Goal: Task Accomplishment & Management: Manage account settings

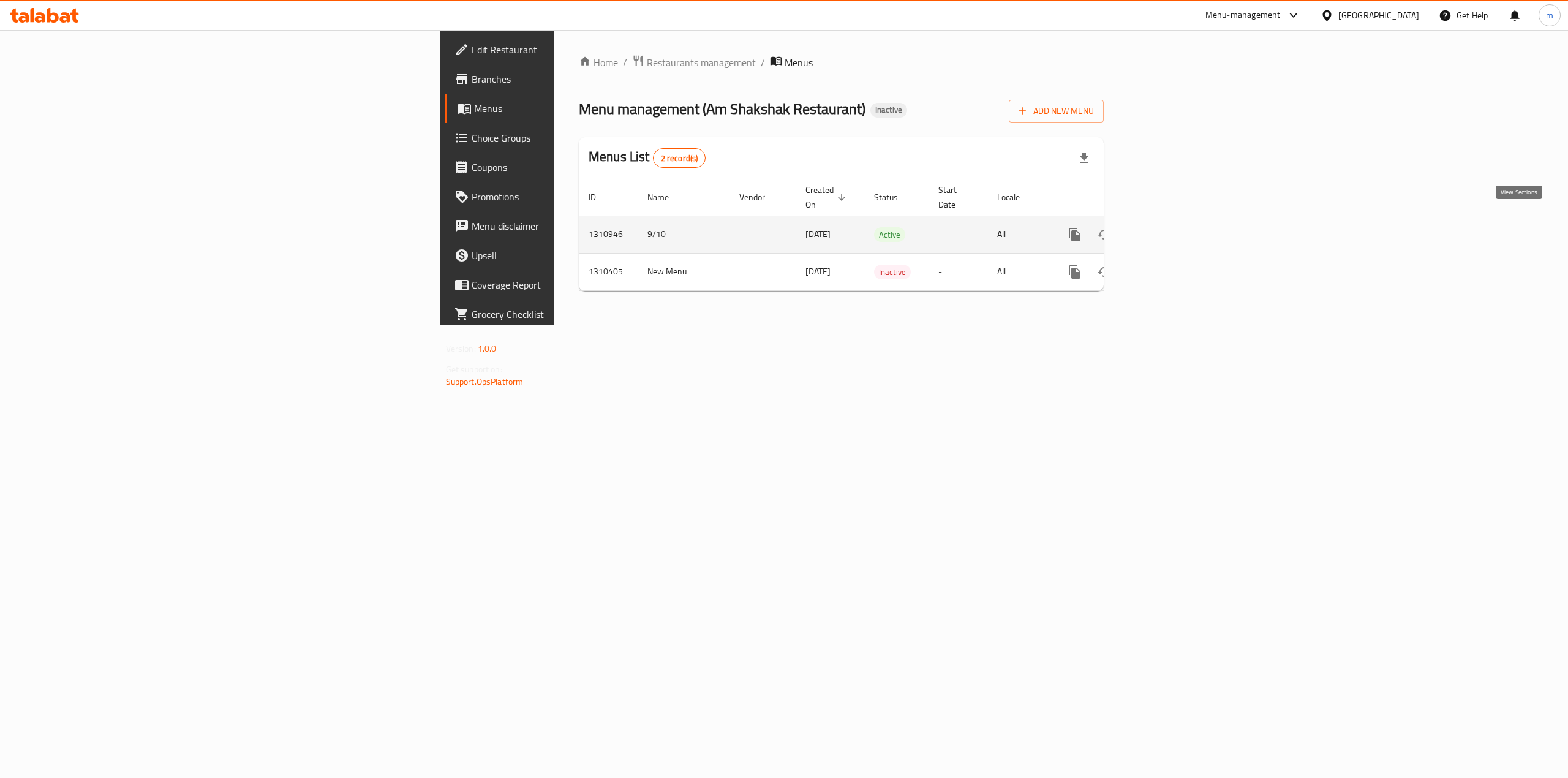
click at [1170, 227] on icon "enhanced table" at bounding box center [1163, 234] width 15 height 15
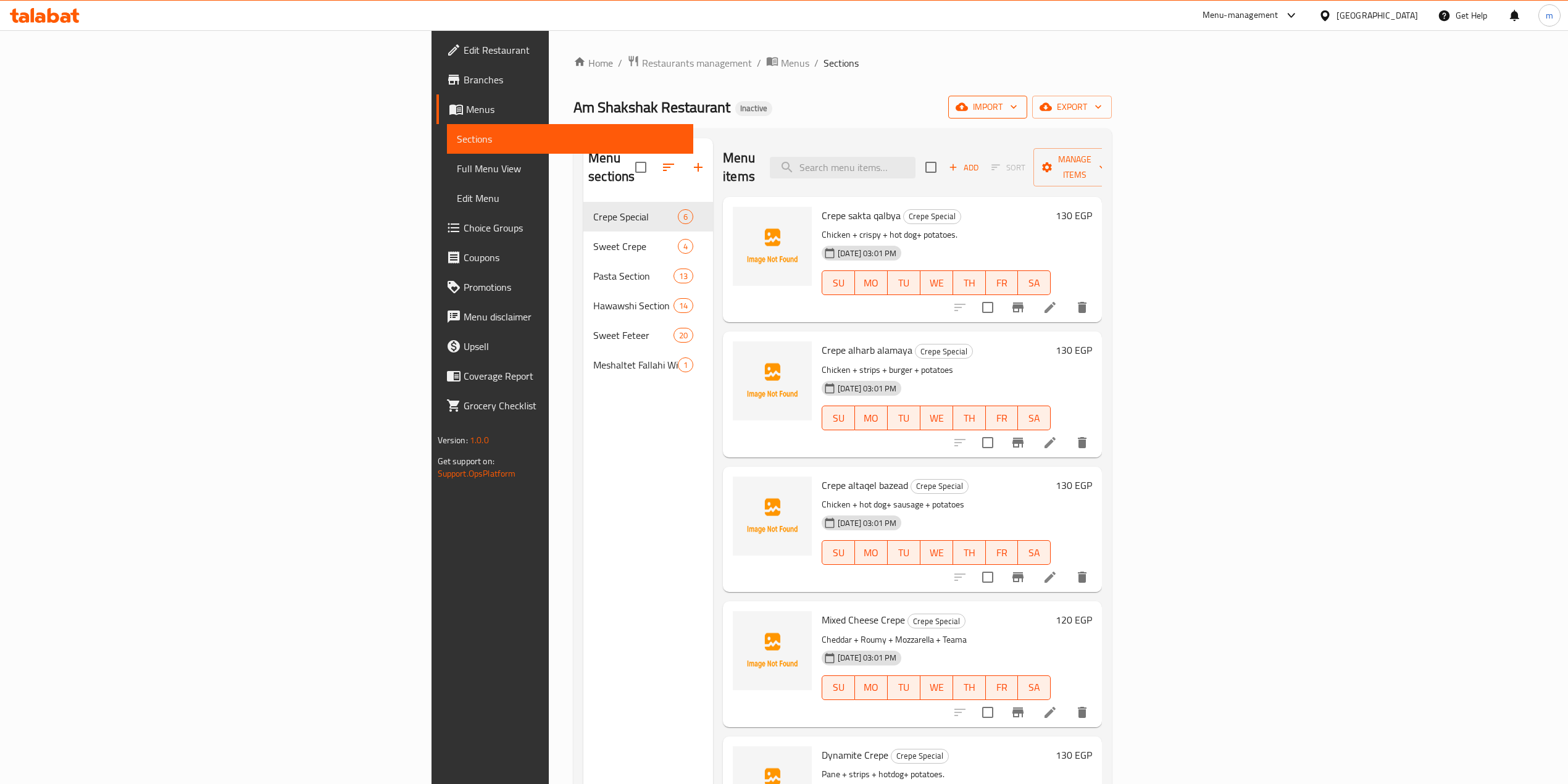
click at [1018, 112] on span "import" at bounding box center [987, 107] width 59 height 15
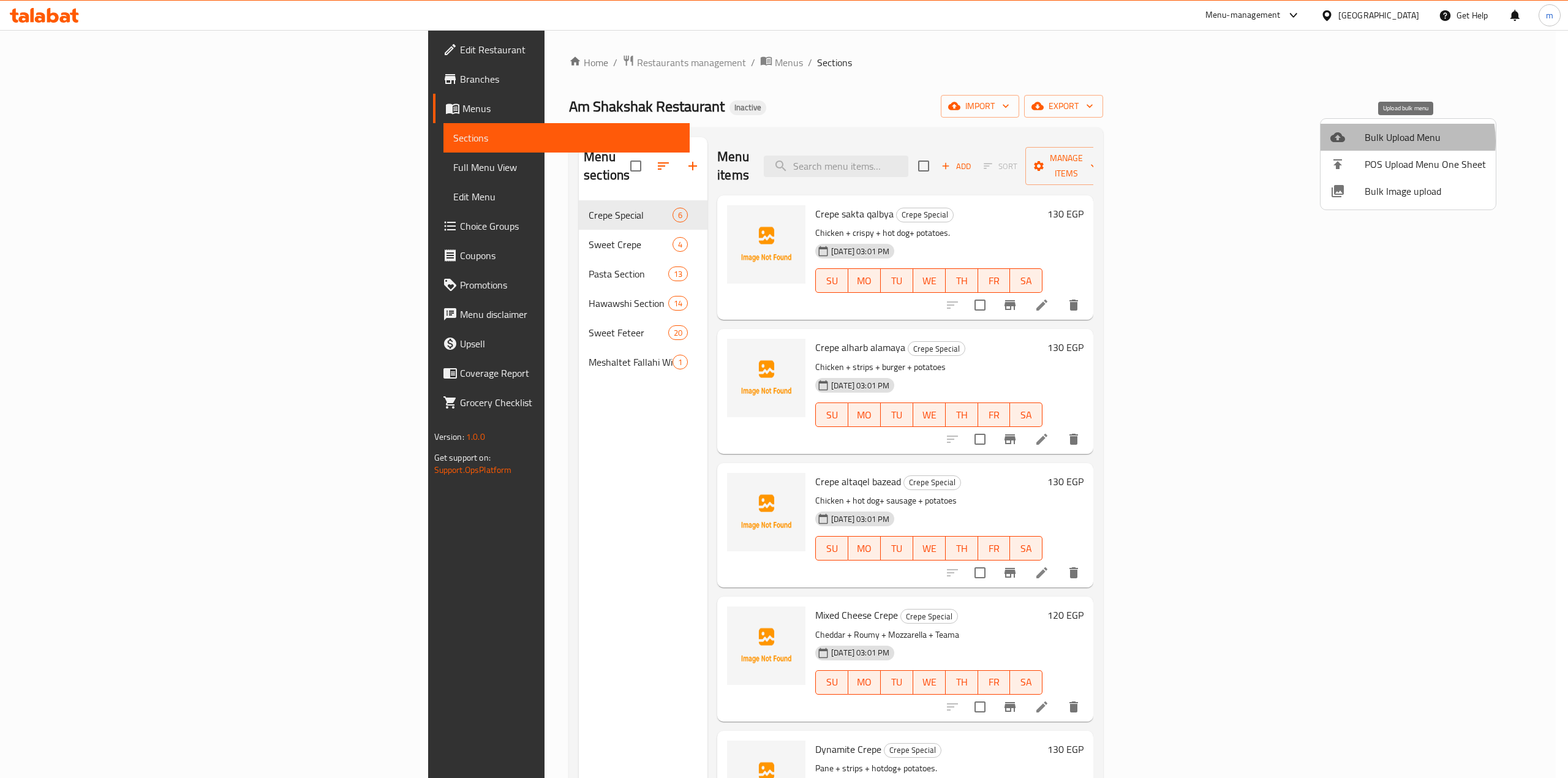
click at [1390, 141] on span "Bulk Upload Menu" at bounding box center [1425, 137] width 121 height 15
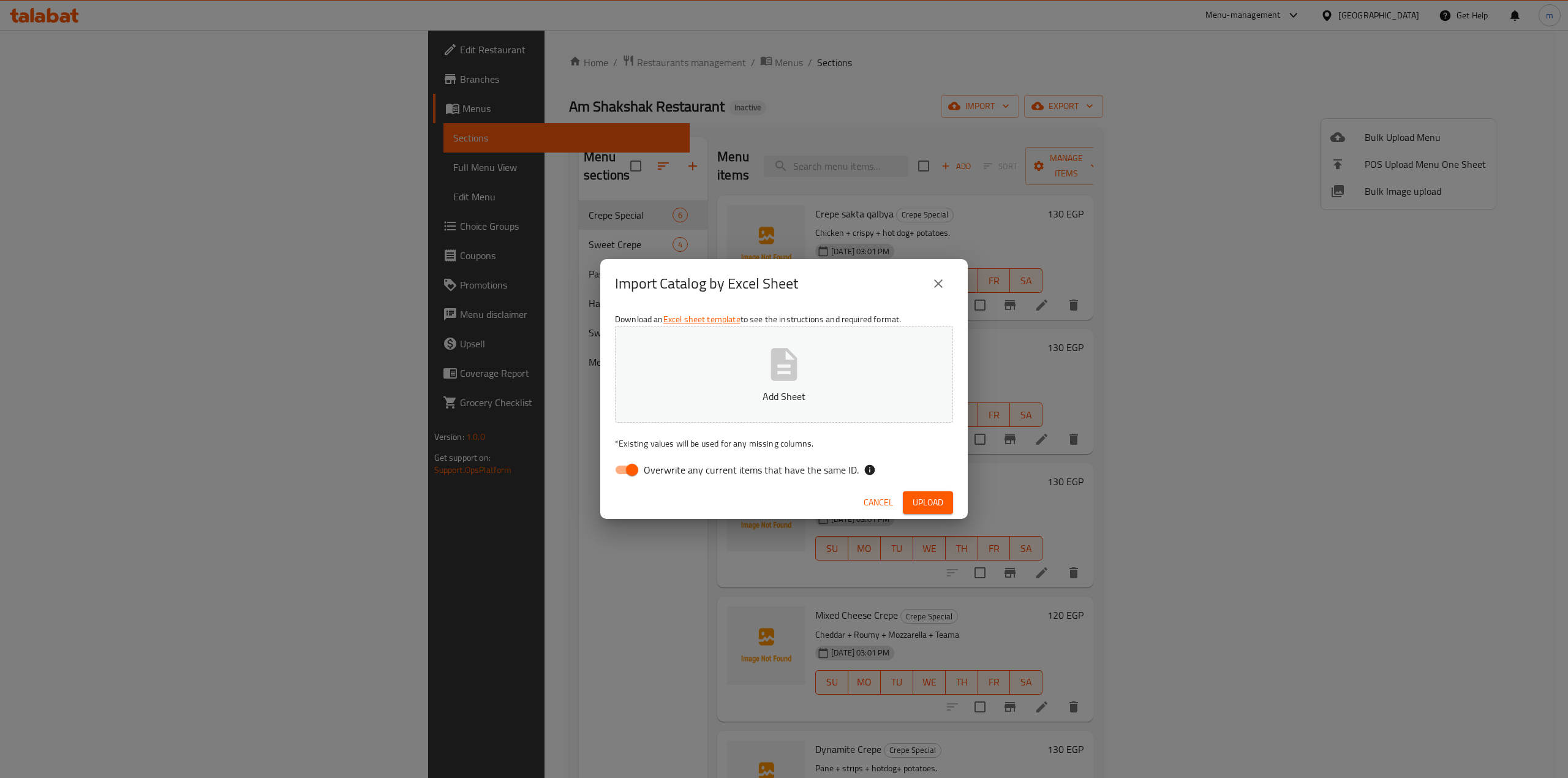
click at [633, 473] on input "Overwrite any current items that have the same ID." at bounding box center [632, 470] width 70 height 24
checkbox input "false"
click at [779, 381] on icon "button" at bounding box center [784, 364] width 39 height 39
click at [930, 502] on span "Upload" at bounding box center [928, 502] width 31 height 15
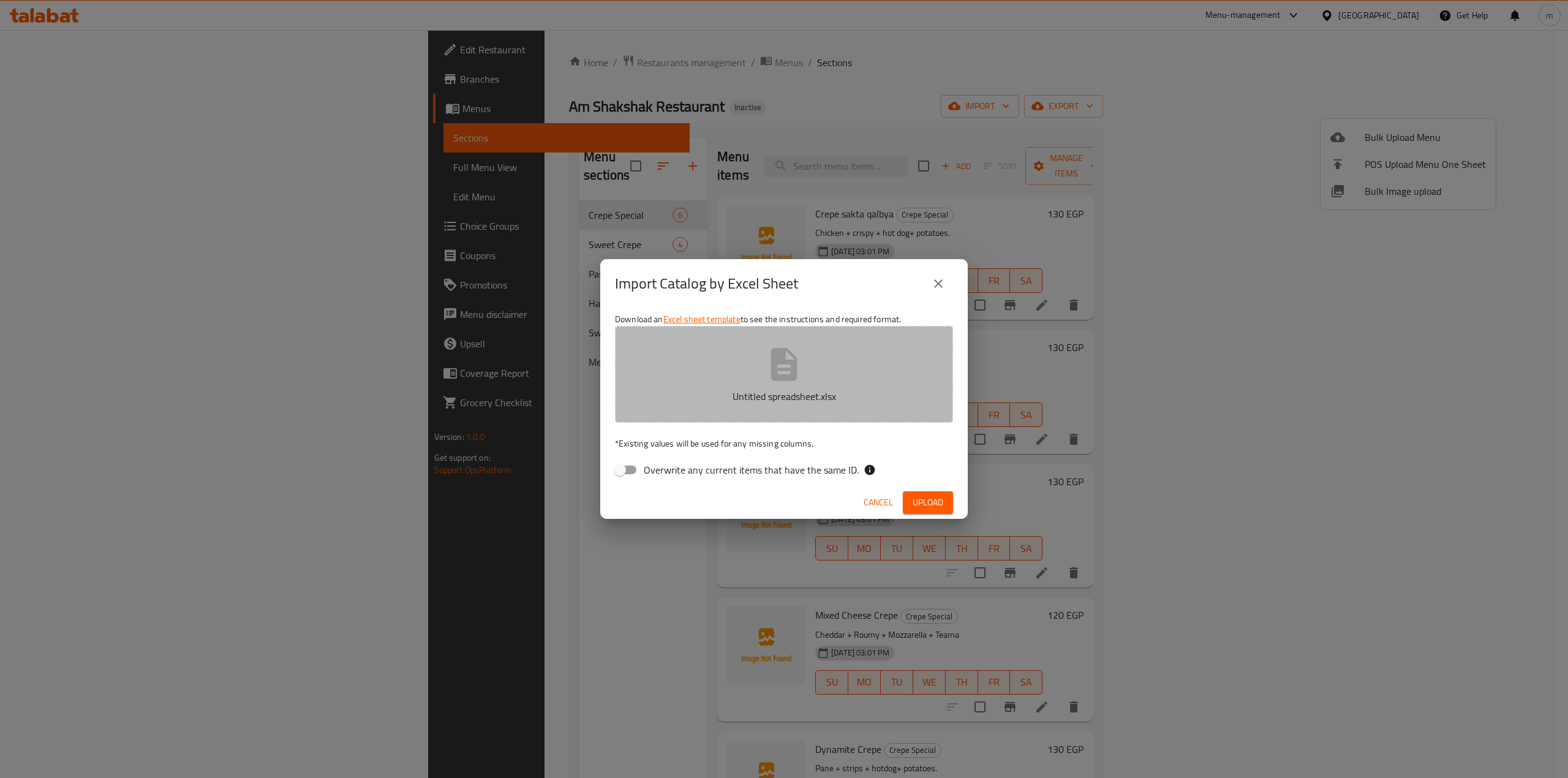
click at [887, 351] on button "Untitled spreadsheet.xlsx" at bounding box center [783, 374] width 338 height 97
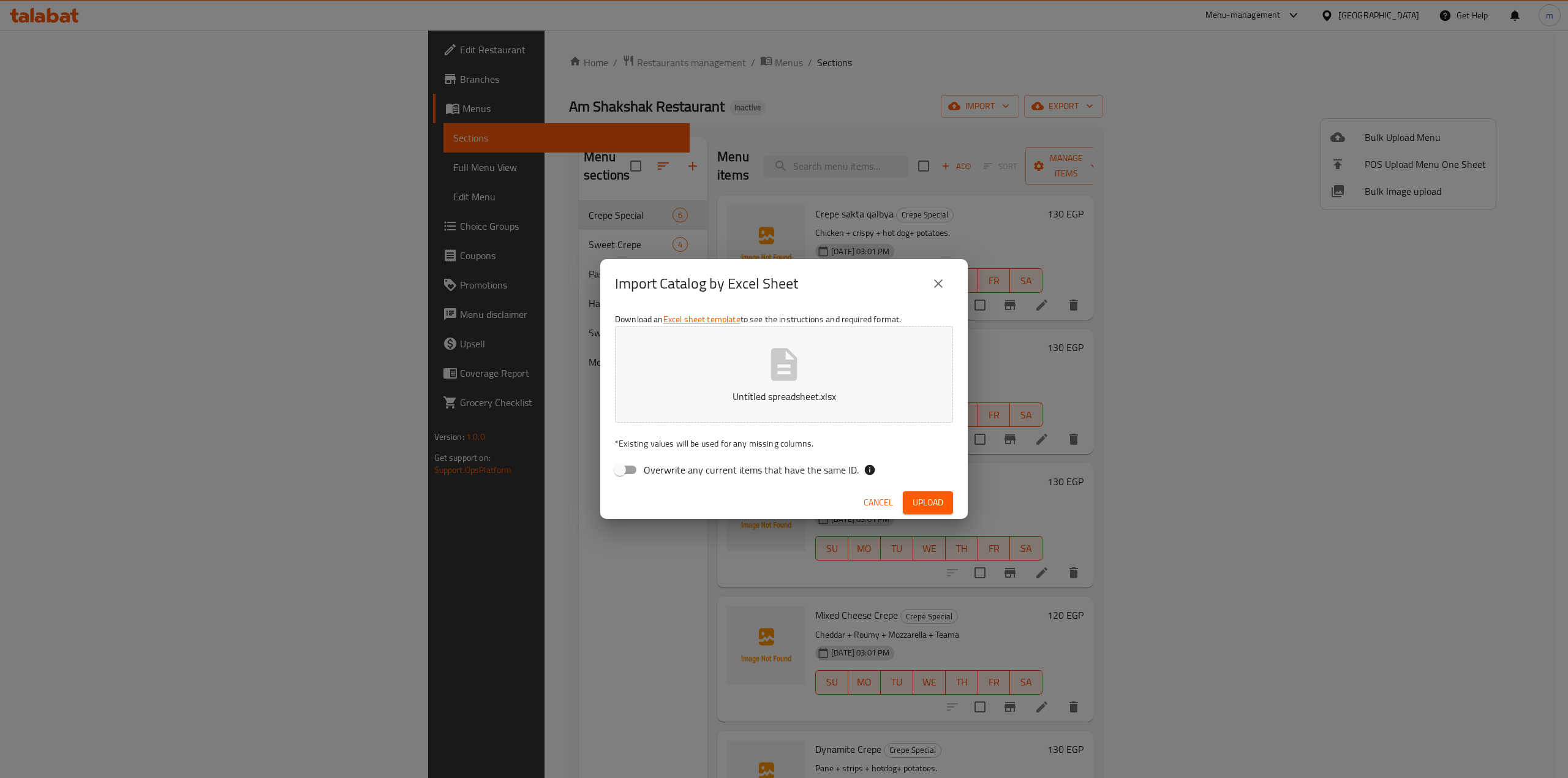
click at [946, 375] on button "Untitled spreadsheet.xlsx" at bounding box center [783, 374] width 338 height 97
click at [920, 495] on span "Upload" at bounding box center [928, 502] width 31 height 15
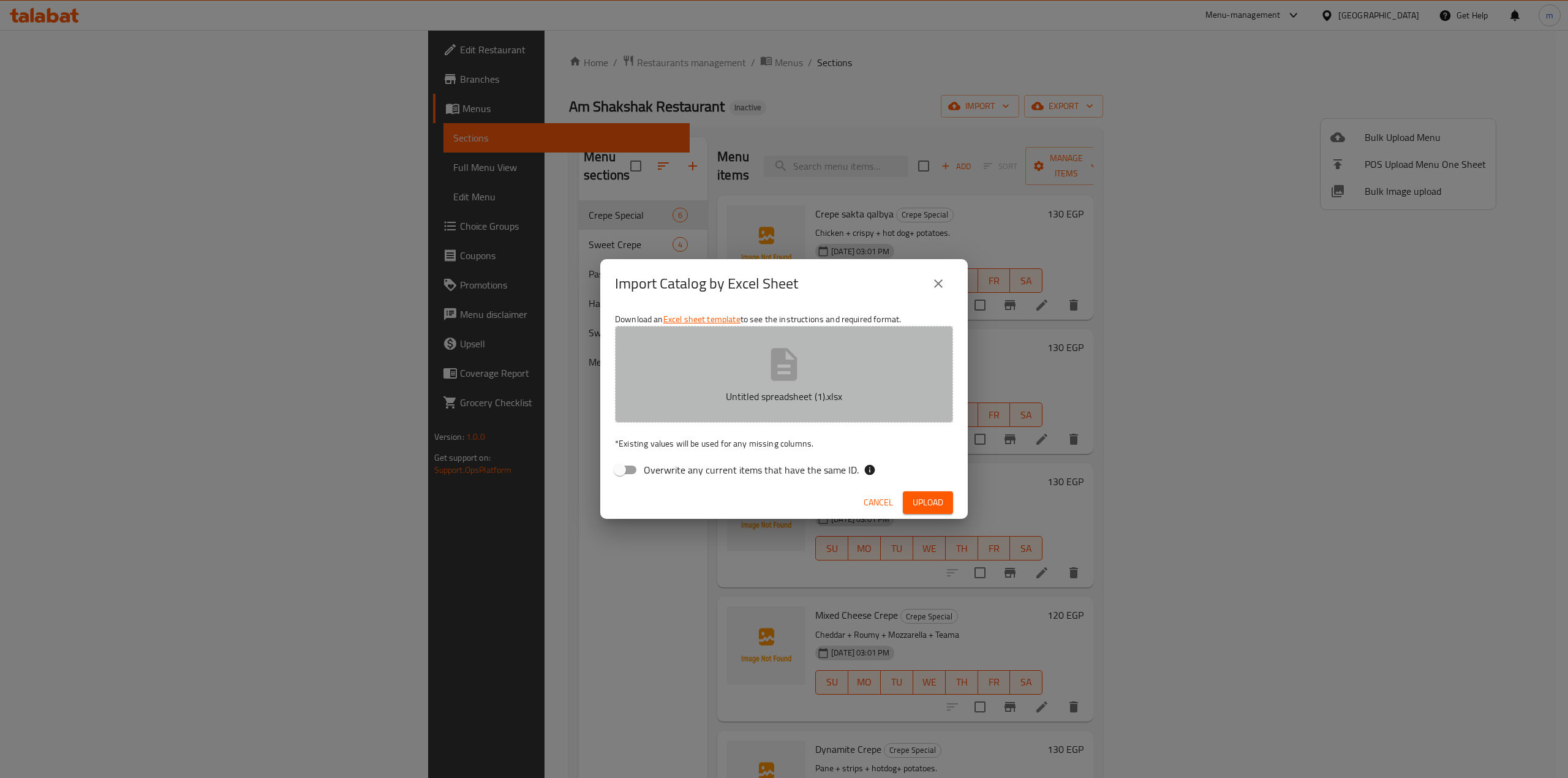
click at [899, 384] on button "Untitled spreadsheet (1).xlsx" at bounding box center [783, 374] width 338 height 97
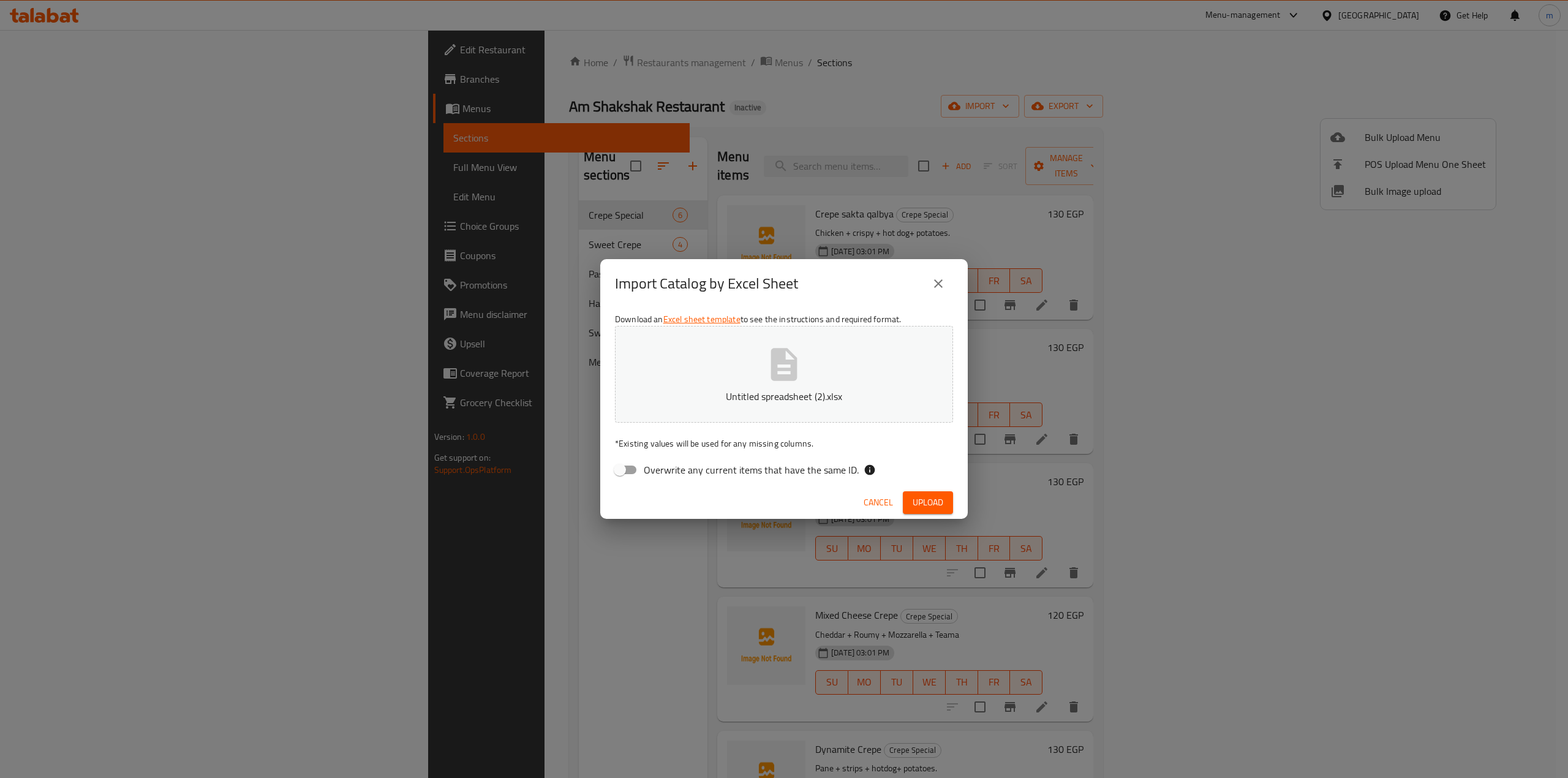
click at [920, 499] on span "Upload" at bounding box center [928, 502] width 31 height 15
click at [898, 388] on button "Untitled spreadsheet (2).xlsx" at bounding box center [783, 374] width 338 height 97
click at [915, 503] on span "Upload" at bounding box center [928, 502] width 31 height 15
click at [836, 368] on button "Untitled spreadsheet (3).xlsx" at bounding box center [783, 374] width 338 height 97
click at [937, 493] on button "Upload" at bounding box center [928, 503] width 50 height 23
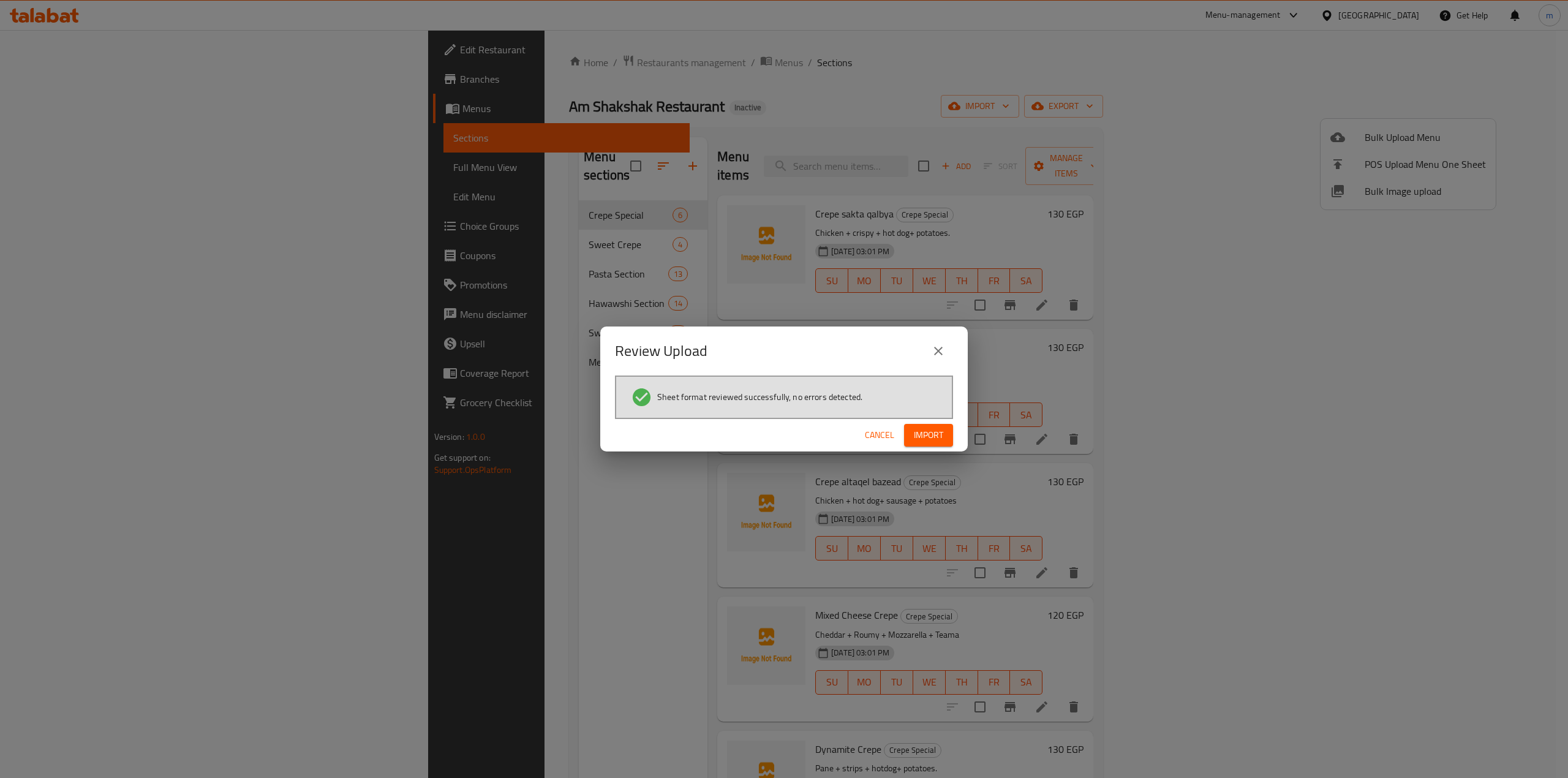
click at [943, 434] on button "Import" at bounding box center [928, 436] width 49 height 23
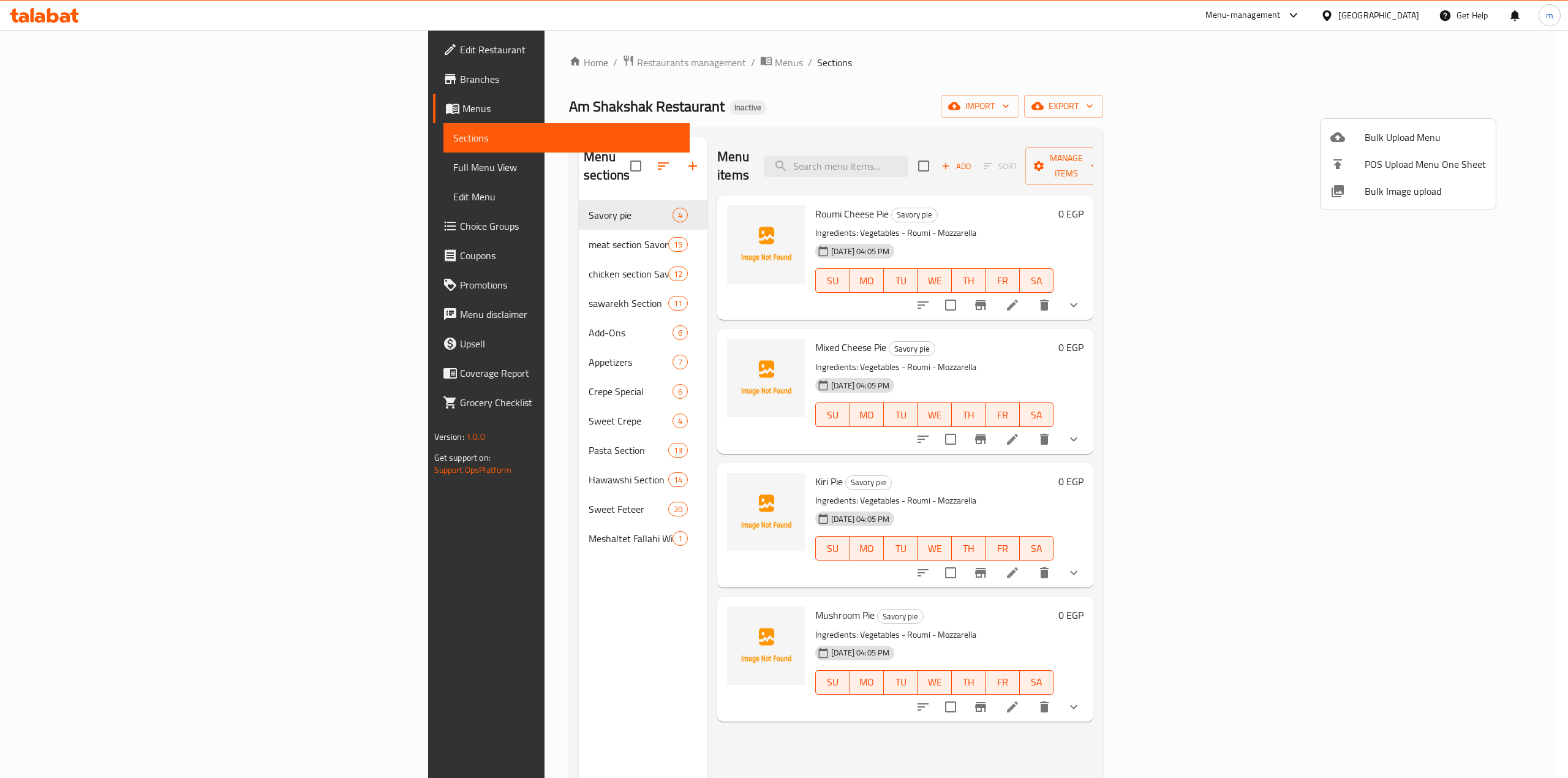
click at [562, 159] on div at bounding box center [784, 389] width 1568 height 778
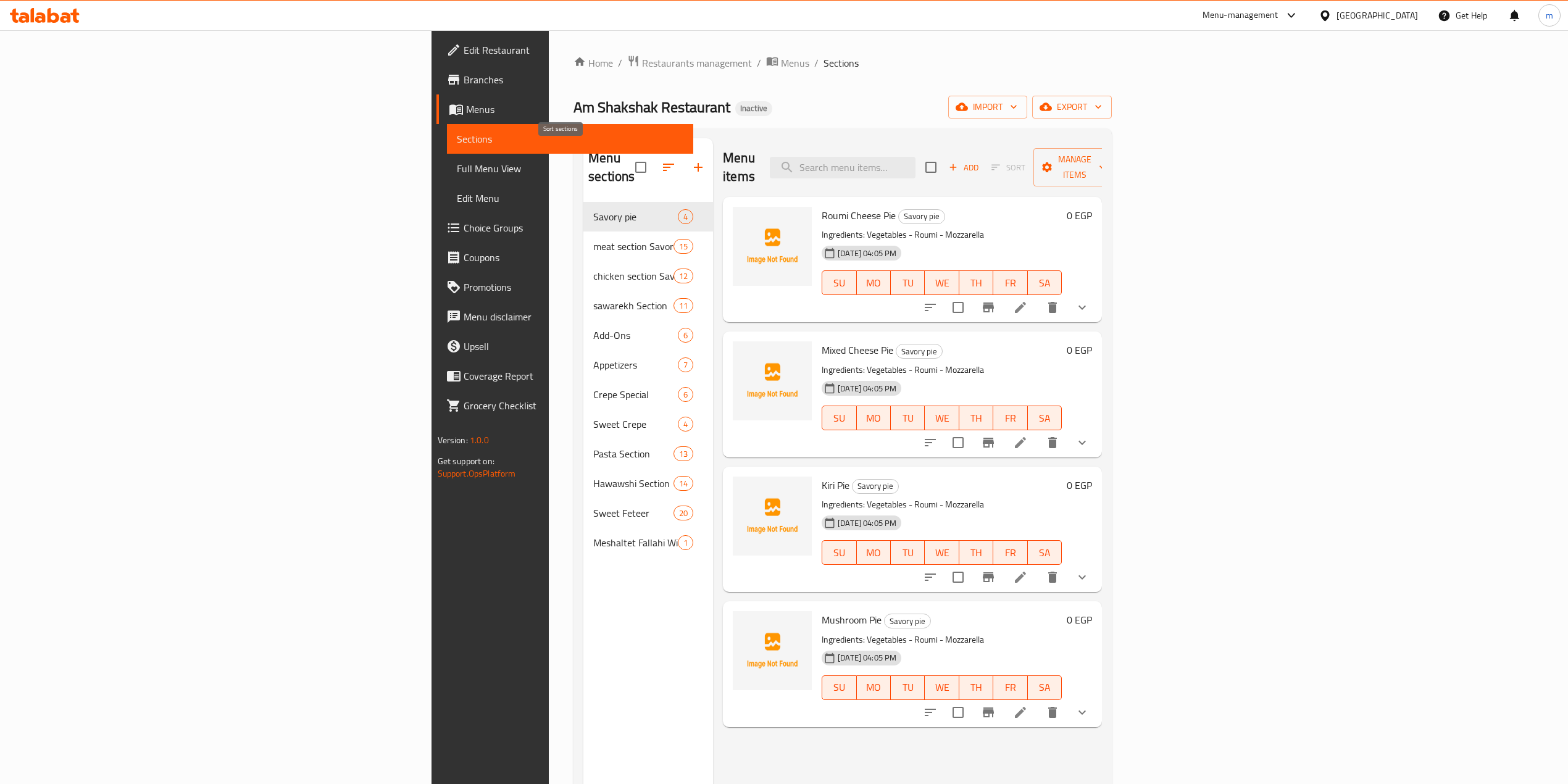
click at [661, 163] on icon "button" at bounding box center [669, 167] width 15 height 15
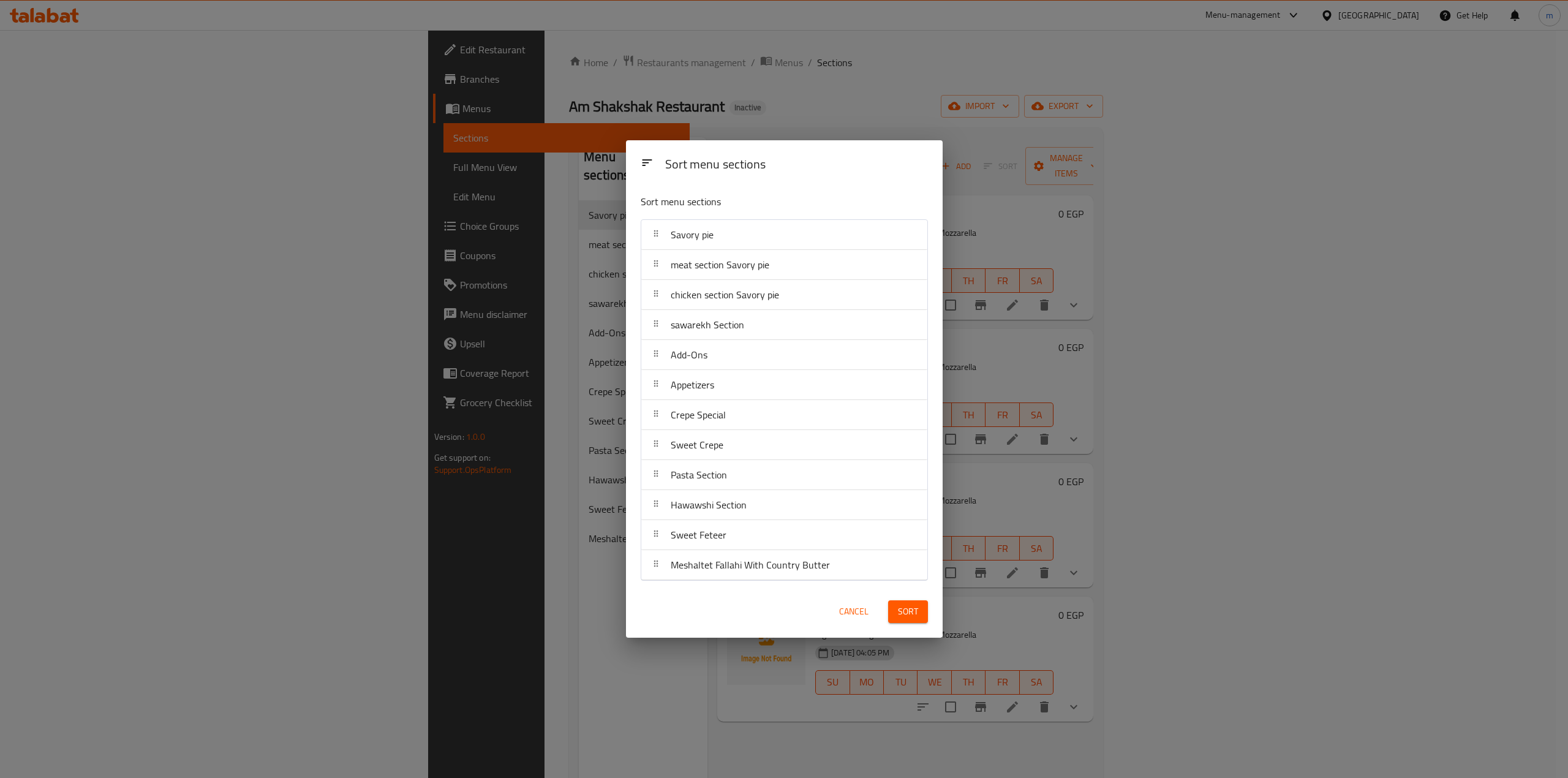
click at [552, 596] on div "Sort menu sections Sort menu sections Savory pie meat section Savory pie chicke…" at bounding box center [784, 389] width 1568 height 778
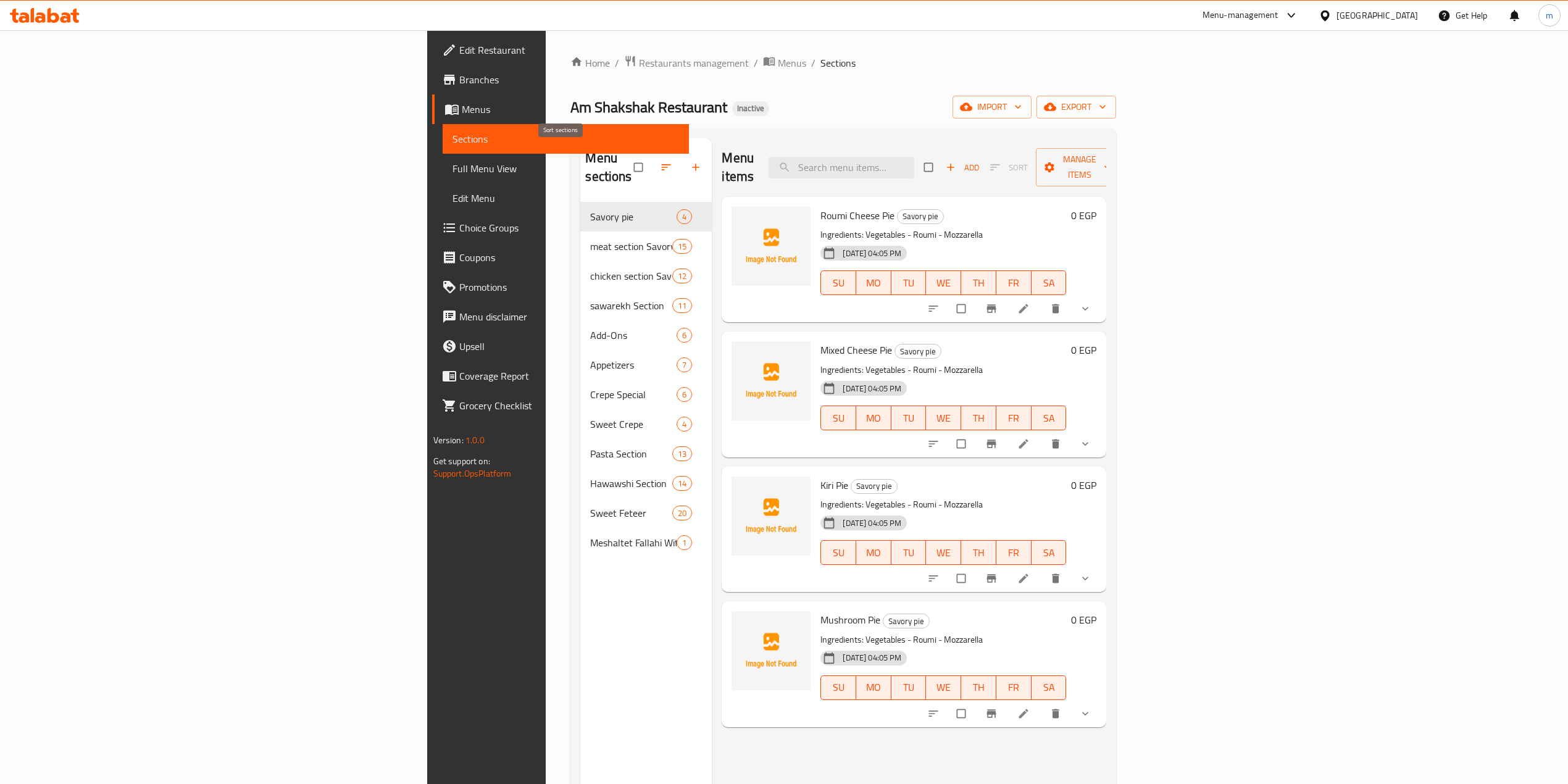
click at [660, 164] on icon "button" at bounding box center [666, 167] width 12 height 12
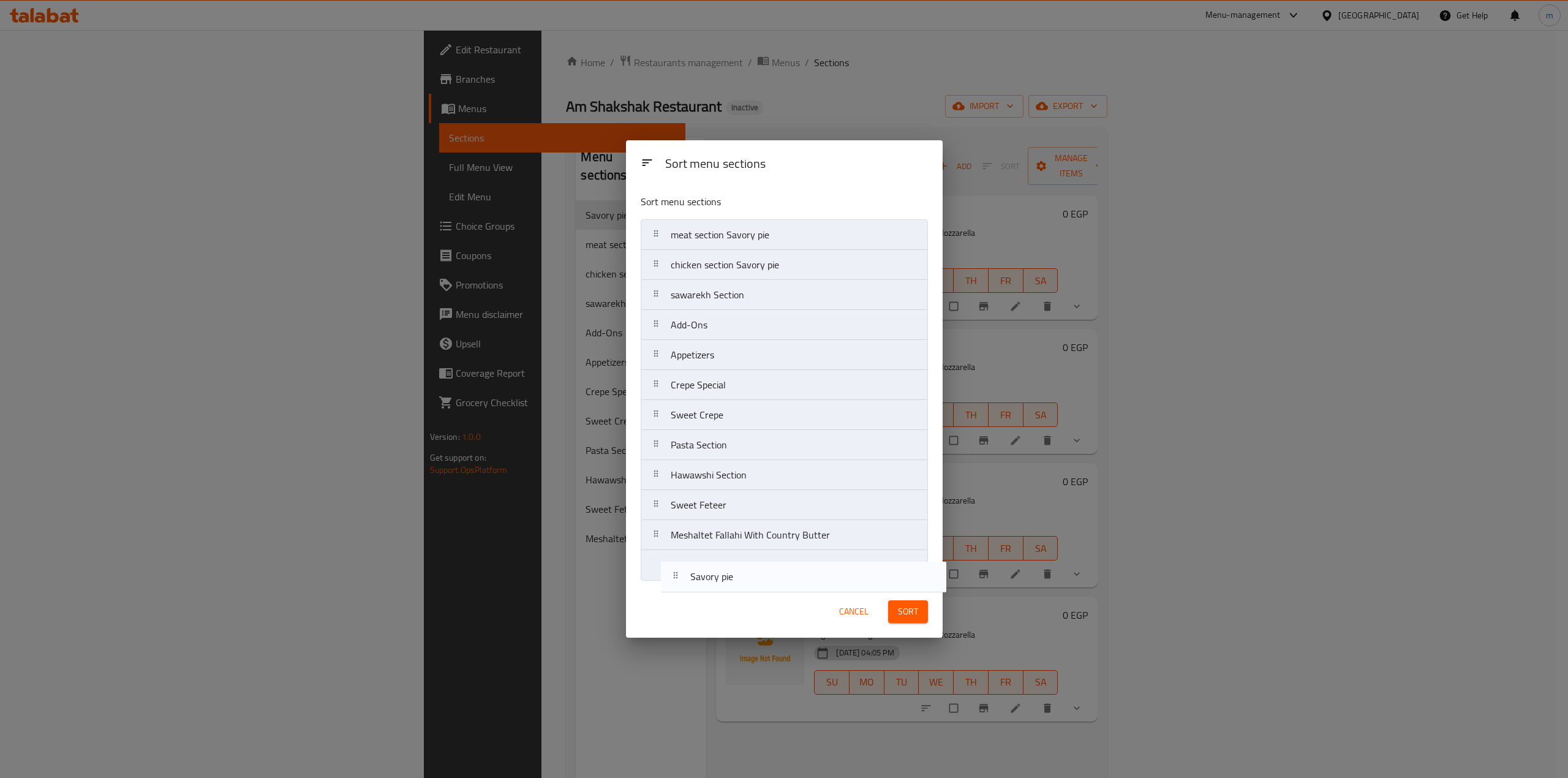
drag, startPoint x: 705, startPoint y: 245, endPoint x: 725, endPoint y: 599, distance: 354.6
click at [725, 599] on div "Sort menu sections Sort menu sections Savory pie meat section Savory pie chicke…" at bounding box center [784, 389] width 316 height 498
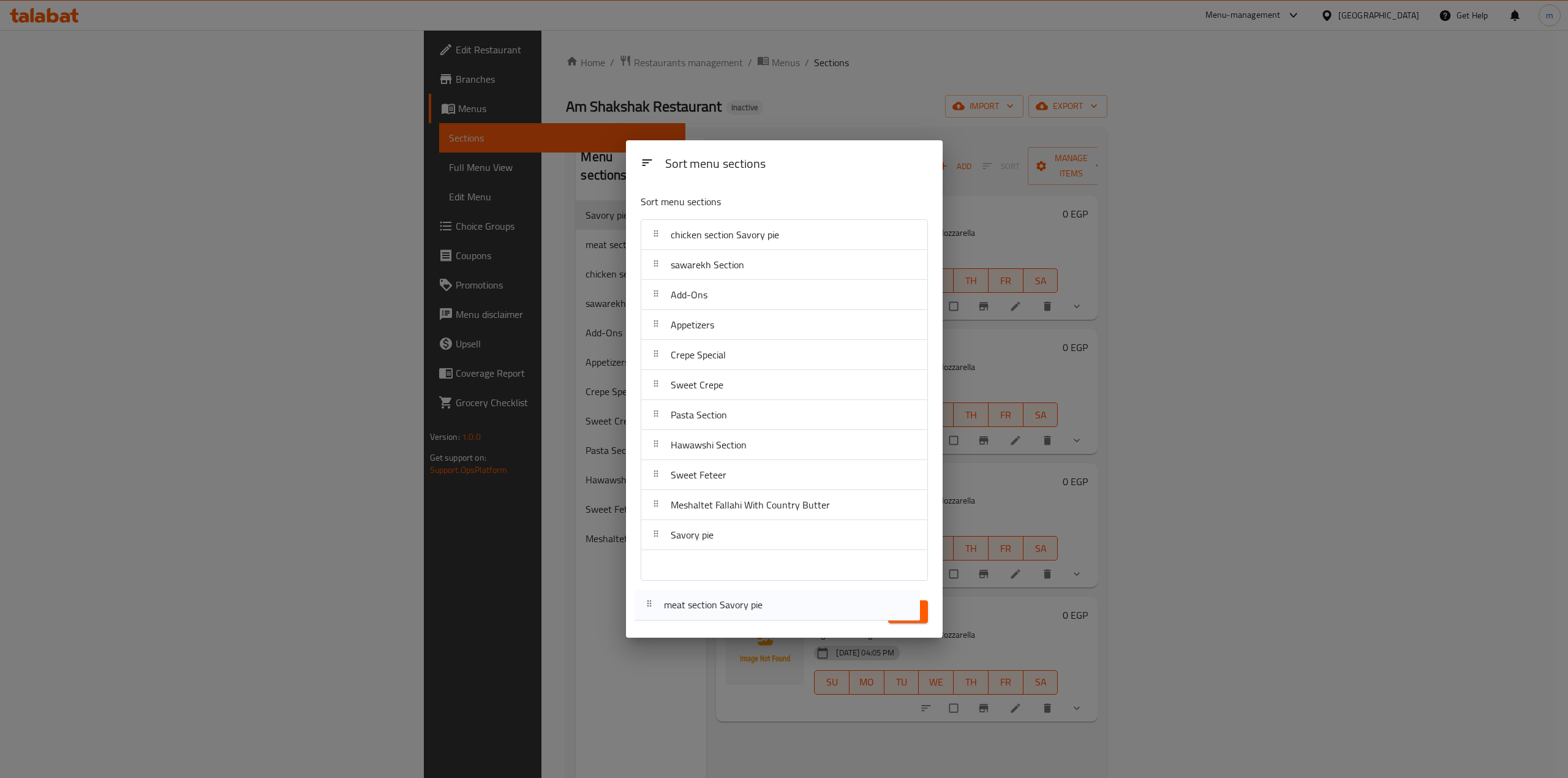
drag, startPoint x: 747, startPoint y: 241, endPoint x: 757, endPoint y: 487, distance: 246.2
click at [743, 613] on div "Sort menu sections Sort menu sections meat section Savory pie chicken section S…" at bounding box center [784, 389] width 316 height 498
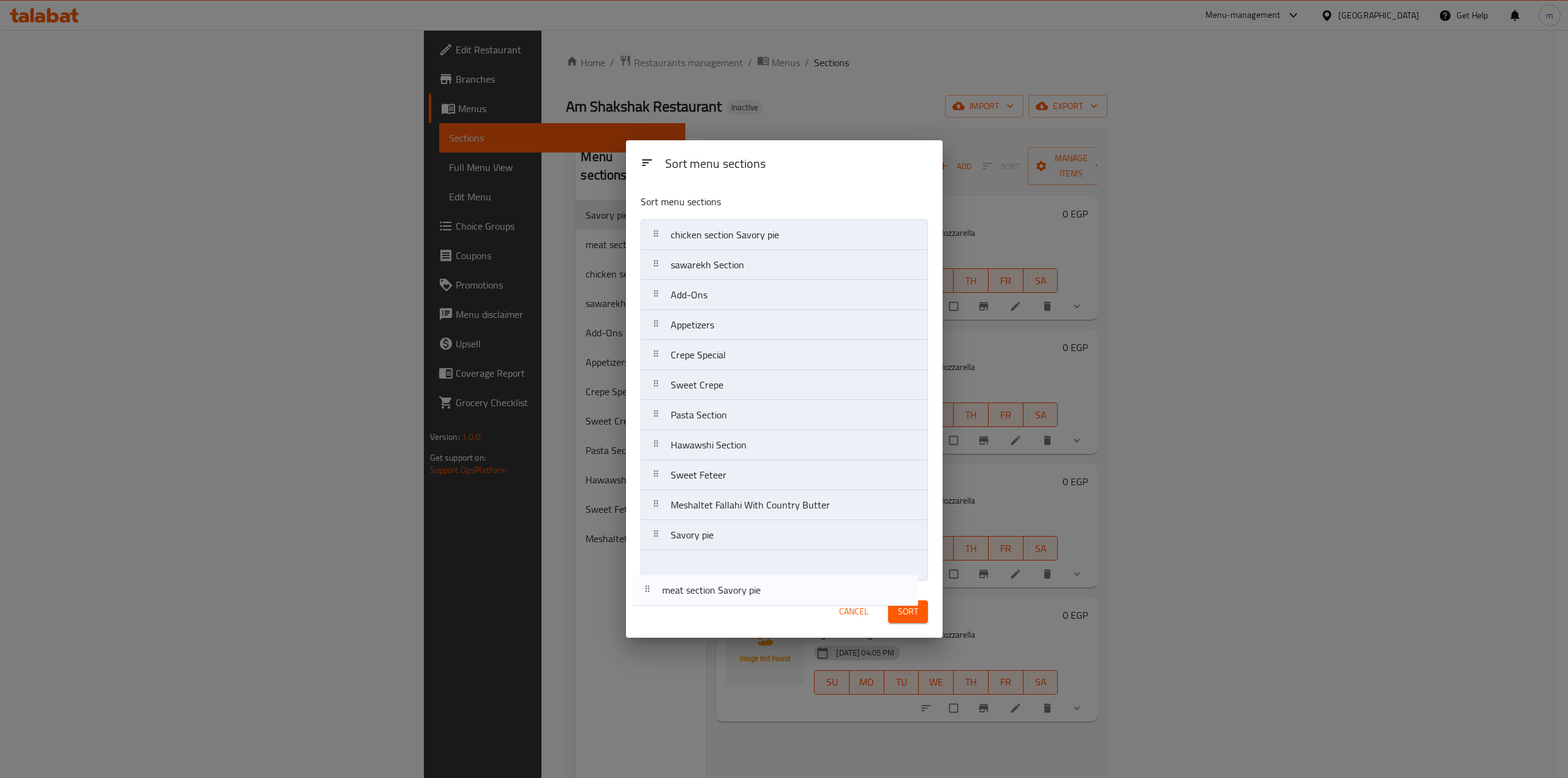
drag, startPoint x: 730, startPoint y: 234, endPoint x: 721, endPoint y: 593, distance: 359.1
click at [721, 593] on div "Sort menu sections Sort menu sections meat section Savory pie chicken section S…" at bounding box center [784, 389] width 316 height 498
drag, startPoint x: 721, startPoint y: 239, endPoint x: 726, endPoint y: 596, distance: 357.0
click at [726, 596] on div "Sort menu sections Sort menu sections chicken section Savory pie sawarekh Secti…" at bounding box center [784, 389] width 316 height 498
drag, startPoint x: 735, startPoint y: 272, endPoint x: 735, endPoint y: 596, distance: 324.0
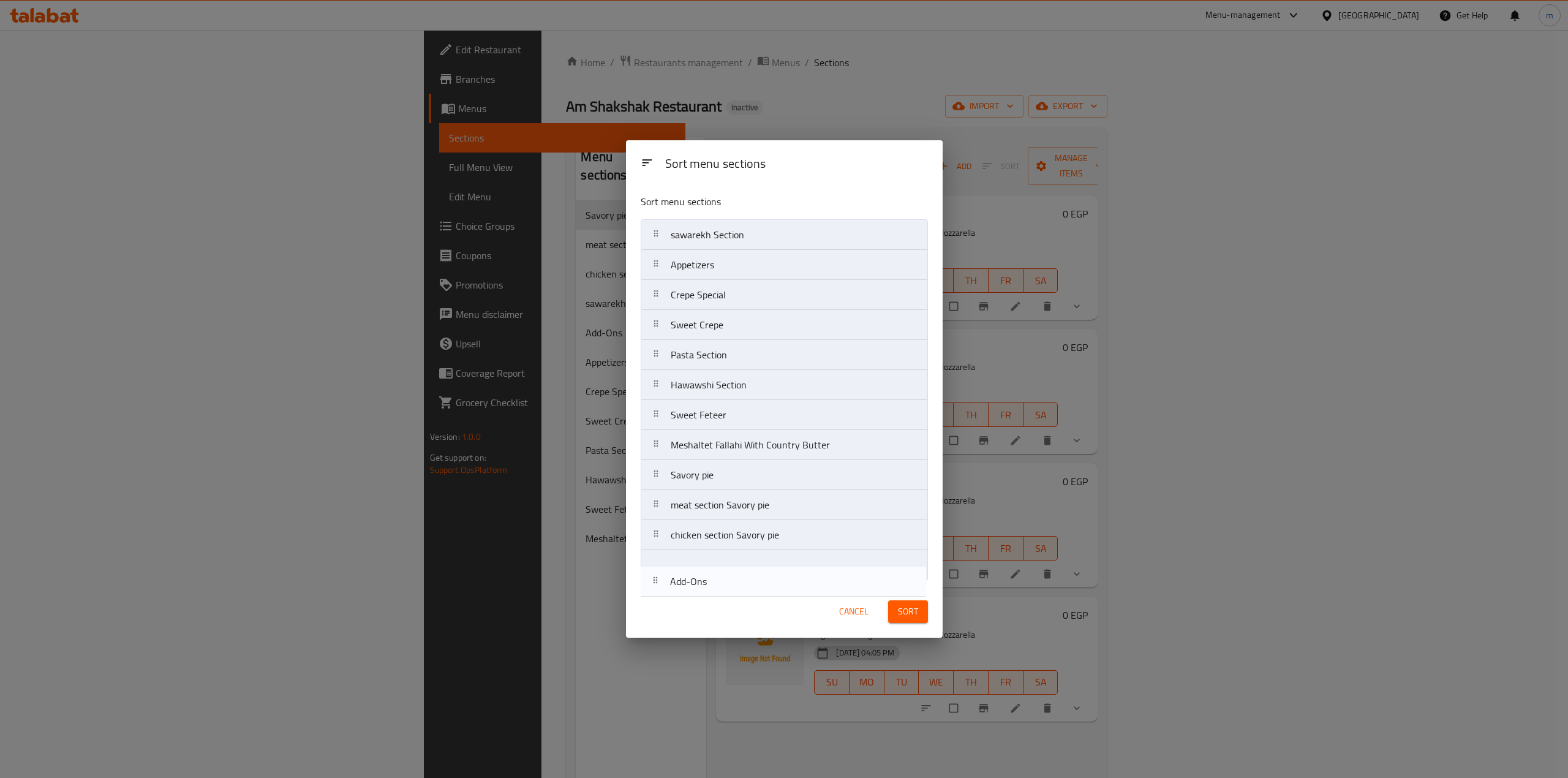
click at [735, 596] on div "Sort menu sections Sort menu sections sawarekh Section Add-Ons Appetizers Crepe…" at bounding box center [784, 389] width 316 height 498
drag, startPoint x: 738, startPoint y: 273, endPoint x: 731, endPoint y: 609, distance: 336.1
click at [731, 609] on div "Sort menu sections Sort menu sections sawarekh Section Appetizers Crepe Special…" at bounding box center [784, 389] width 316 height 498
drag, startPoint x: 755, startPoint y: 259, endPoint x: 768, endPoint y: 521, distance: 262.3
click at [768, 521] on nav "sawarekh Section Crepe Special Sweet Crepe Pasta Section Hawawshi Section Sweet…" at bounding box center [784, 400] width 287 height 361
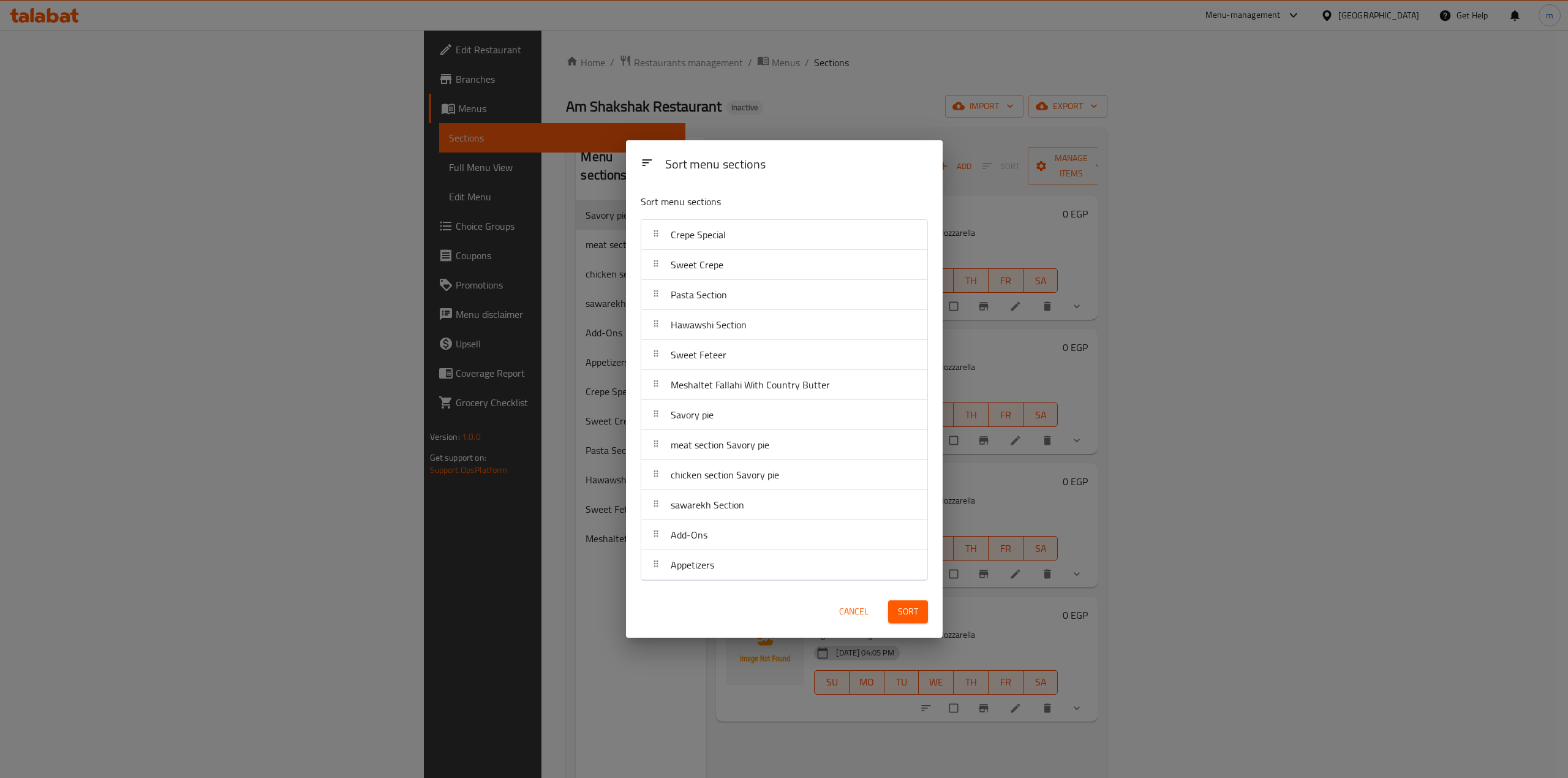
click at [914, 614] on span "Sort" at bounding box center [908, 612] width 20 height 15
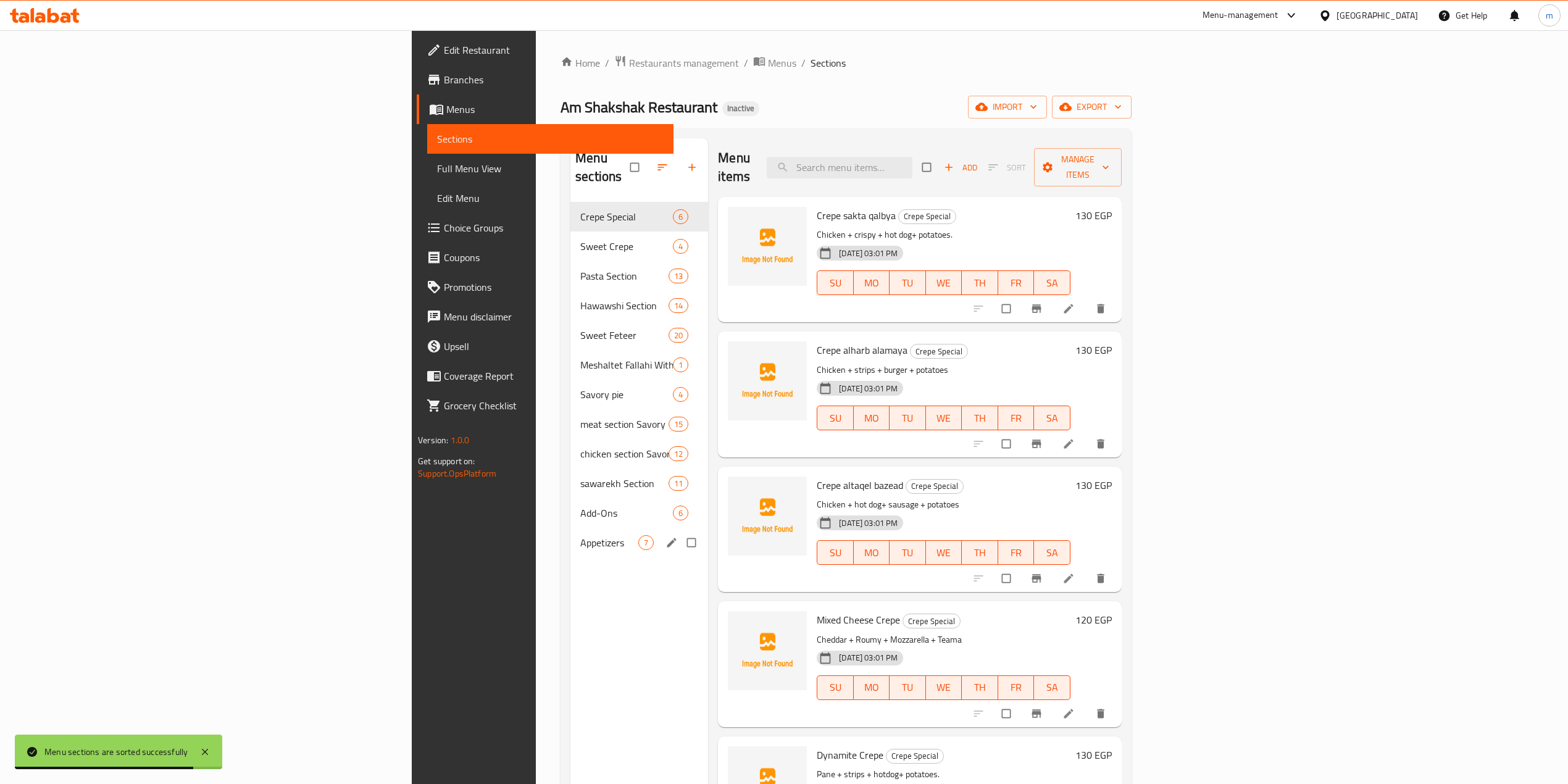
click at [580, 536] on span "Appetizers" at bounding box center [609, 543] width 58 height 15
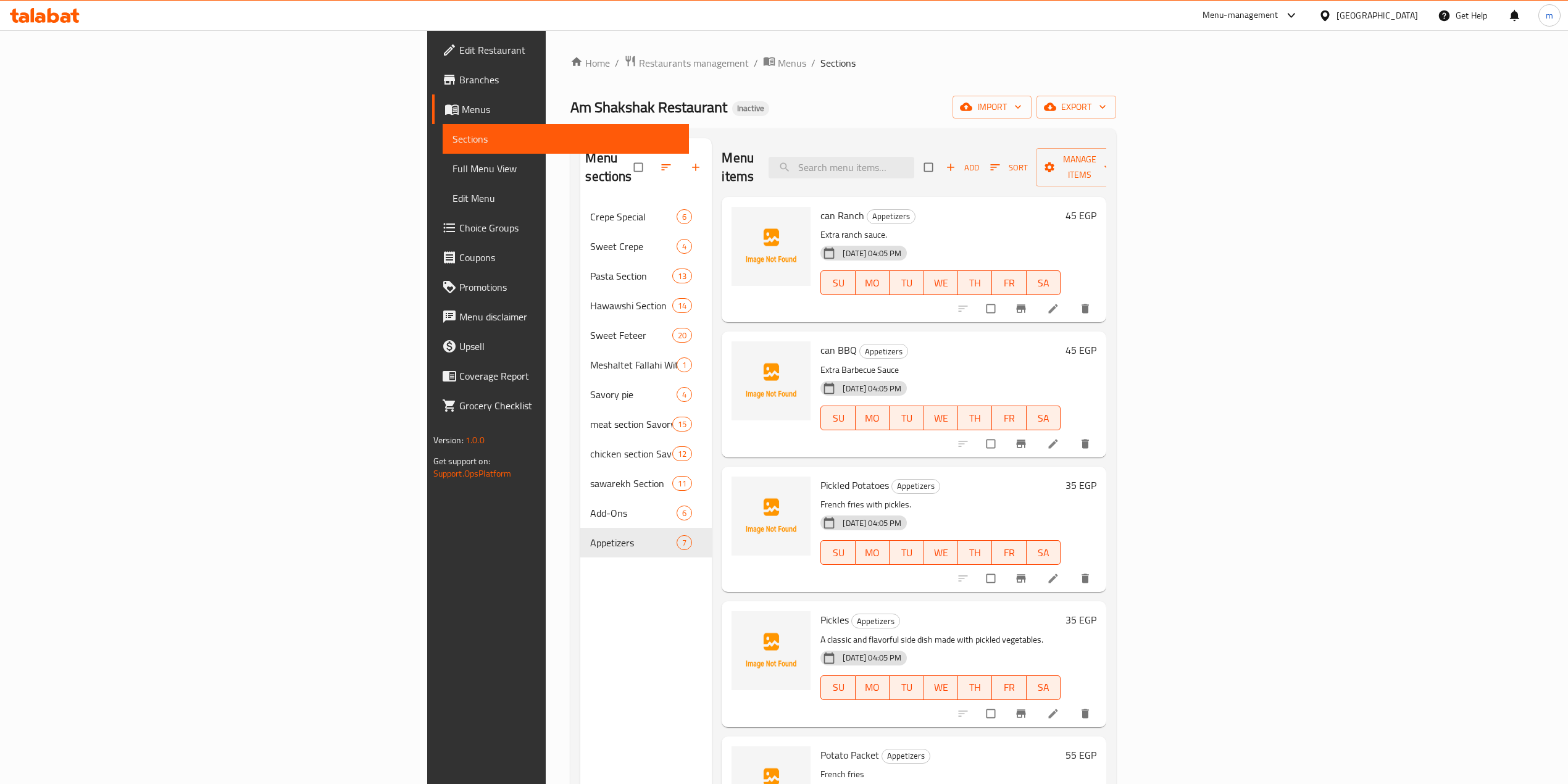
click at [453, 167] on span "Full Menu View" at bounding box center [566, 168] width 227 height 15
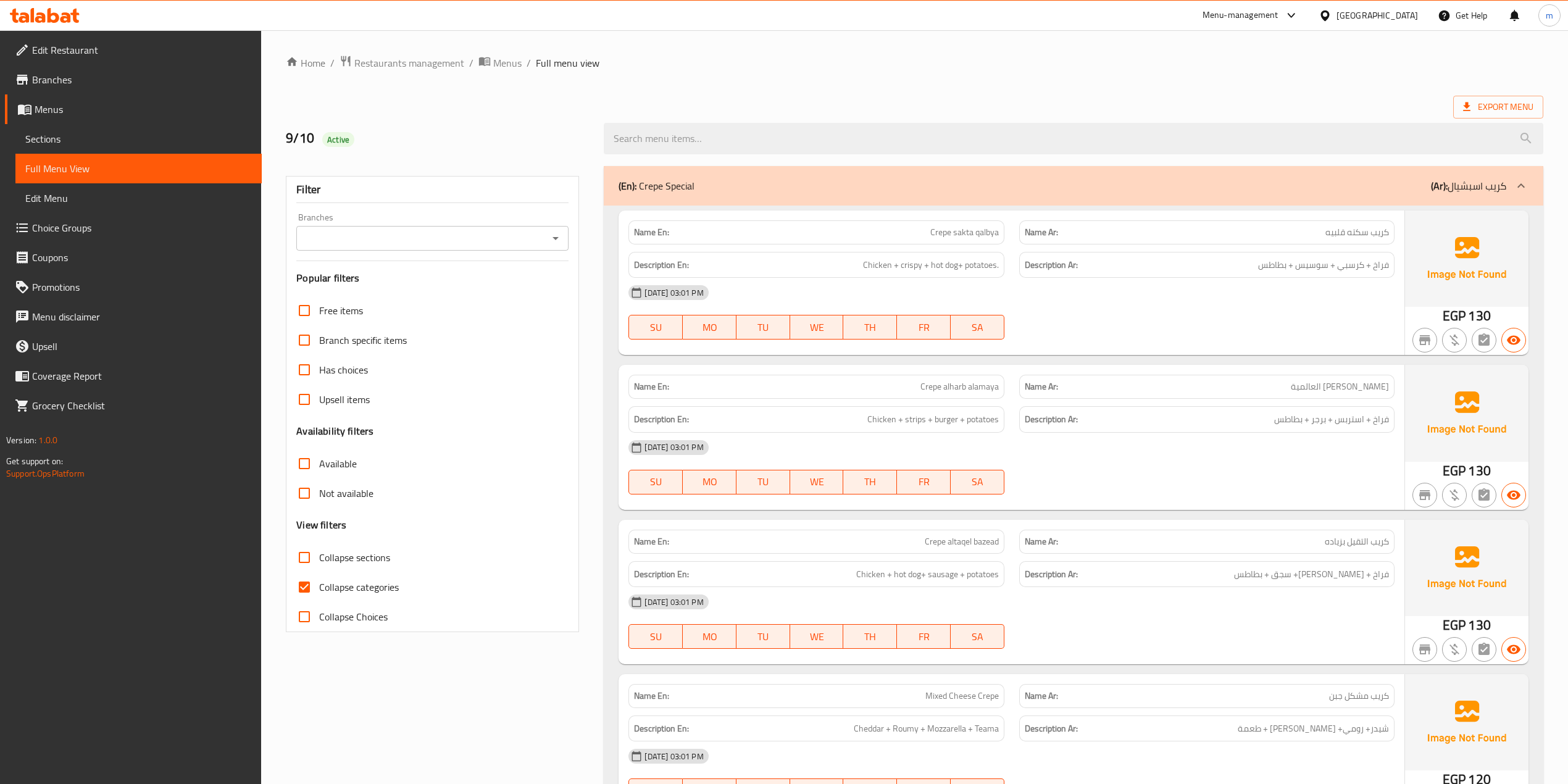
click at [307, 588] on input "Collapse categories" at bounding box center [304, 587] width 30 height 30
checkbox input "false"
click at [309, 562] on input "Collapse sections" at bounding box center [304, 557] width 30 height 30
checkbox input "true"
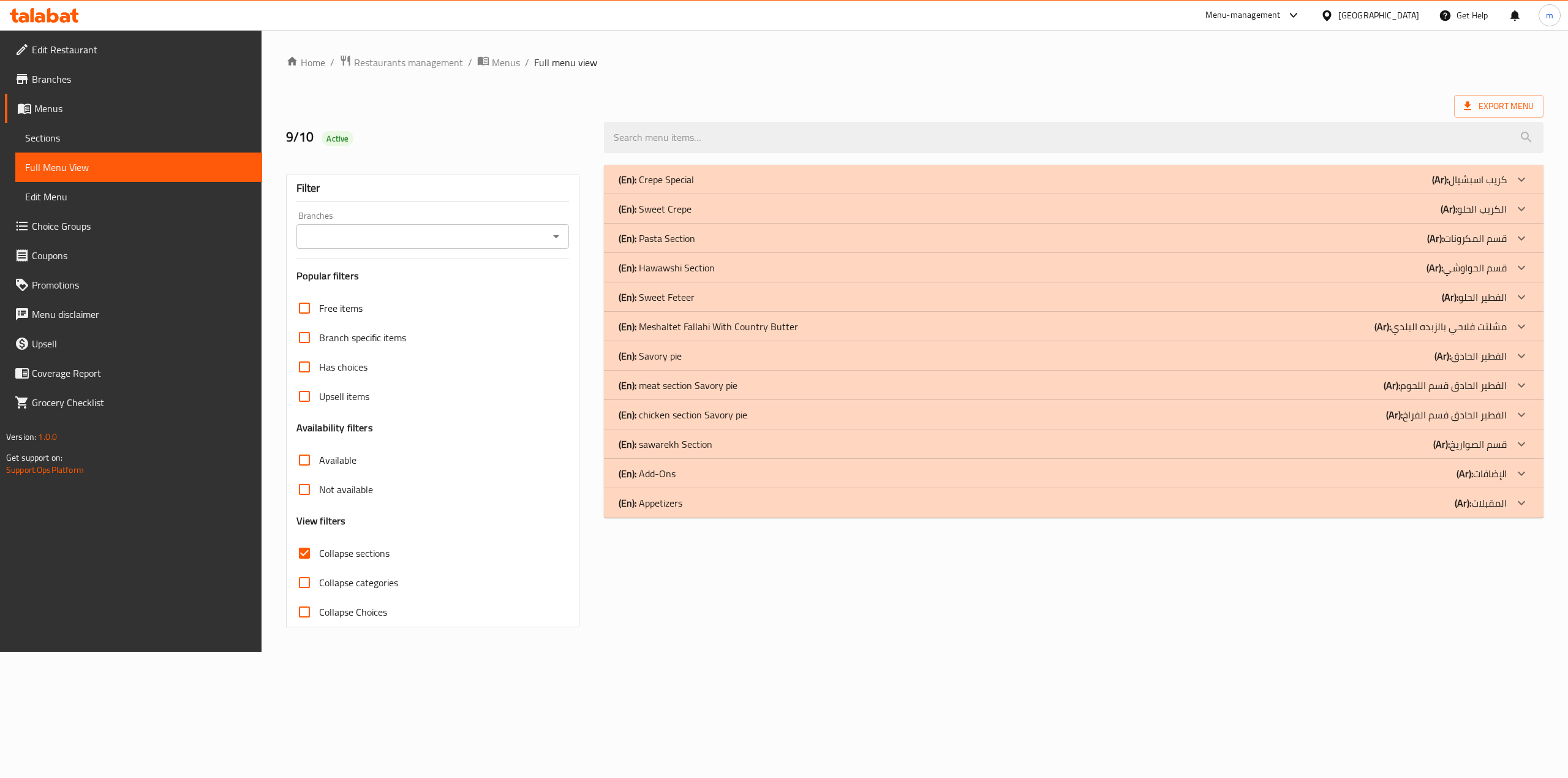
click at [1469, 499] on b "(Ar):" at bounding box center [1462, 503] width 16 height 19
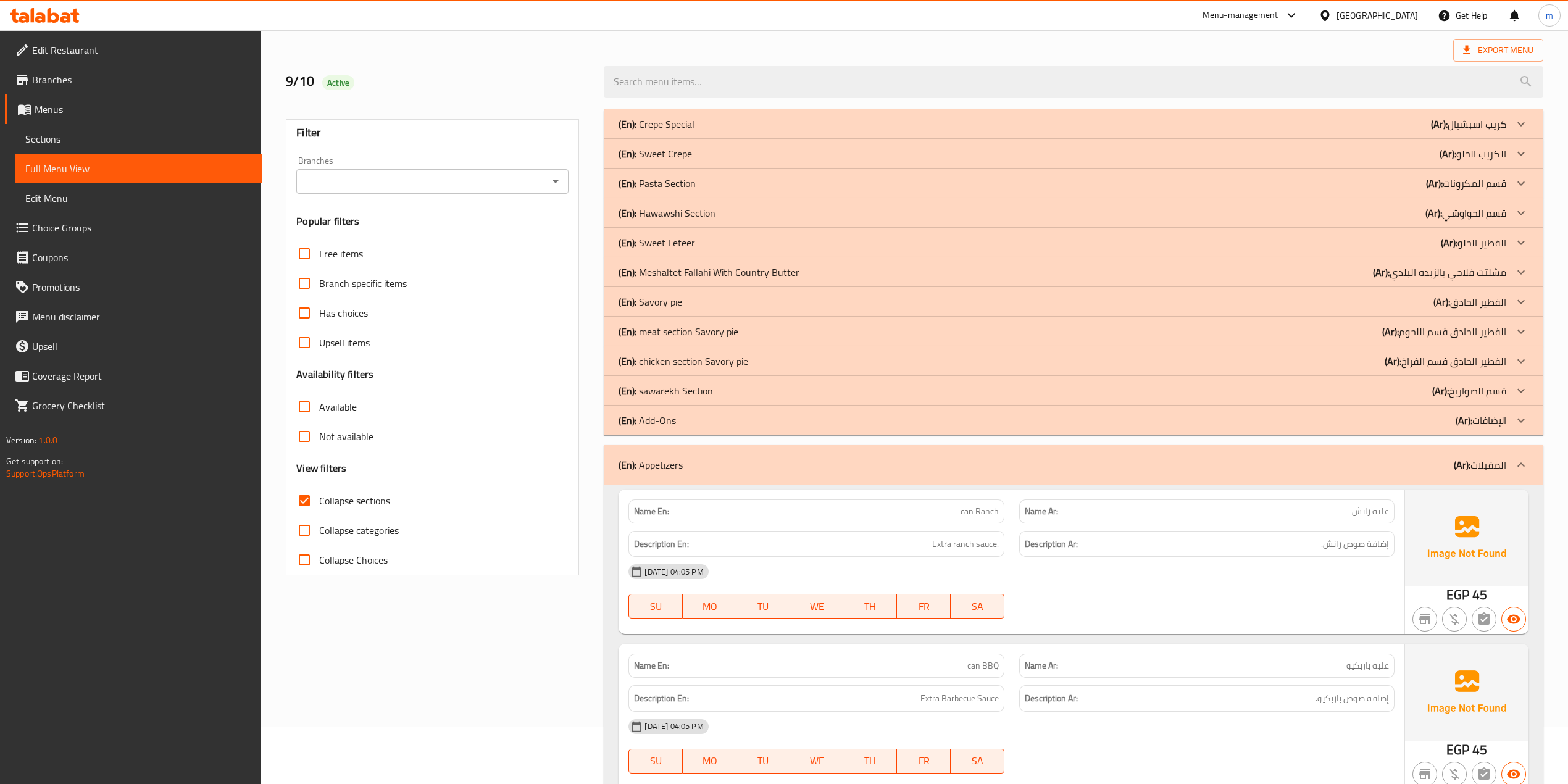
scroll to position [82, 0]
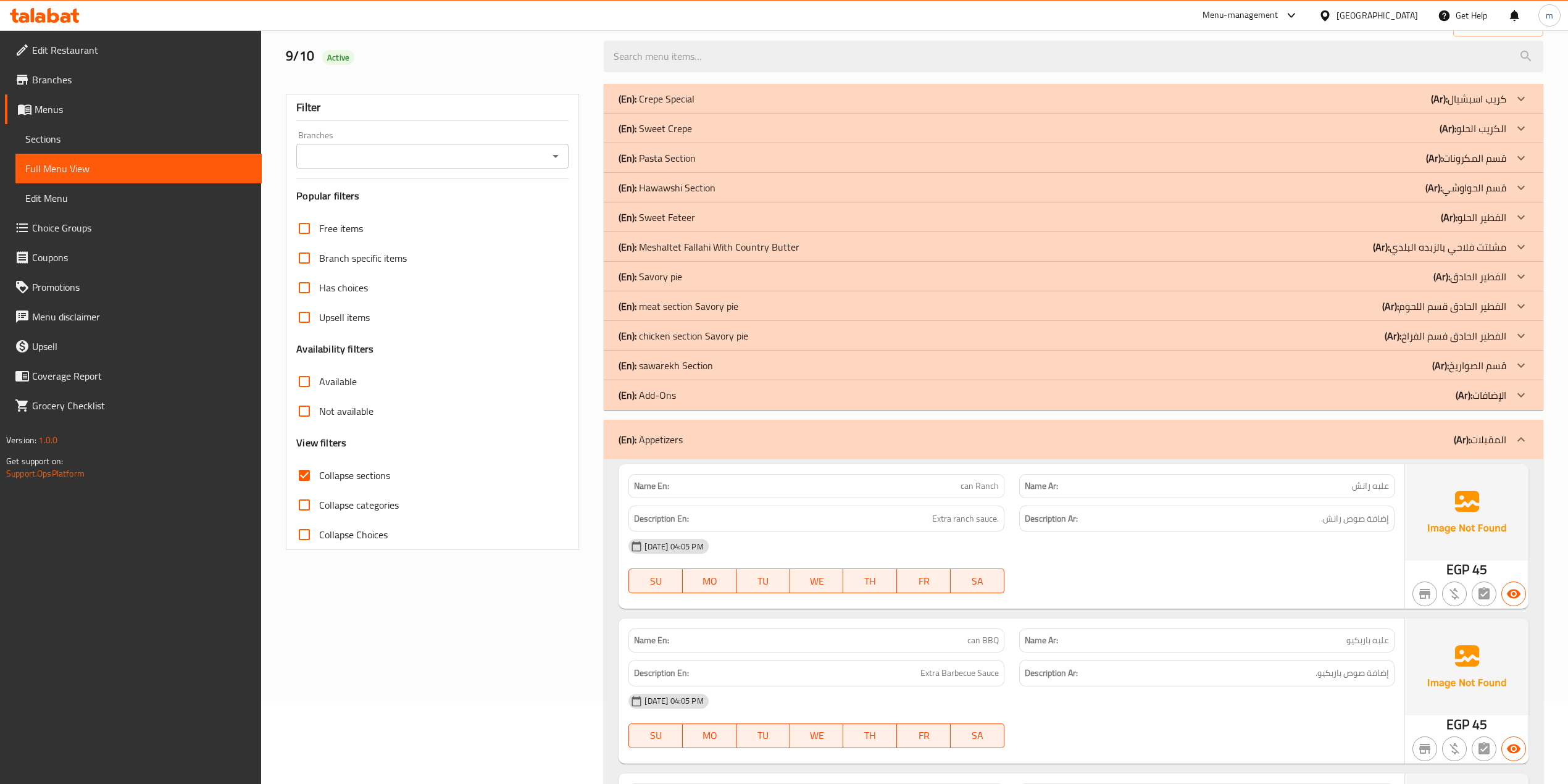
drag, startPoint x: 1497, startPoint y: 438, endPoint x: 1512, endPoint y: 399, distance: 41.8
click at [1497, 438] on p "(Ar): المقبلات" at bounding box center [1479, 439] width 53 height 15
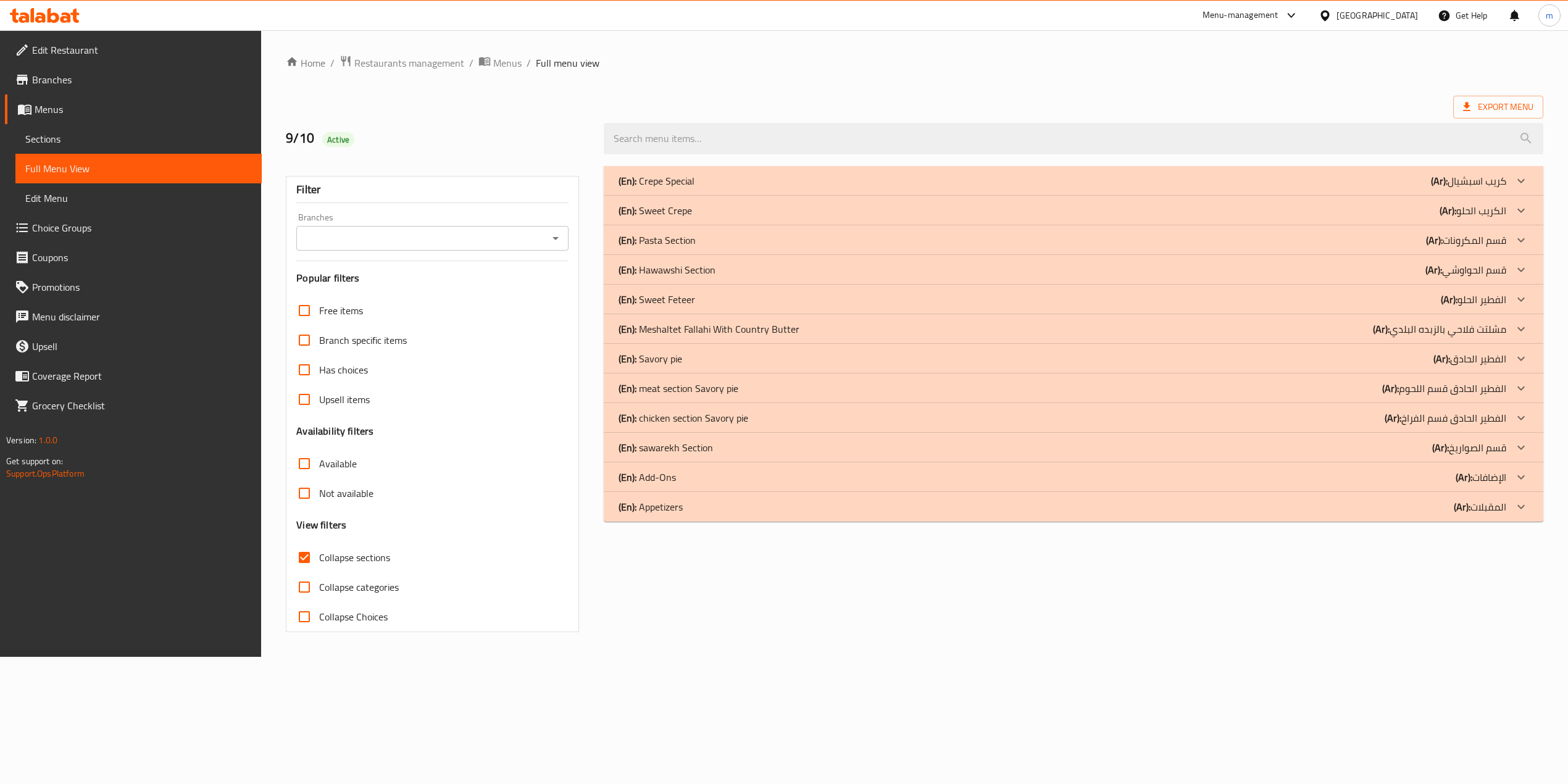
click at [1512, 462] on div at bounding box center [1521, 477] width 30 height 30
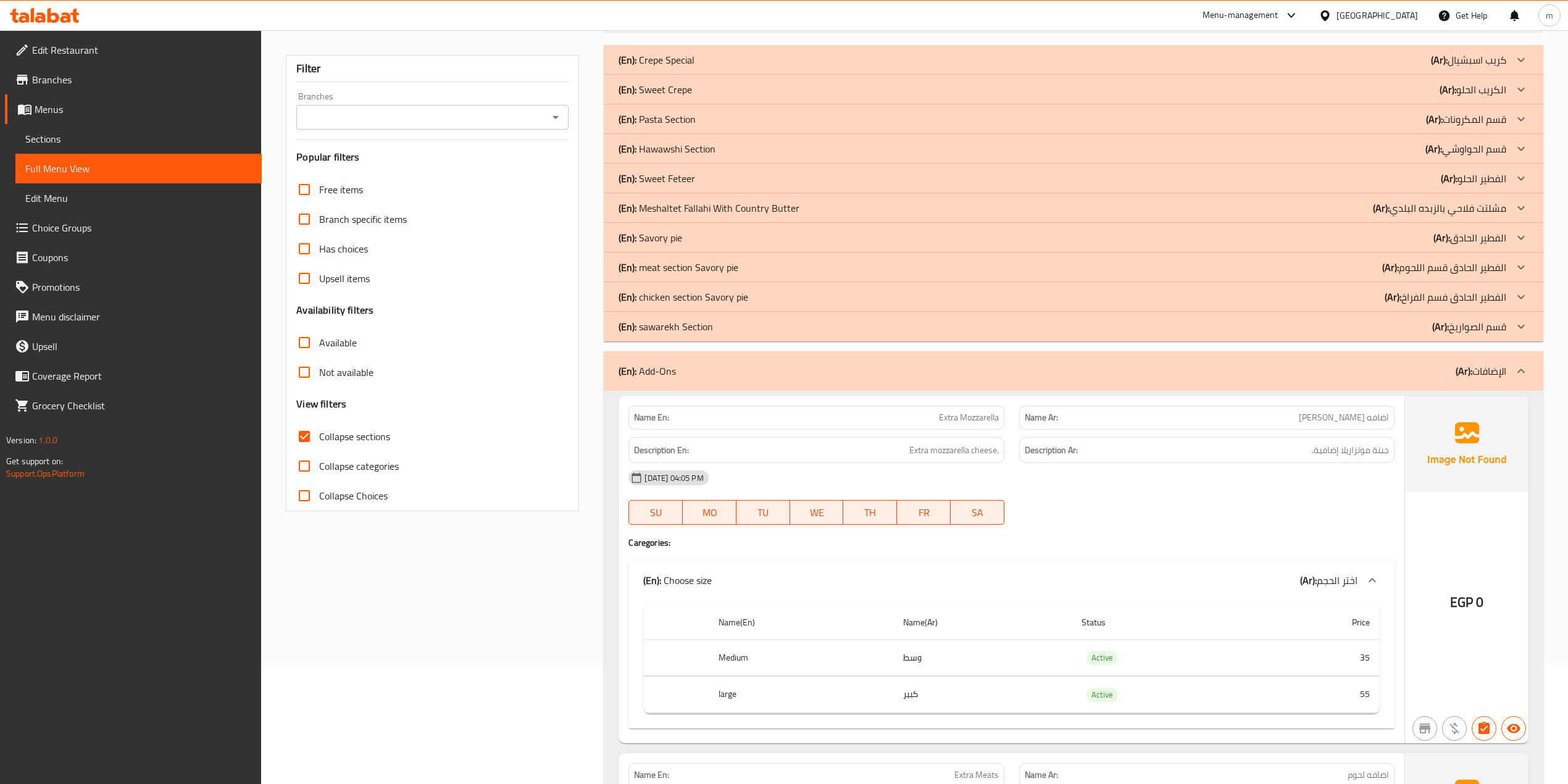
scroll to position [120, 0]
click at [1416, 376] on div "(En): Add-Ons (Ar): الإضافات" at bounding box center [1061, 372] width 887 height 15
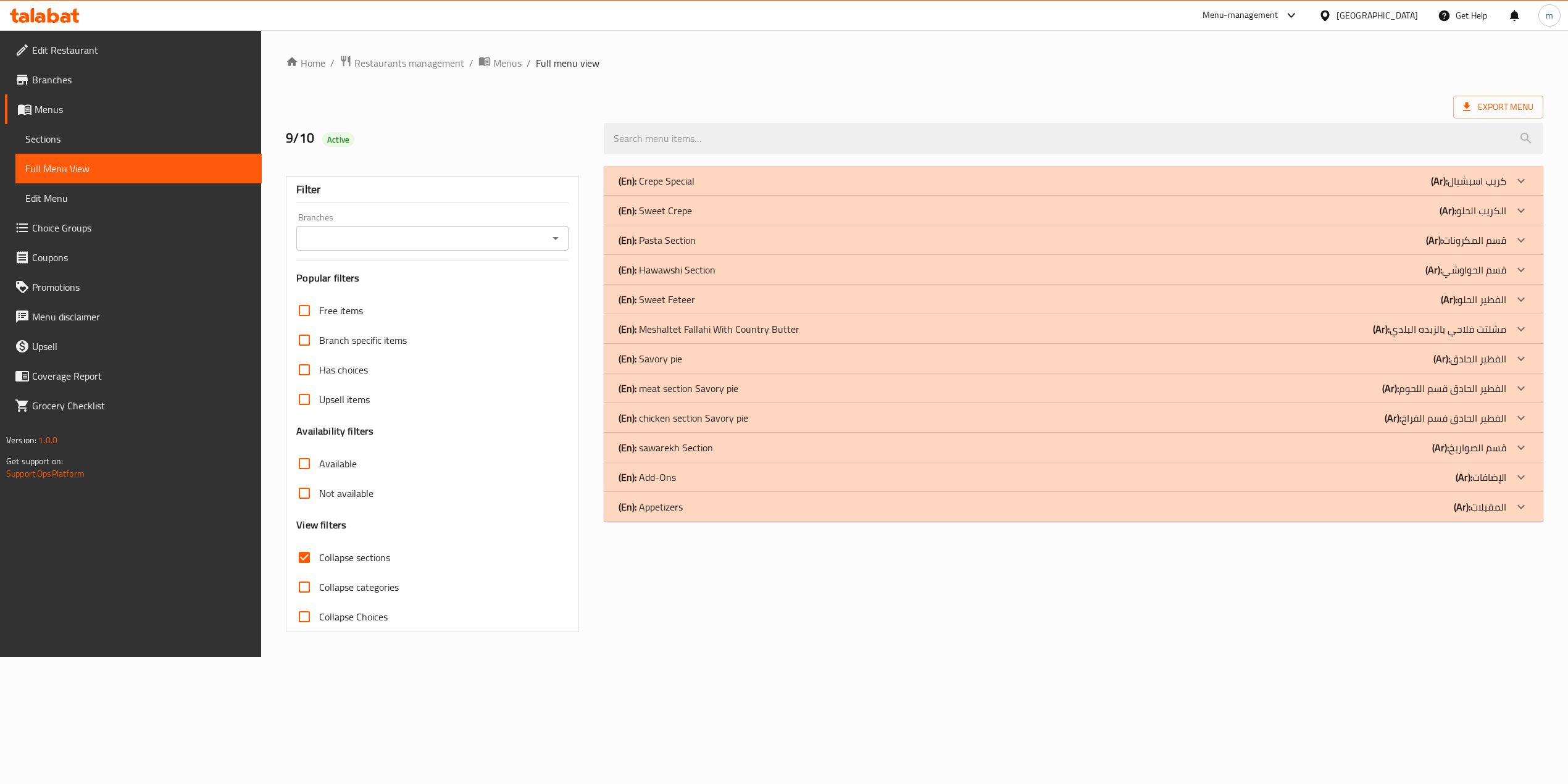
click at [1447, 327] on div "(En): Crepe Special (Ar): كريب اسبشيال Name En: Crepe sakta qalbya Name Ar: كري…" at bounding box center [1073, 344] width 939 height 356
click at [1432, 443] on div "(En): sawarekh Section (Ar): قسم الصواريخ" at bounding box center [1071, 448] width 895 height 15
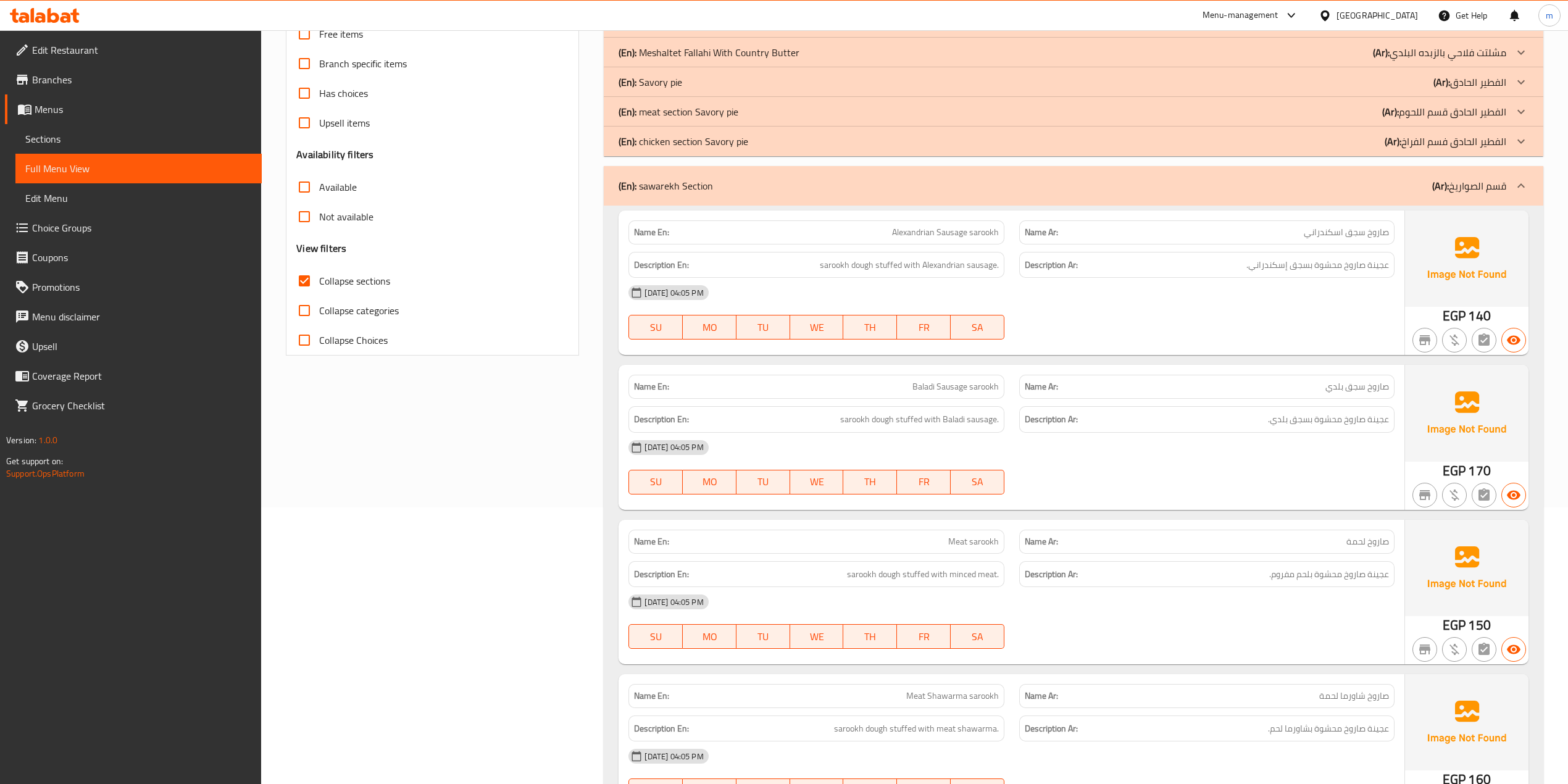
scroll to position [329, 0]
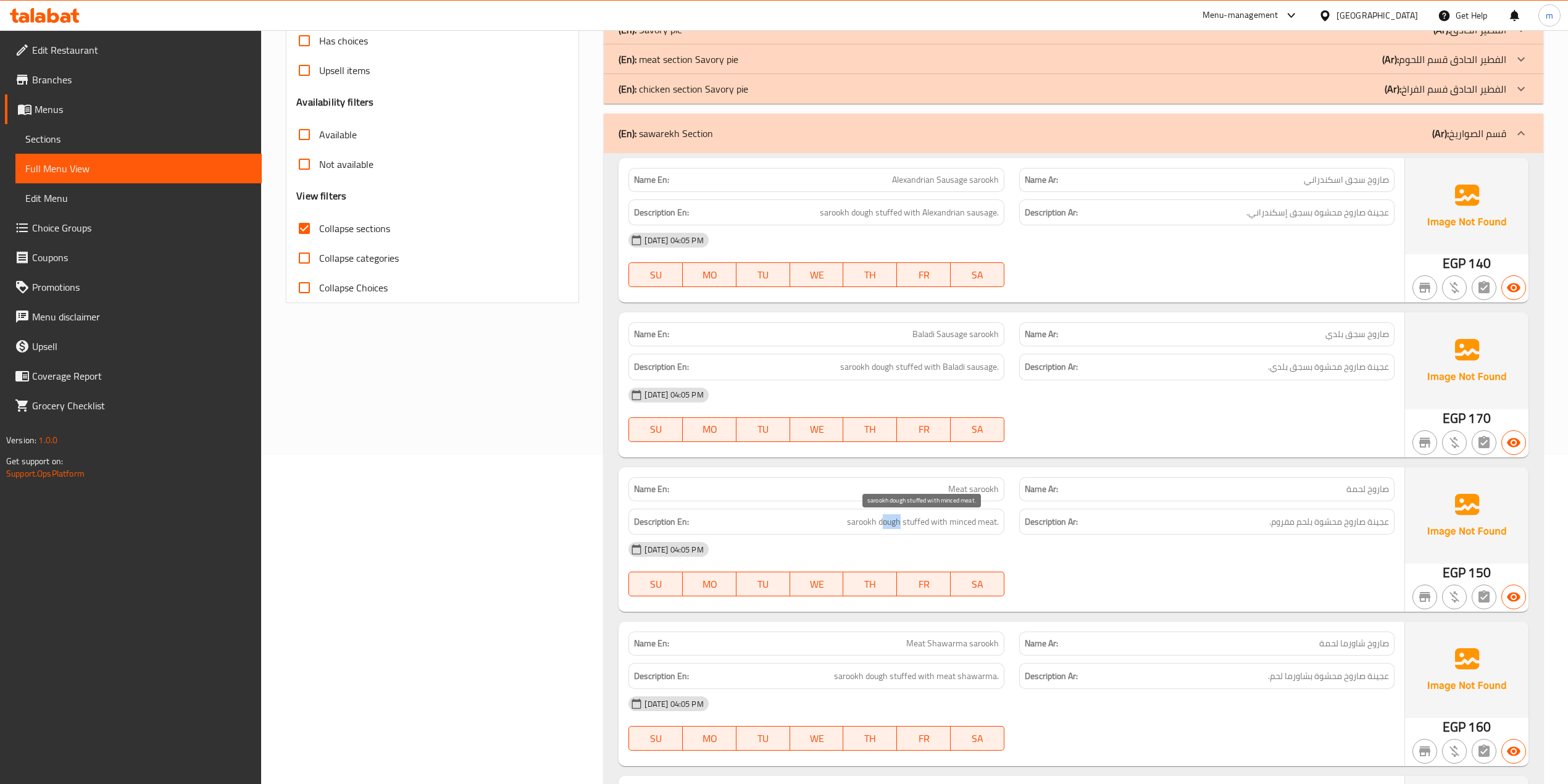
drag, startPoint x: 882, startPoint y: 525, endPoint x: 899, endPoint y: 526, distance: 17.0
click at [899, 526] on span "sarookh dough stuffed with minced meat." at bounding box center [923, 522] width 152 height 15
click at [874, 529] on span "sarookh dough stuffed with minced meat." at bounding box center [923, 522] width 152 height 15
drag, startPoint x: 874, startPoint y: 524, endPoint x: 904, endPoint y: 528, distance: 30.3
click at [904, 528] on span "sarookh dough stuffed with minced meat." at bounding box center [923, 522] width 152 height 15
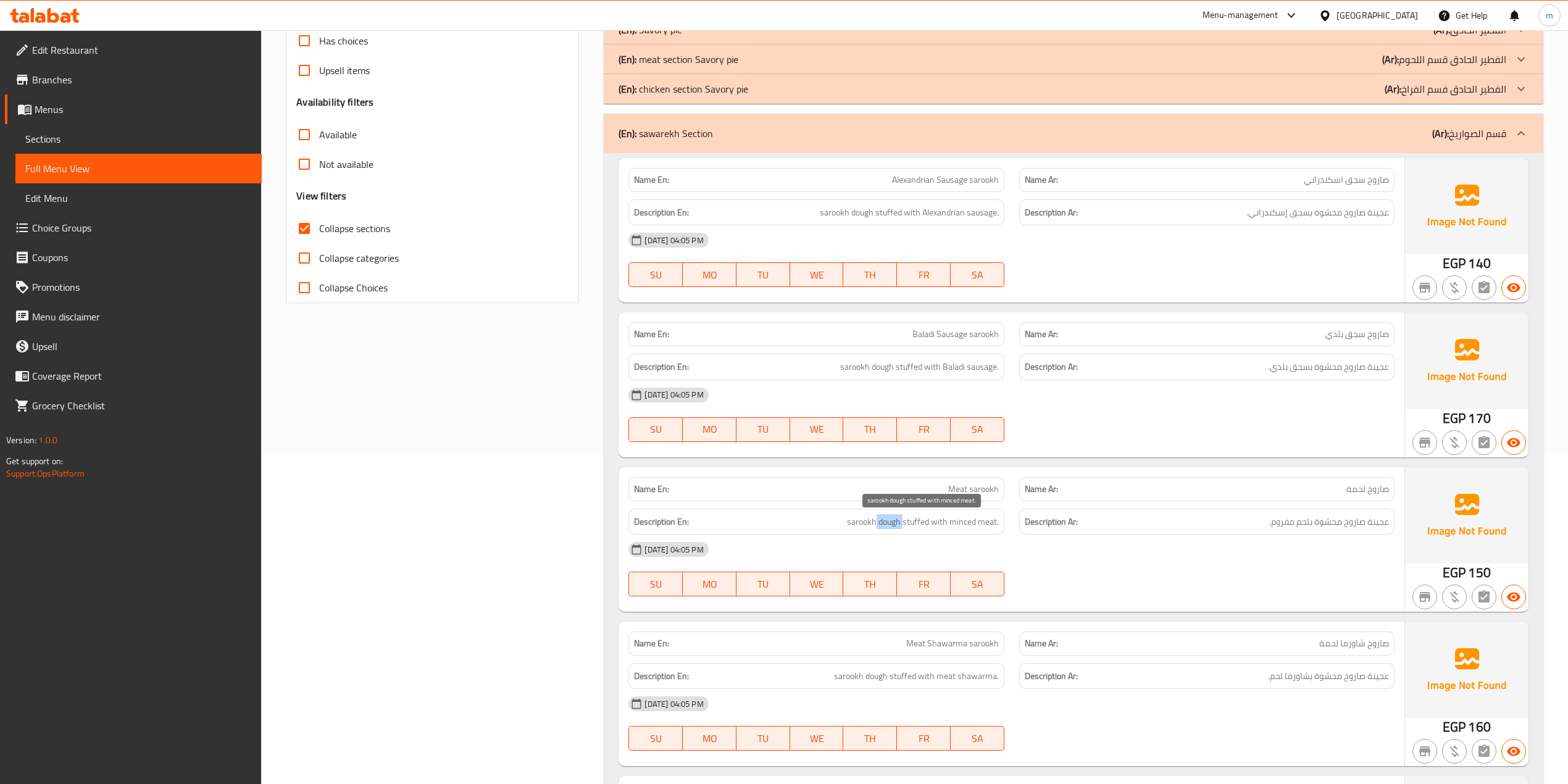
copy span "dough"
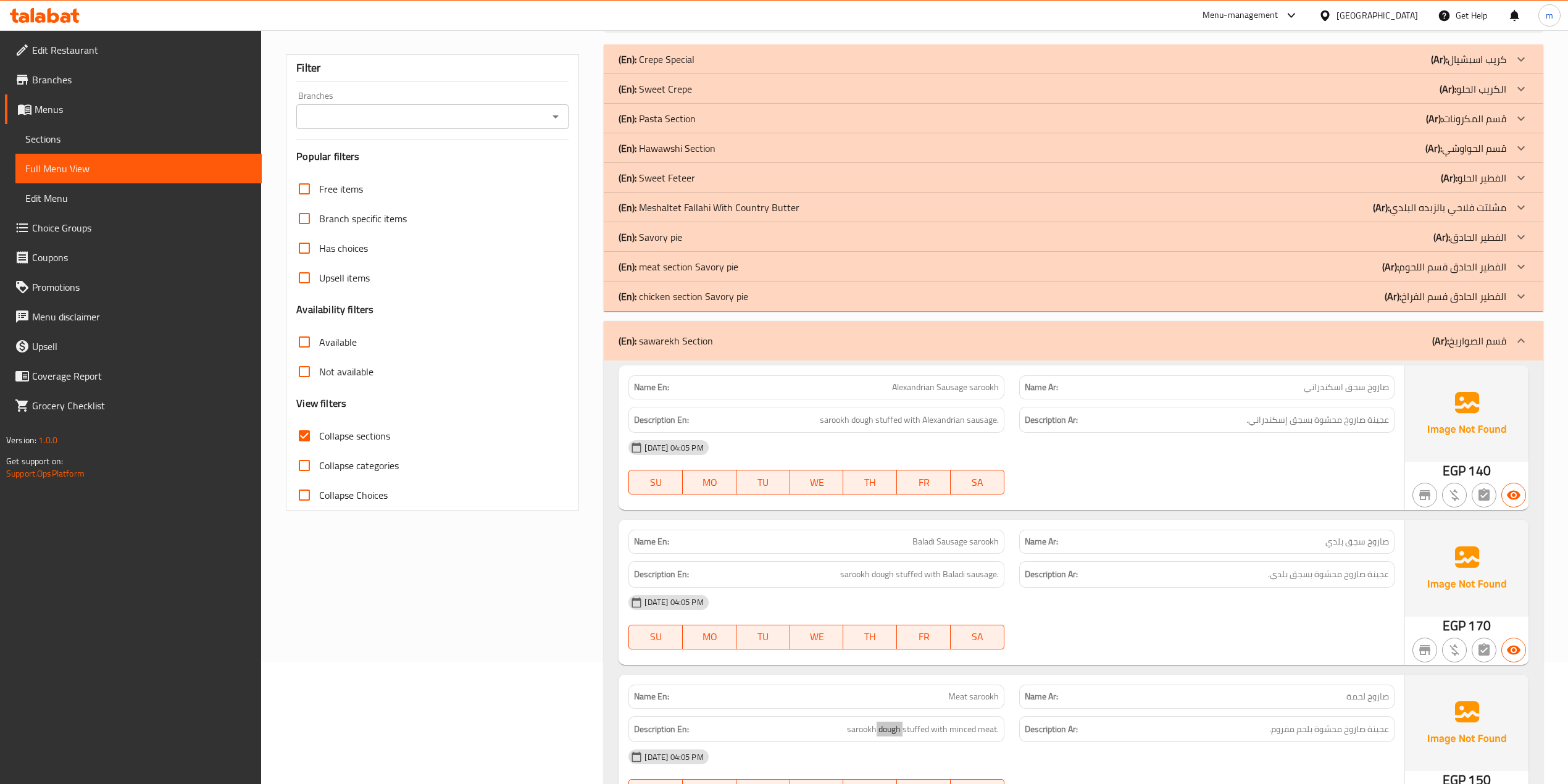
scroll to position [116, 0]
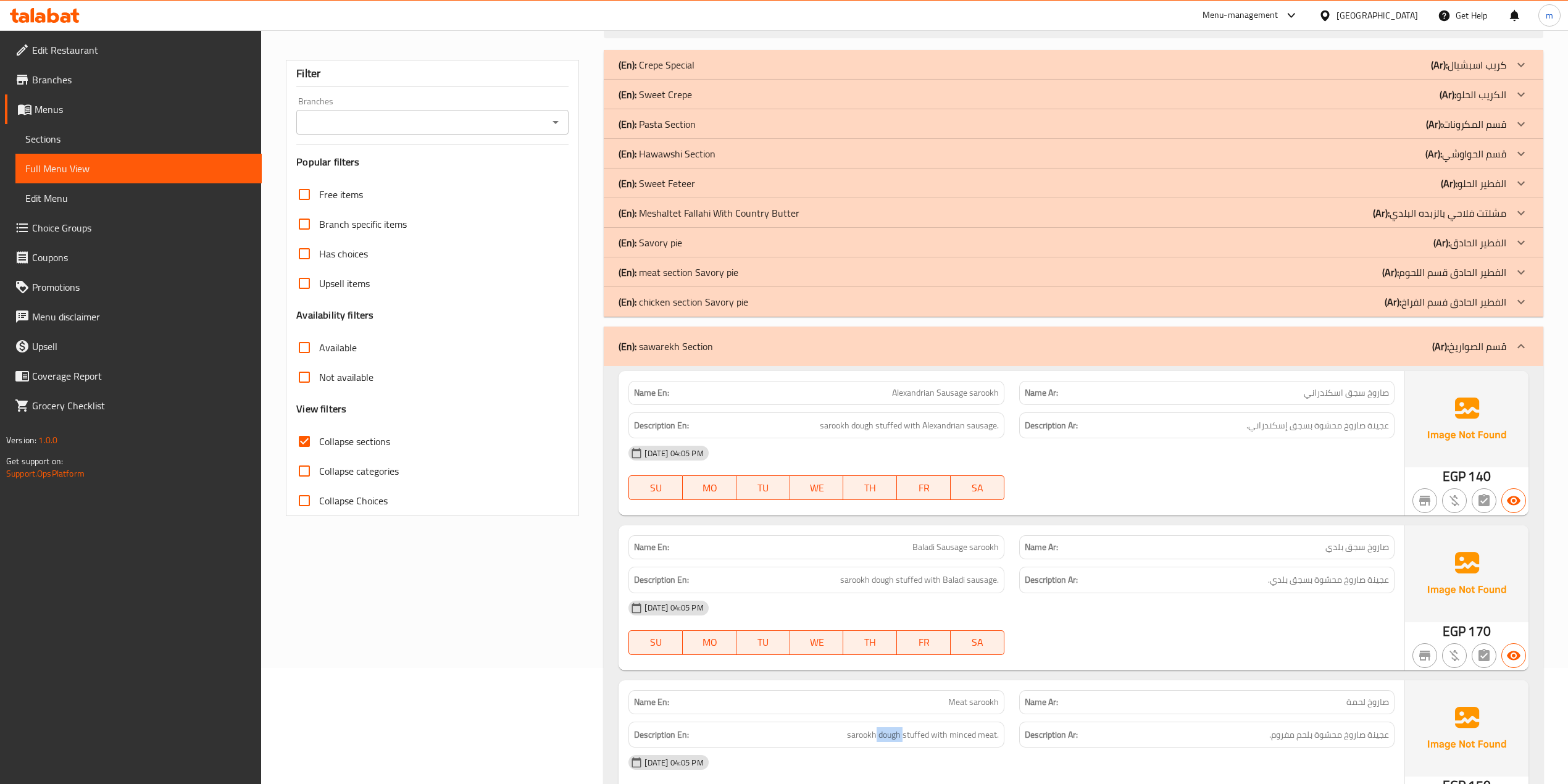
drag, startPoint x: 1484, startPoint y: 341, endPoint x: 1482, endPoint y: 306, distance: 35.1
click at [1484, 341] on p "(Ar): قسم الصواريخ" at bounding box center [1469, 346] width 74 height 15
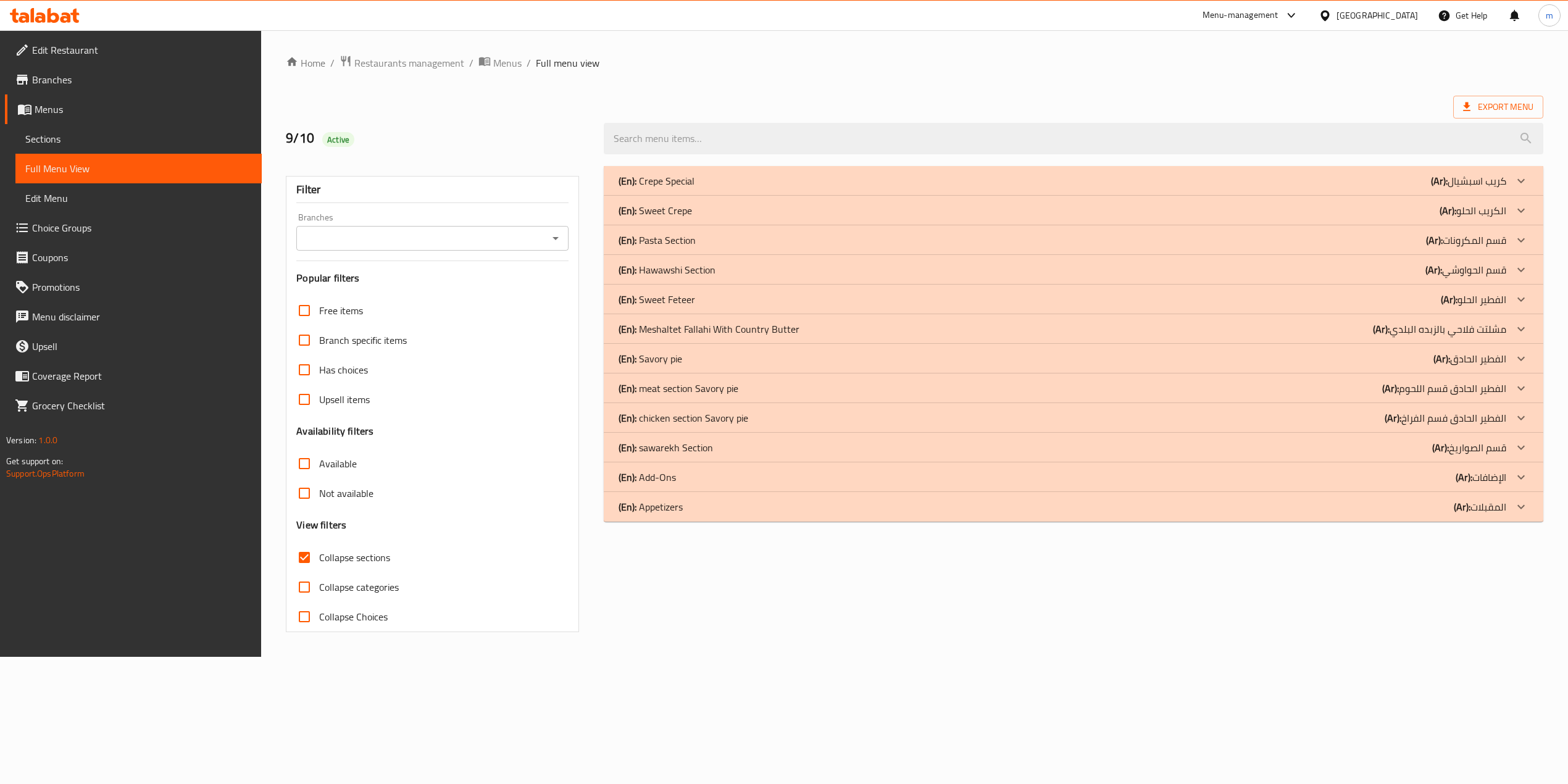
scroll to position [0, 0]
click at [1496, 418] on p "(Ar): الفطير الحادق فسم الفراخ" at bounding box center [1457, 418] width 122 height 15
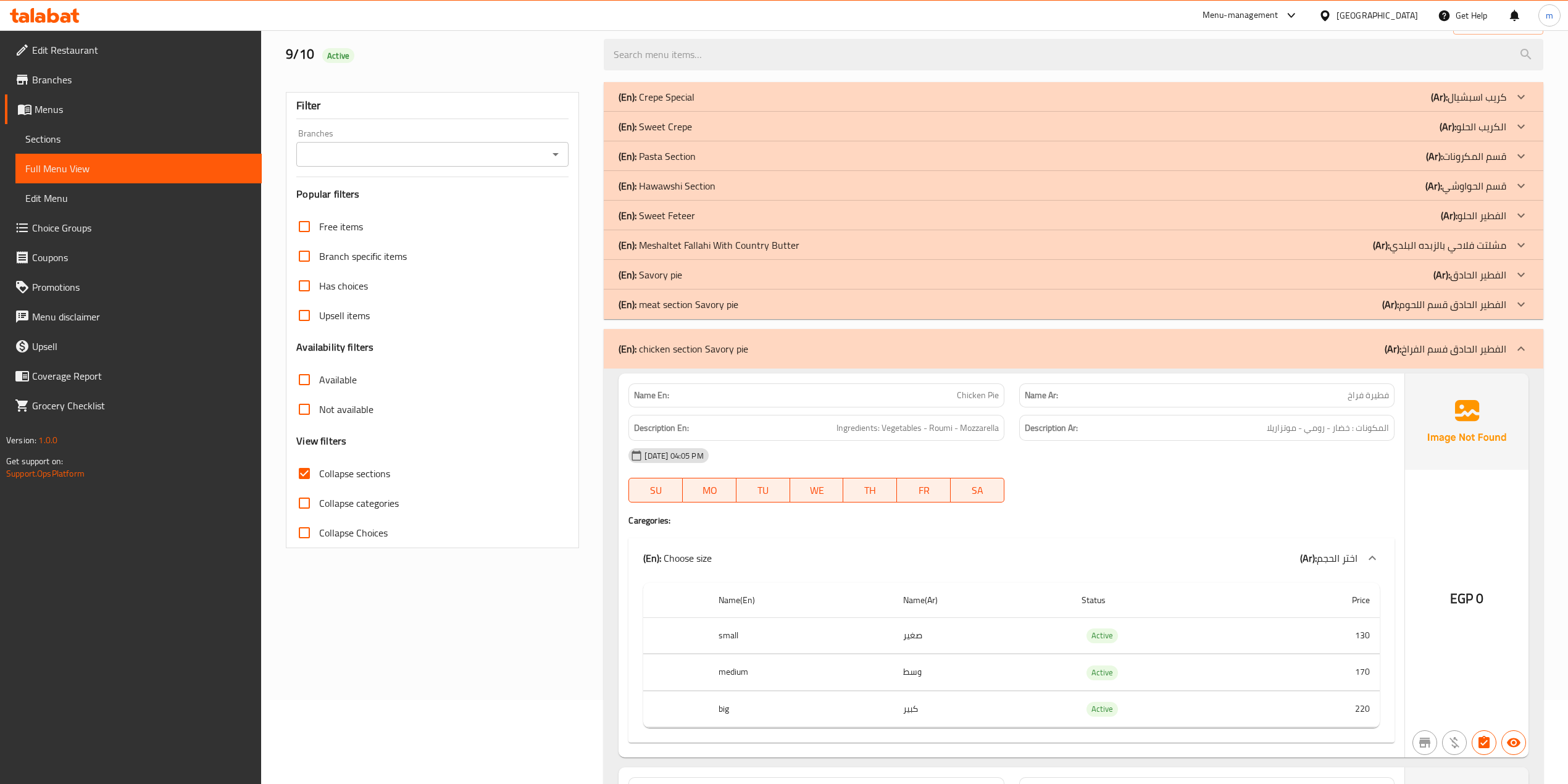
scroll to position [82, 0]
click at [1508, 349] on div at bounding box center [1521, 351] width 30 height 30
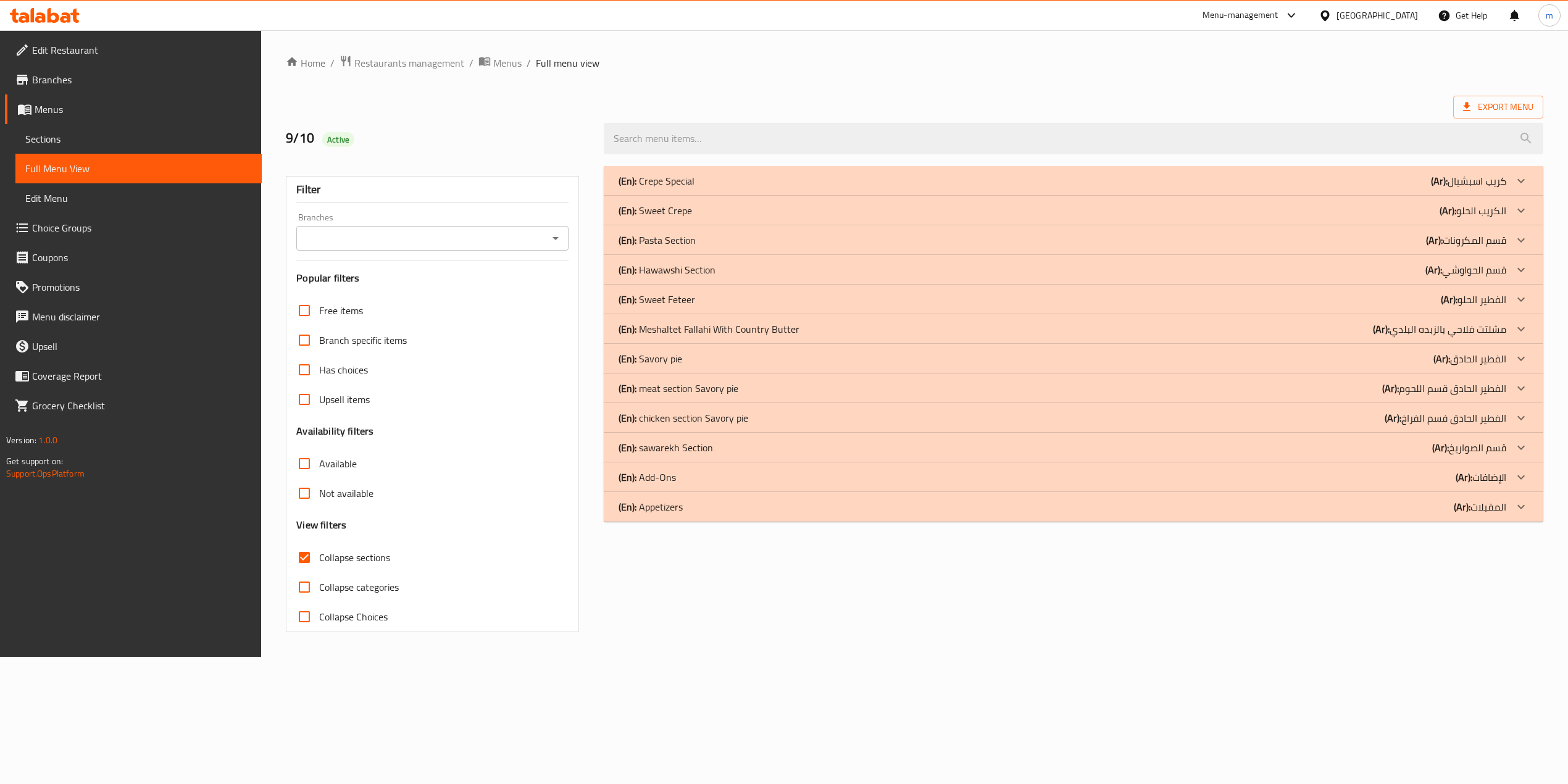
click at [1508, 344] on div at bounding box center [1521, 359] width 30 height 30
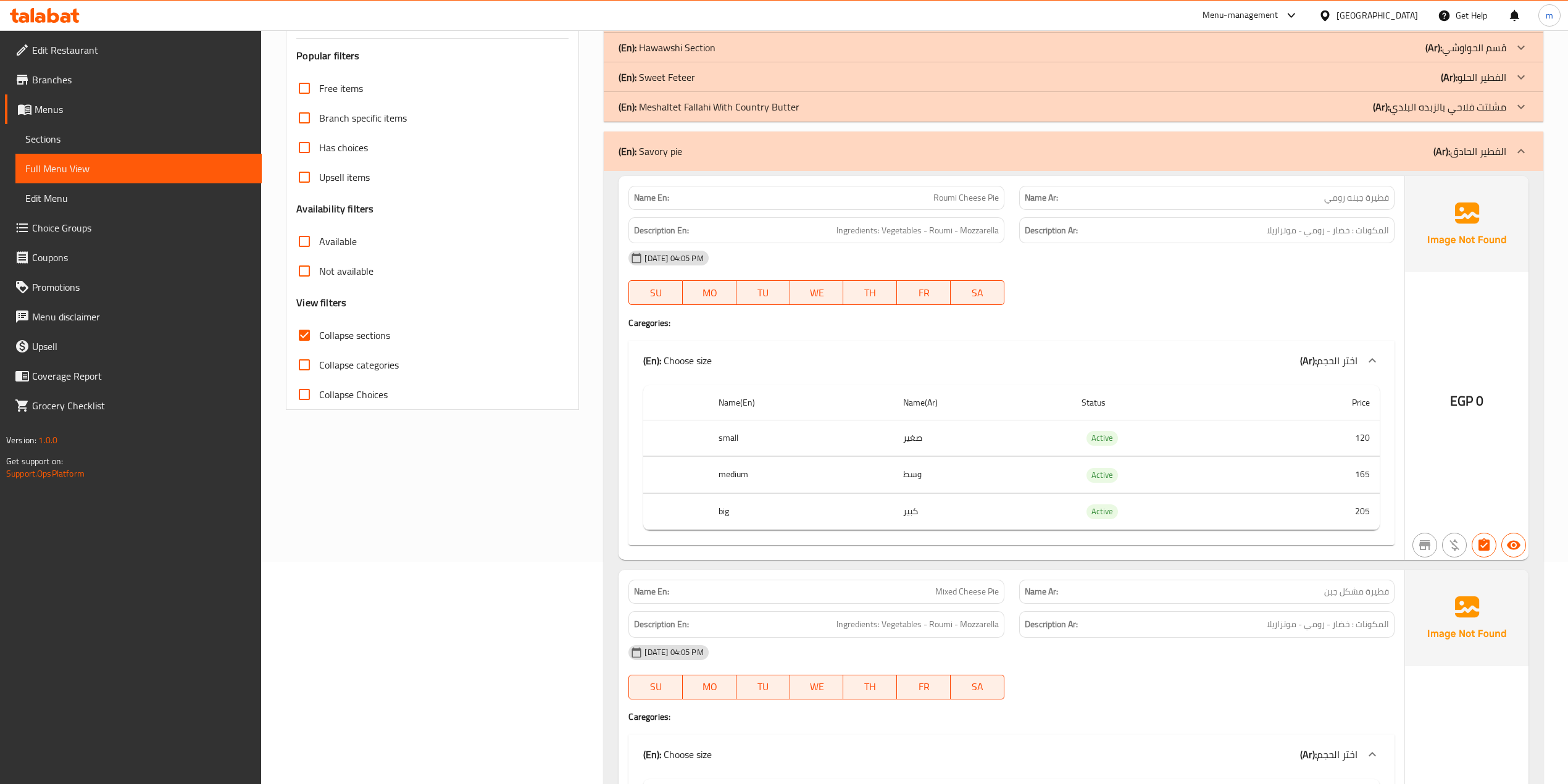
scroll to position [247, 0]
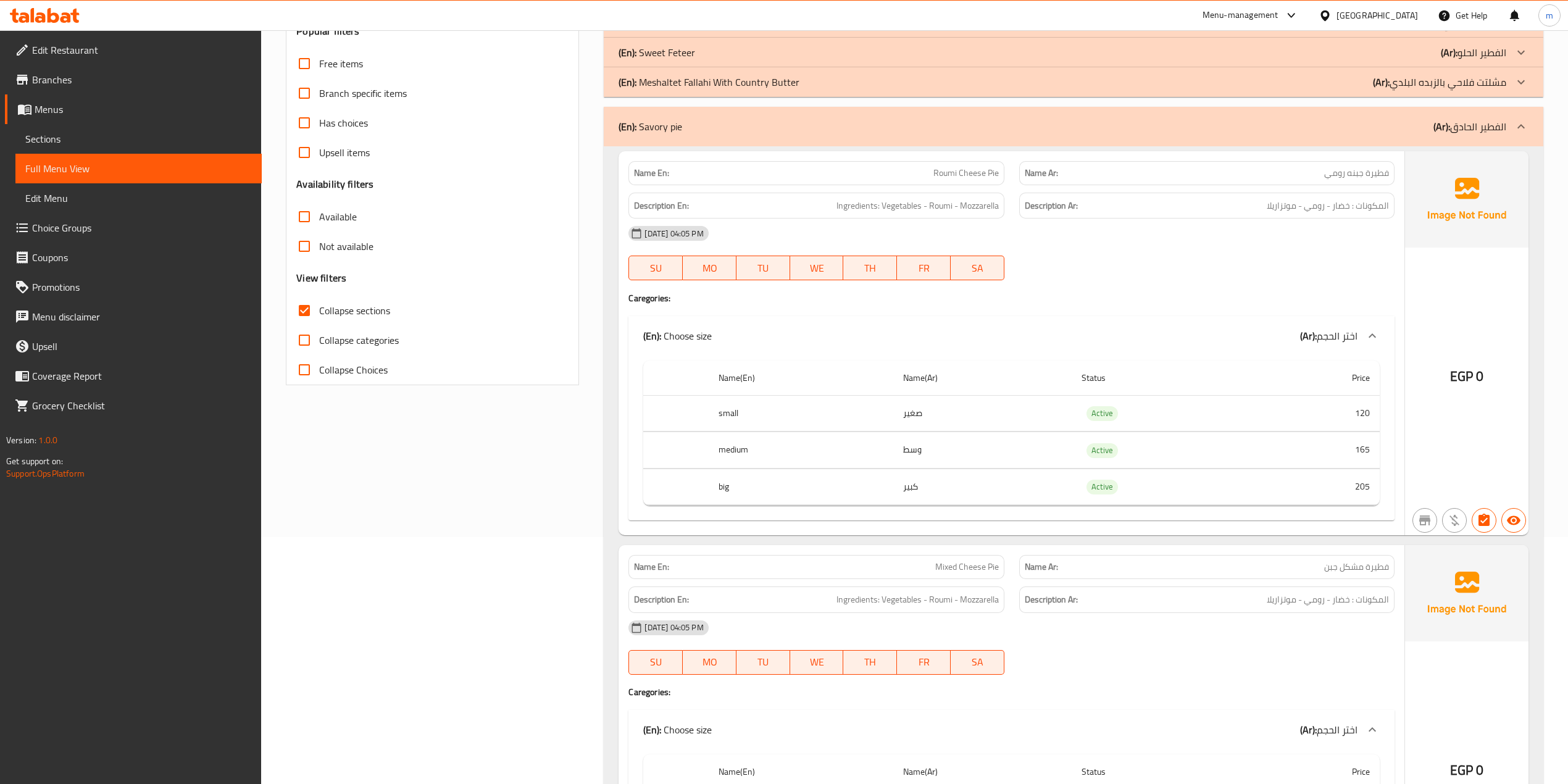
click at [1519, 124] on icon at bounding box center [1521, 127] width 15 height 15
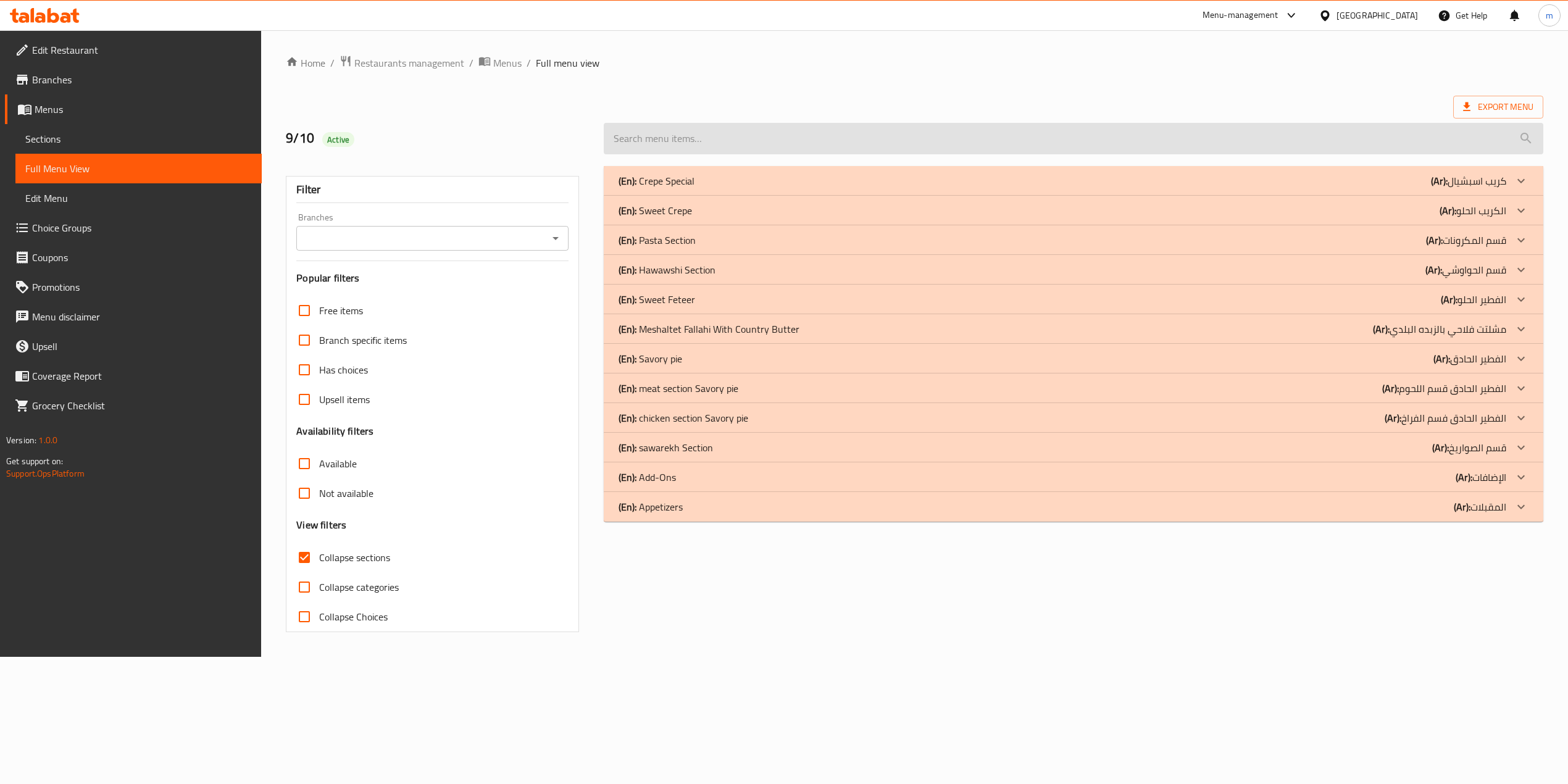
scroll to position [0, 0]
click at [1530, 356] on icon at bounding box center [1533, 359] width 15 height 15
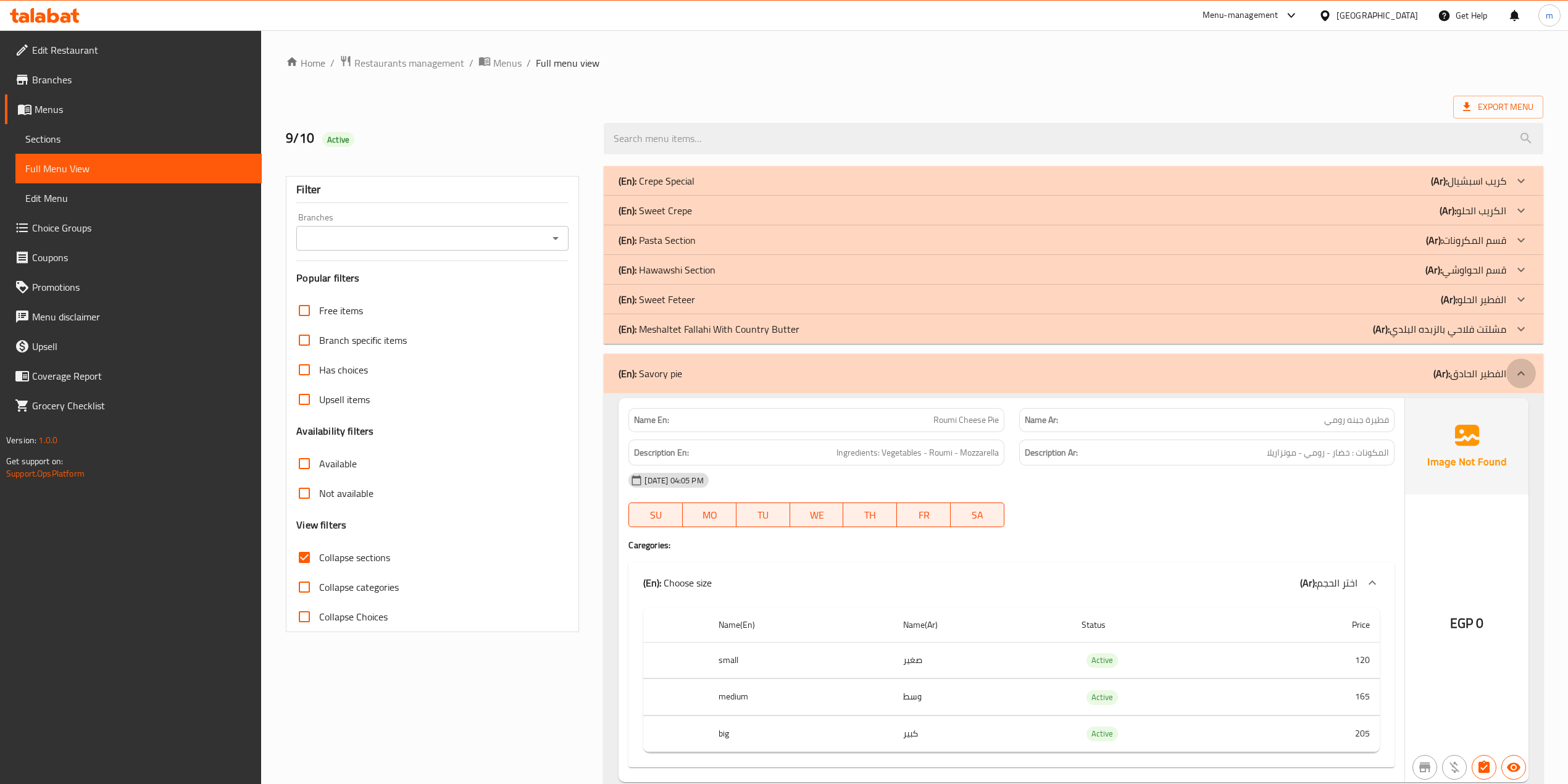
click at [1509, 368] on div at bounding box center [1521, 373] width 30 height 30
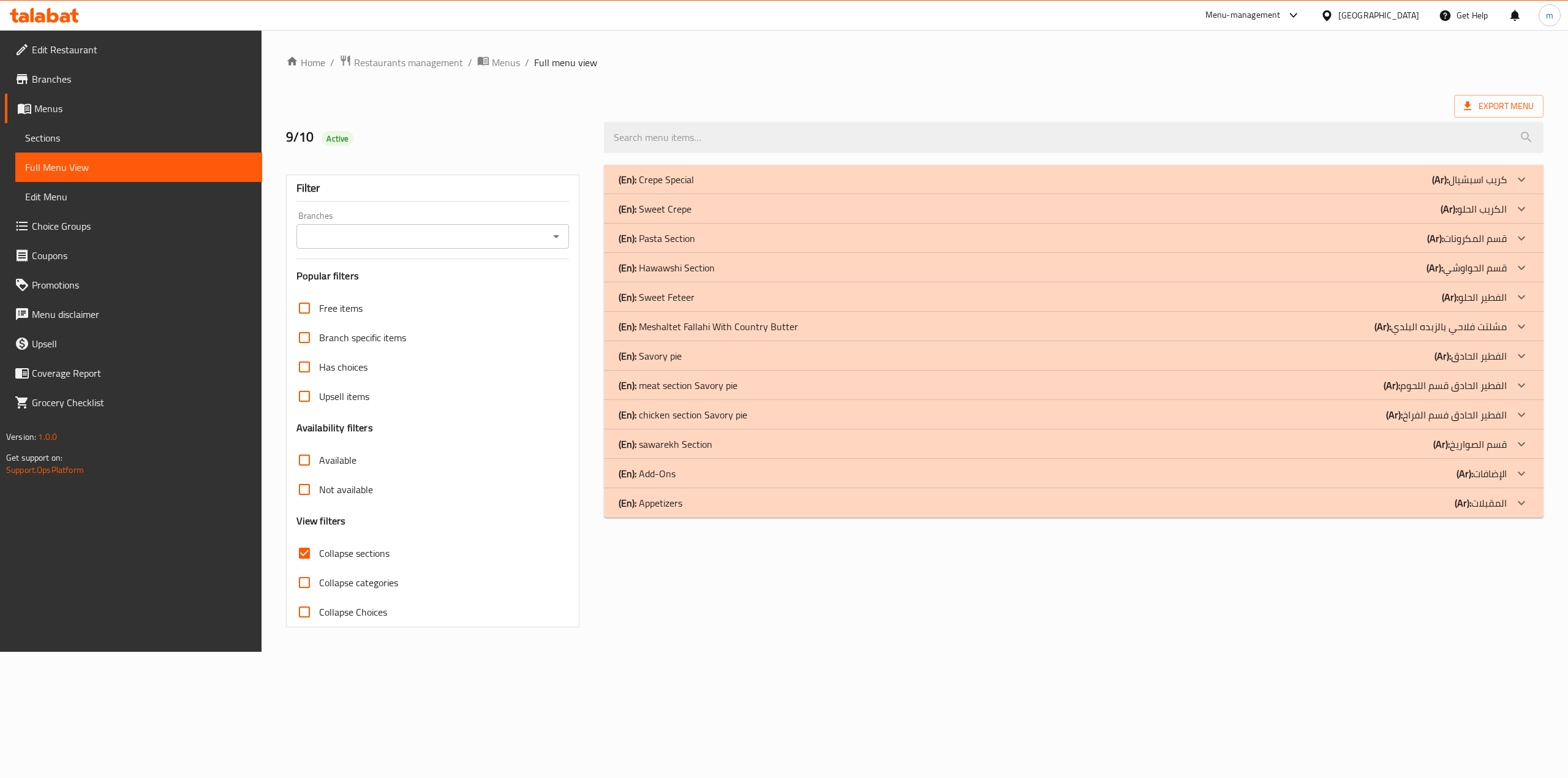
click at [1505, 387] on p "(Ar): الفطير الحادق قسم اللحوم" at bounding box center [1445, 385] width 123 height 15
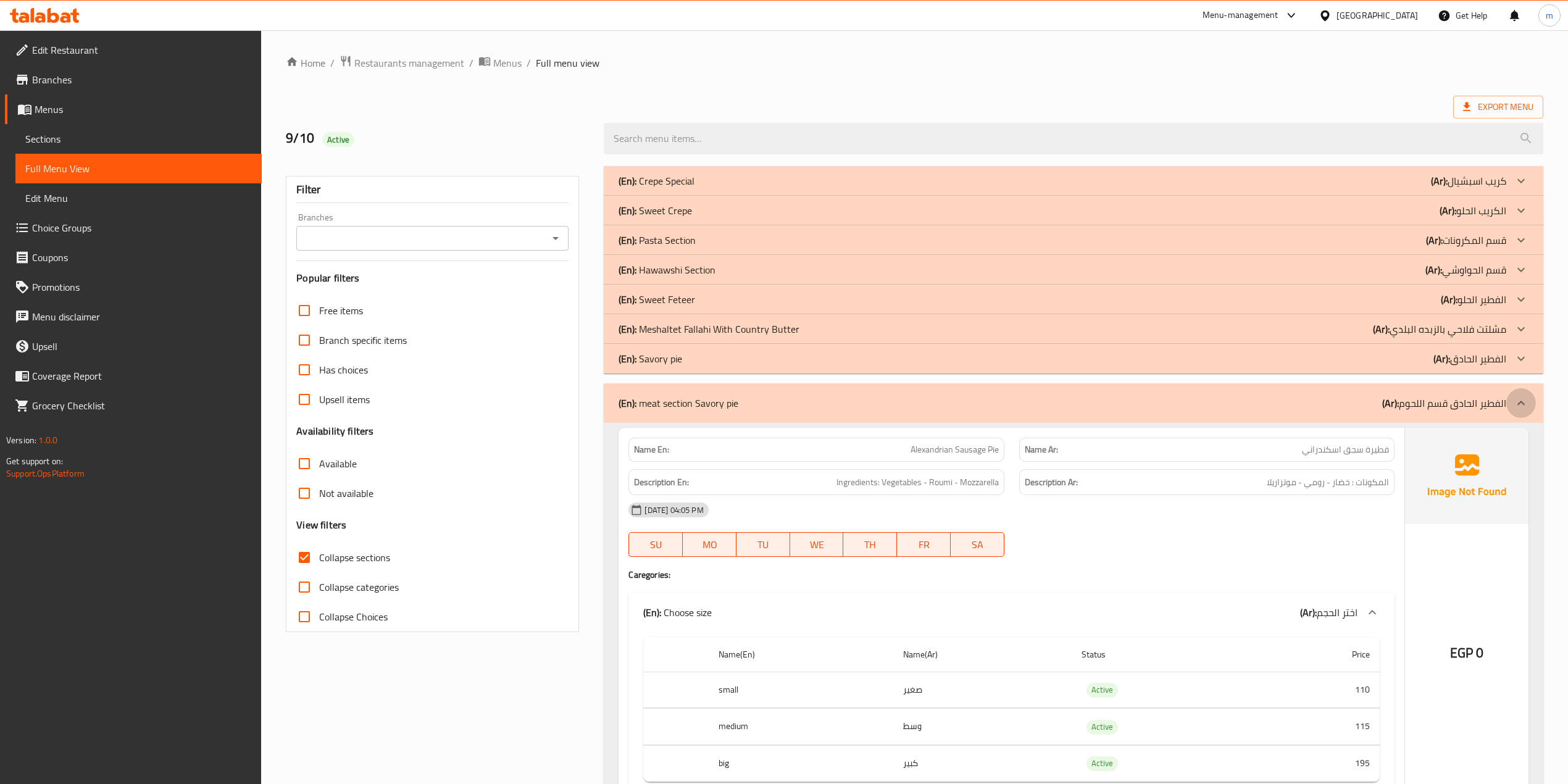
click at [1515, 402] on icon at bounding box center [1521, 403] width 15 height 15
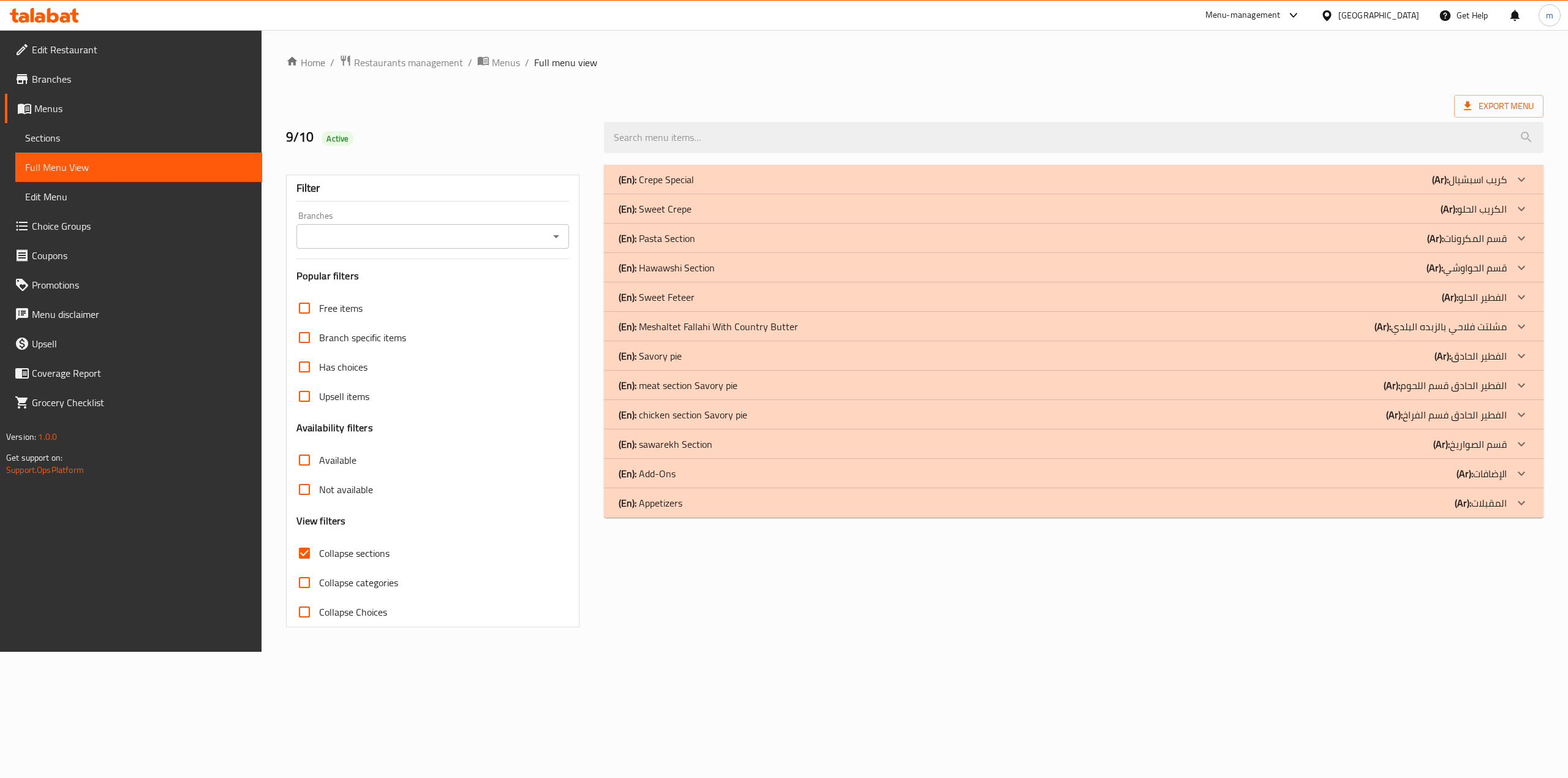
click at [1489, 401] on div "(En): chicken section Savory pie (Ar): الفطير الحادق فسم الفراخ" at bounding box center [1074, 414] width 940 height 29
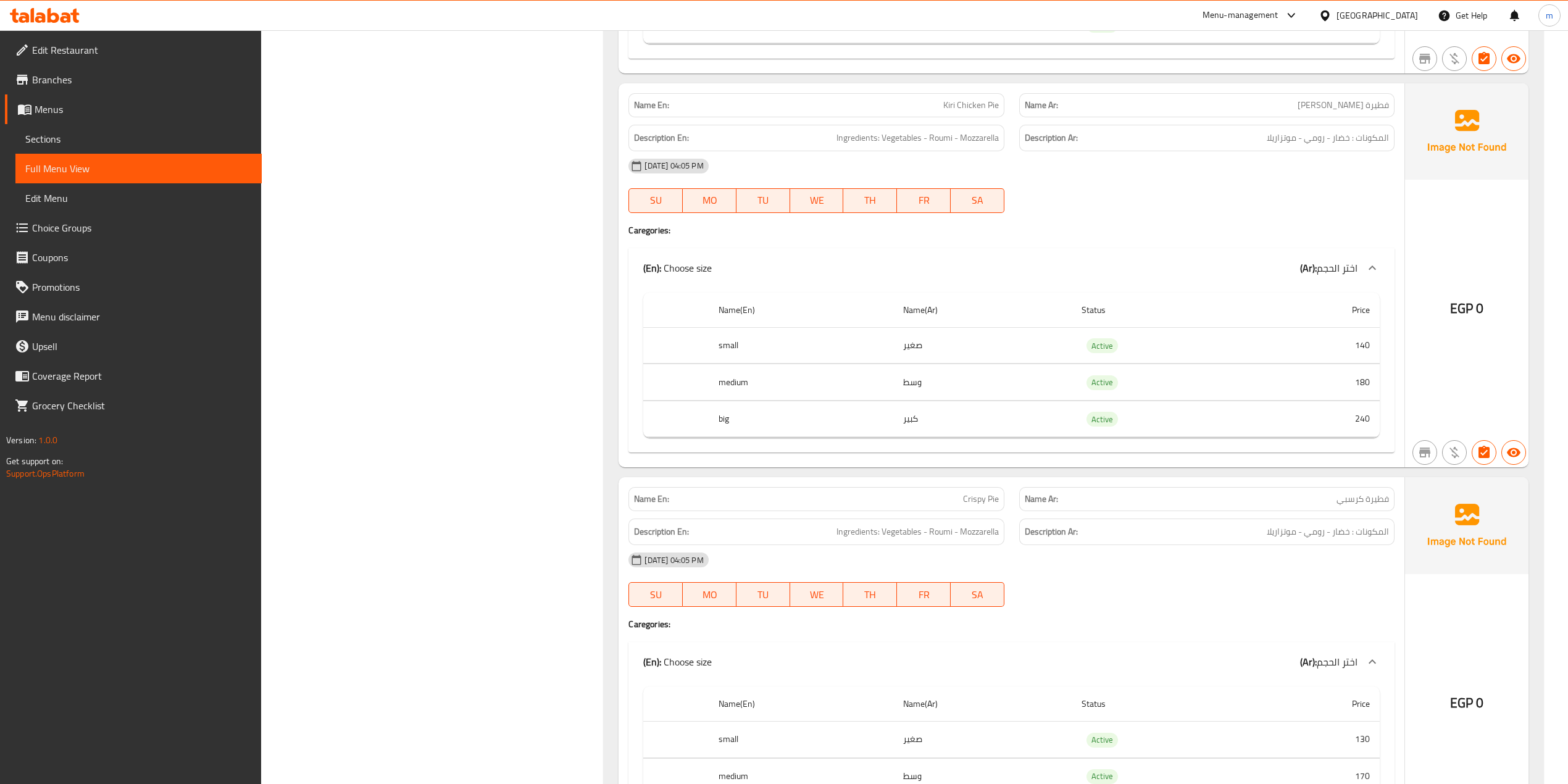
scroll to position [494, 0]
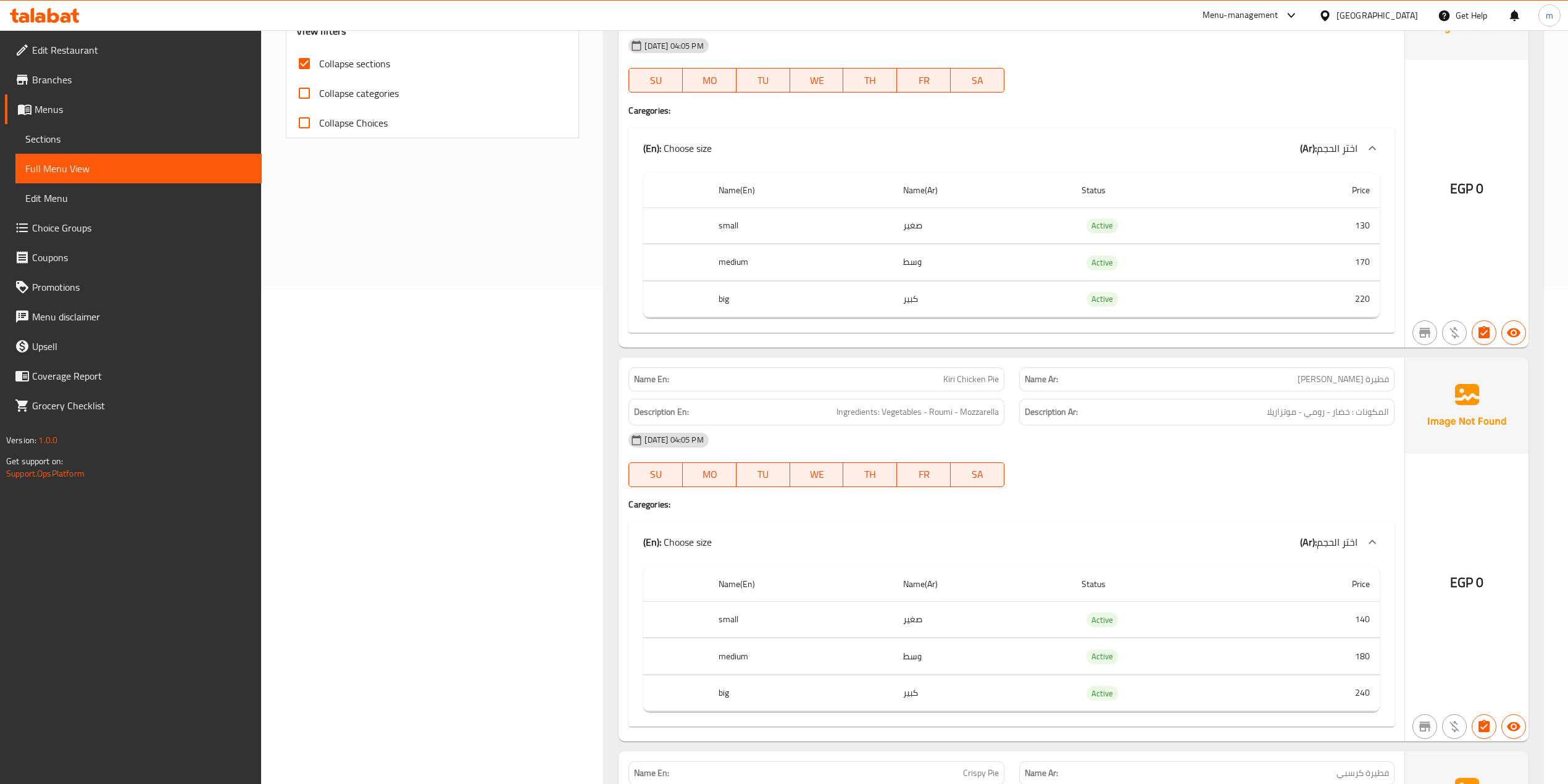
click at [144, 162] on span "Full Menu View" at bounding box center [138, 168] width 227 height 15
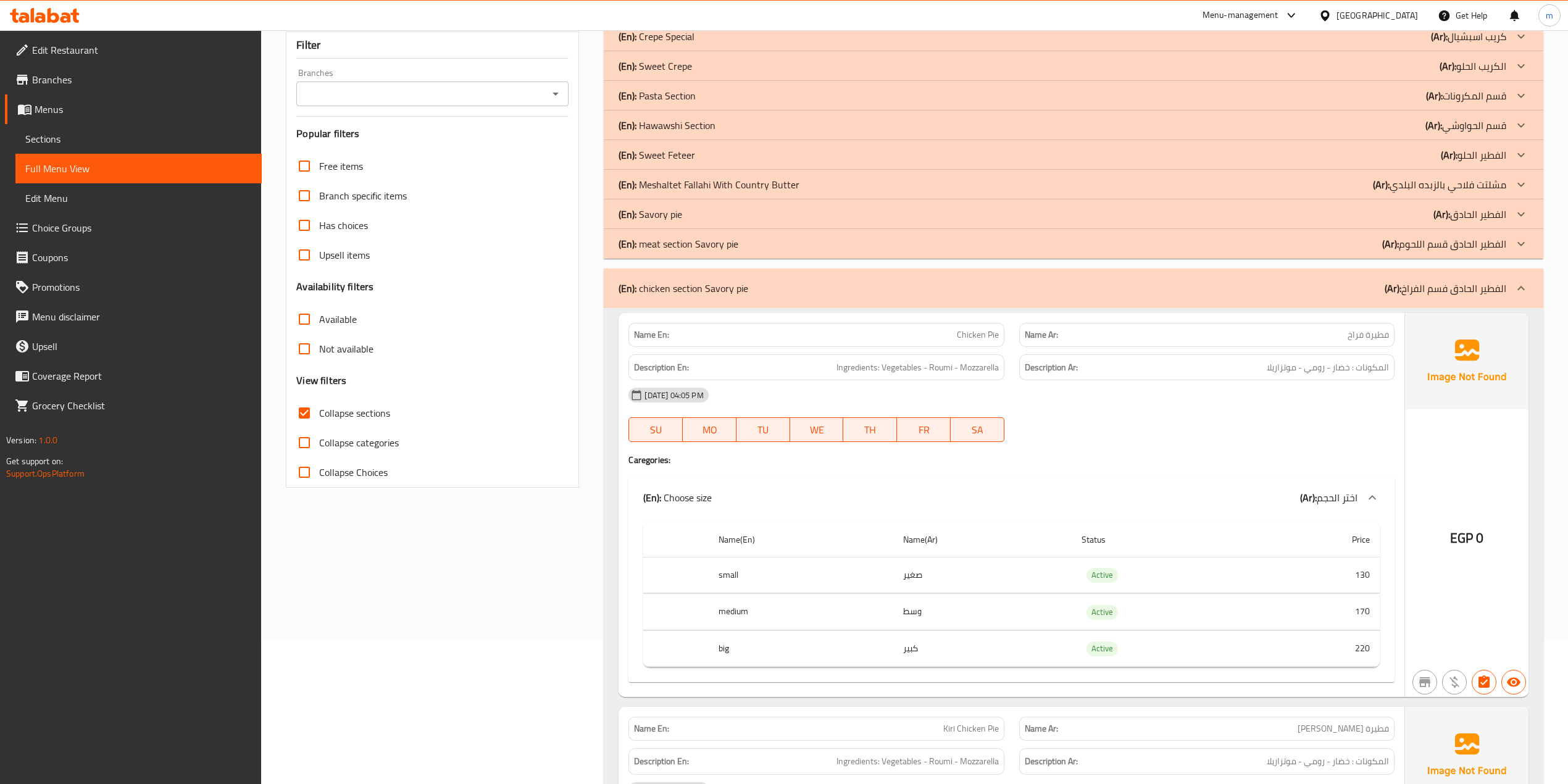
scroll to position [0, 0]
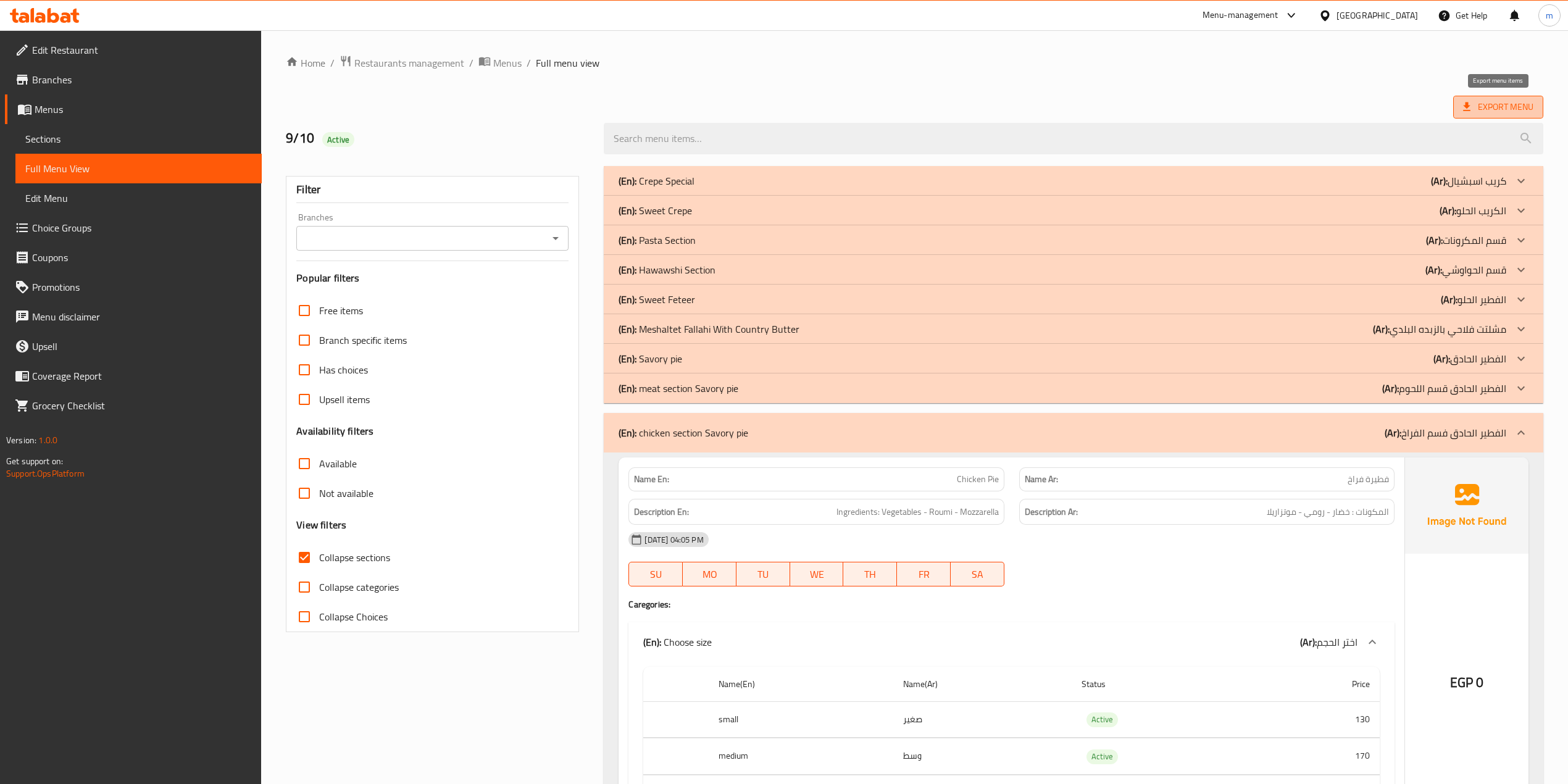
click at [1496, 114] on span "Export Menu" at bounding box center [1498, 107] width 71 height 15
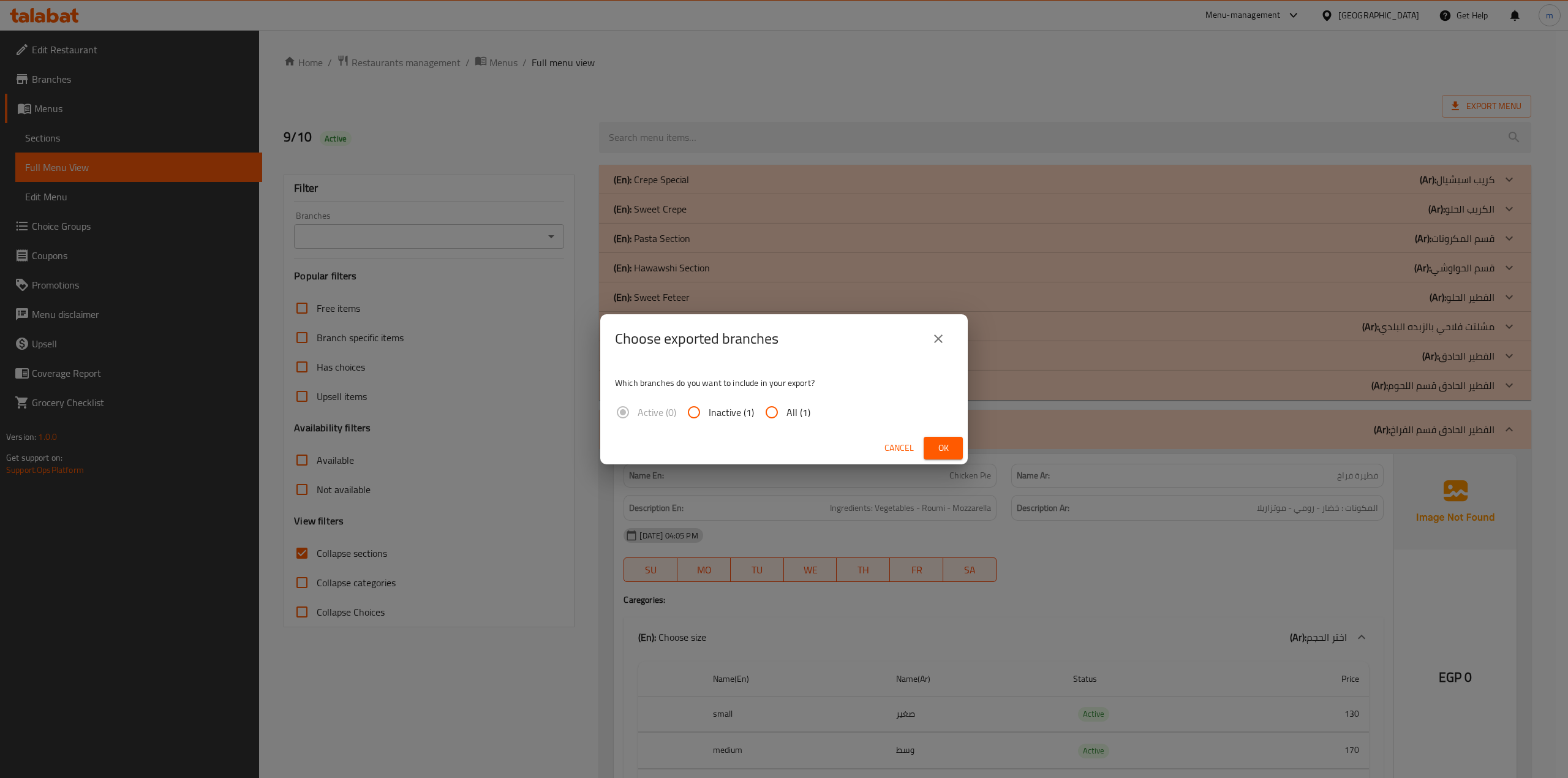
click at [773, 406] on input "All (1)" at bounding box center [771, 412] width 29 height 29
radio input "true"
click at [941, 439] on button "Ok" at bounding box center [943, 449] width 39 height 23
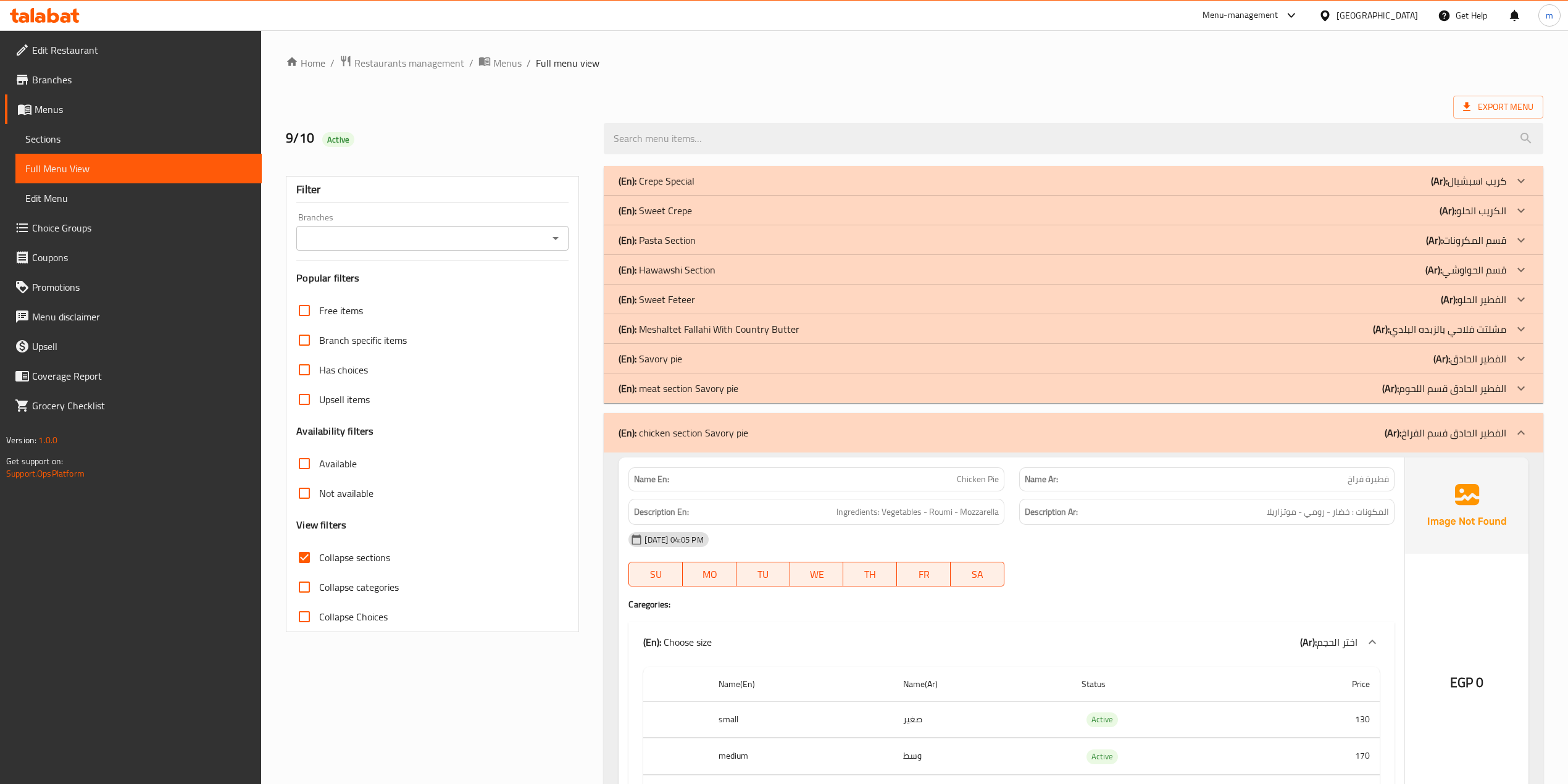
click at [1215, 363] on div "(En): Savory pie (Ar): الفطير الحادق" at bounding box center [1061, 359] width 887 height 15
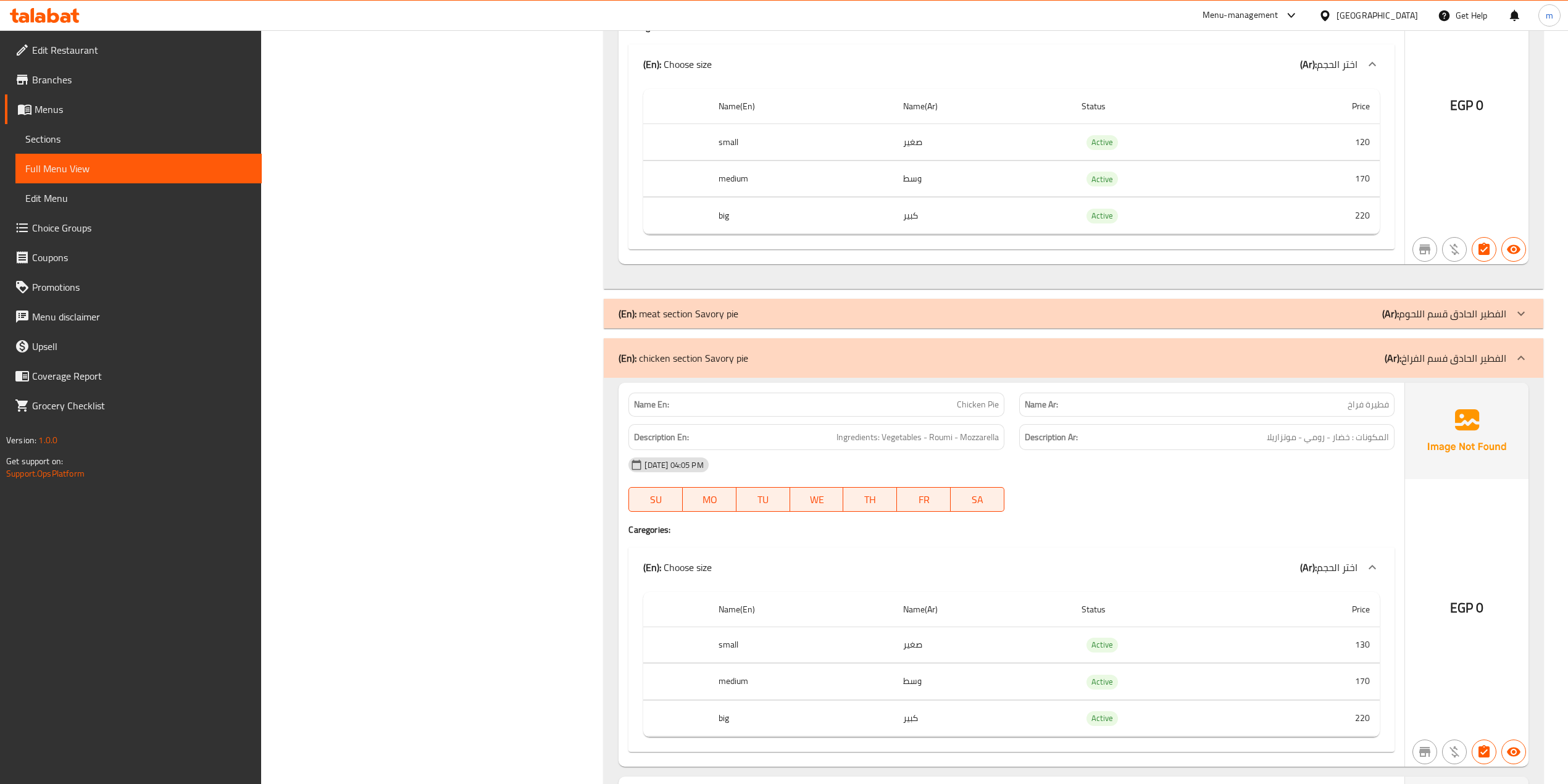
scroll to position [1811, 0]
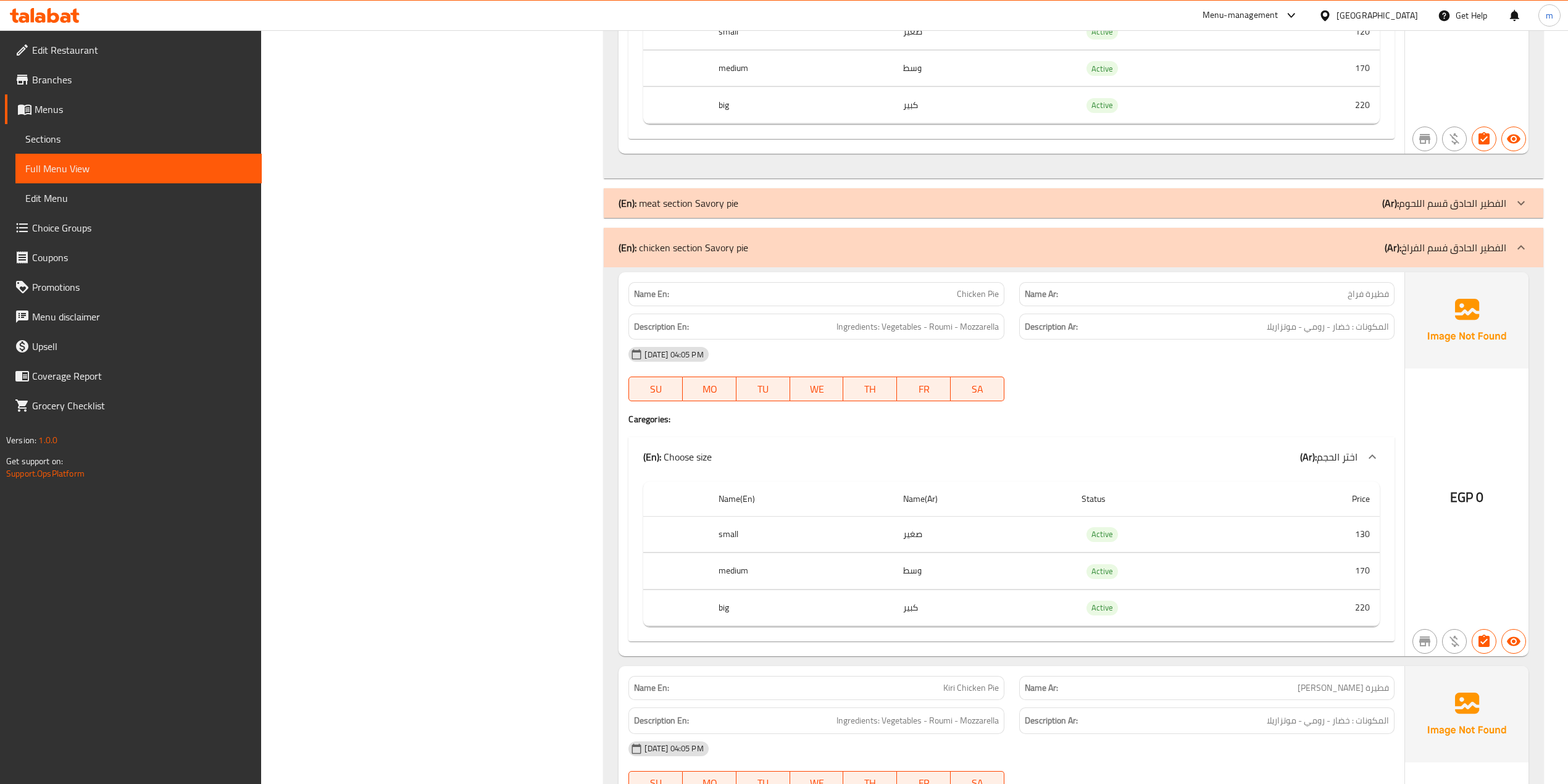
click at [1391, 257] on b "(Ar):" at bounding box center [1392, 248] width 17 height 19
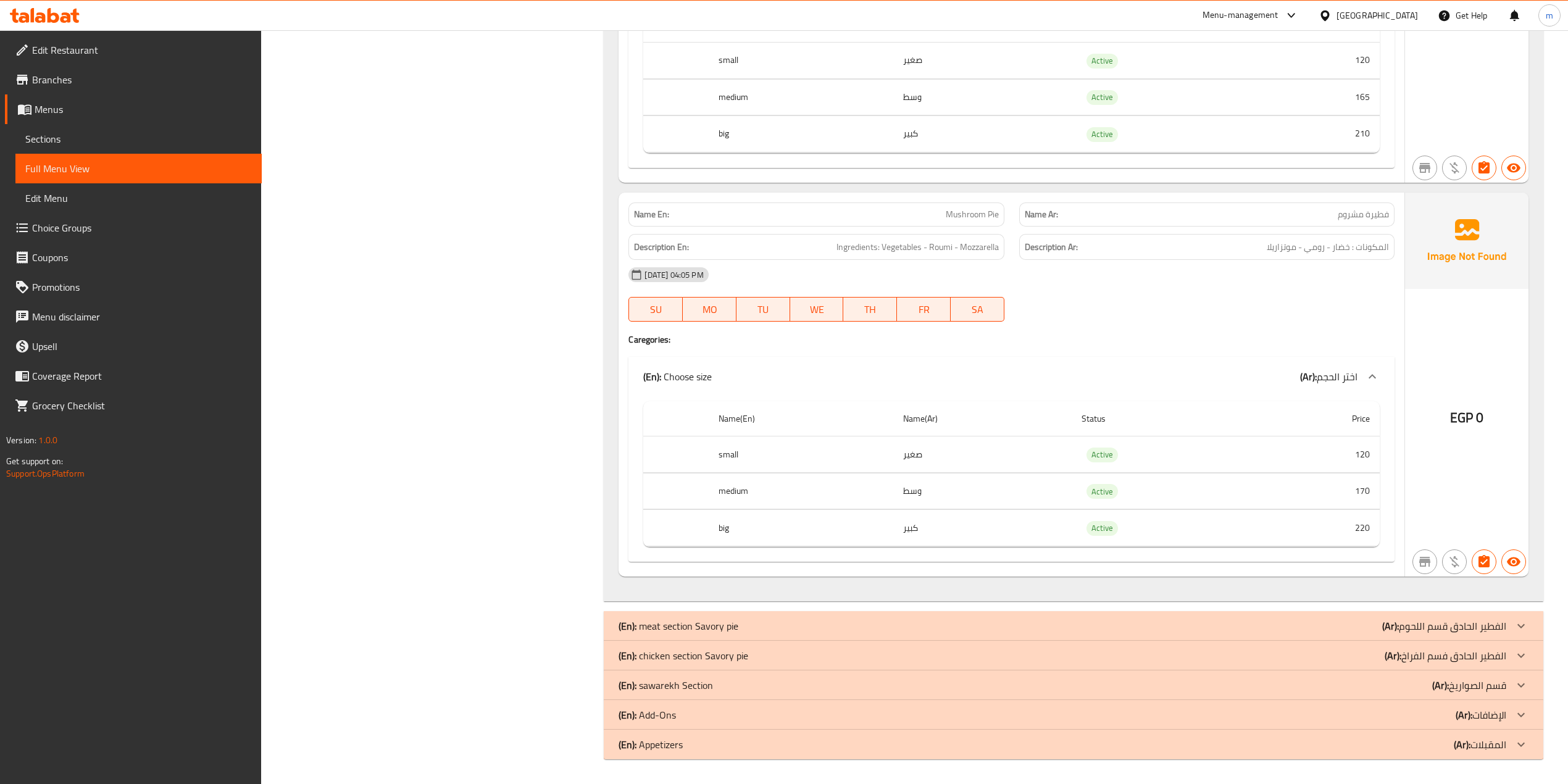
scroll to position [1400, 0]
click at [1421, 654] on p "(Ar): الفطير الحادق فسم الفراخ" at bounding box center [1445, 656] width 122 height 15
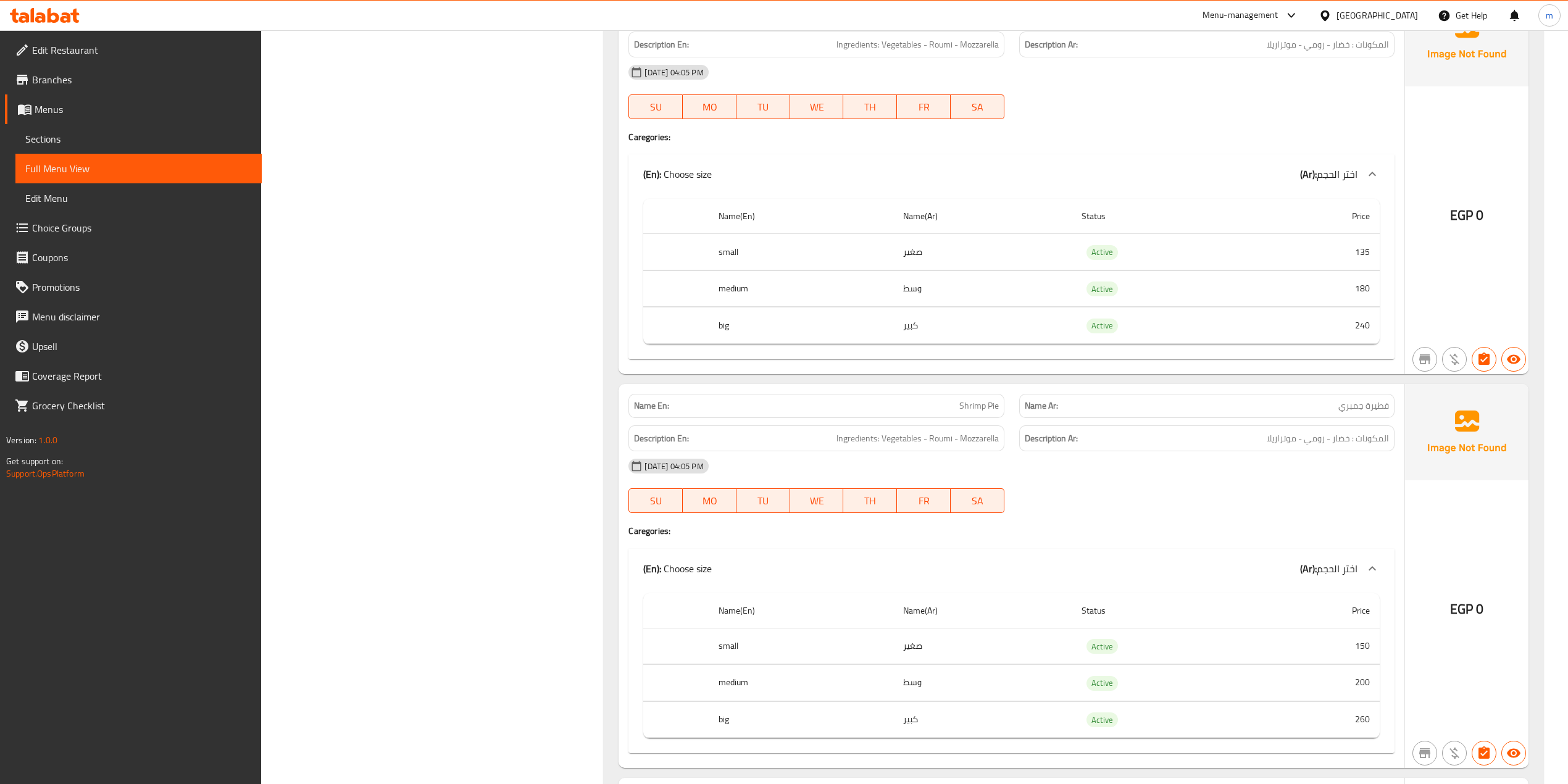
scroll to position [5434, 0]
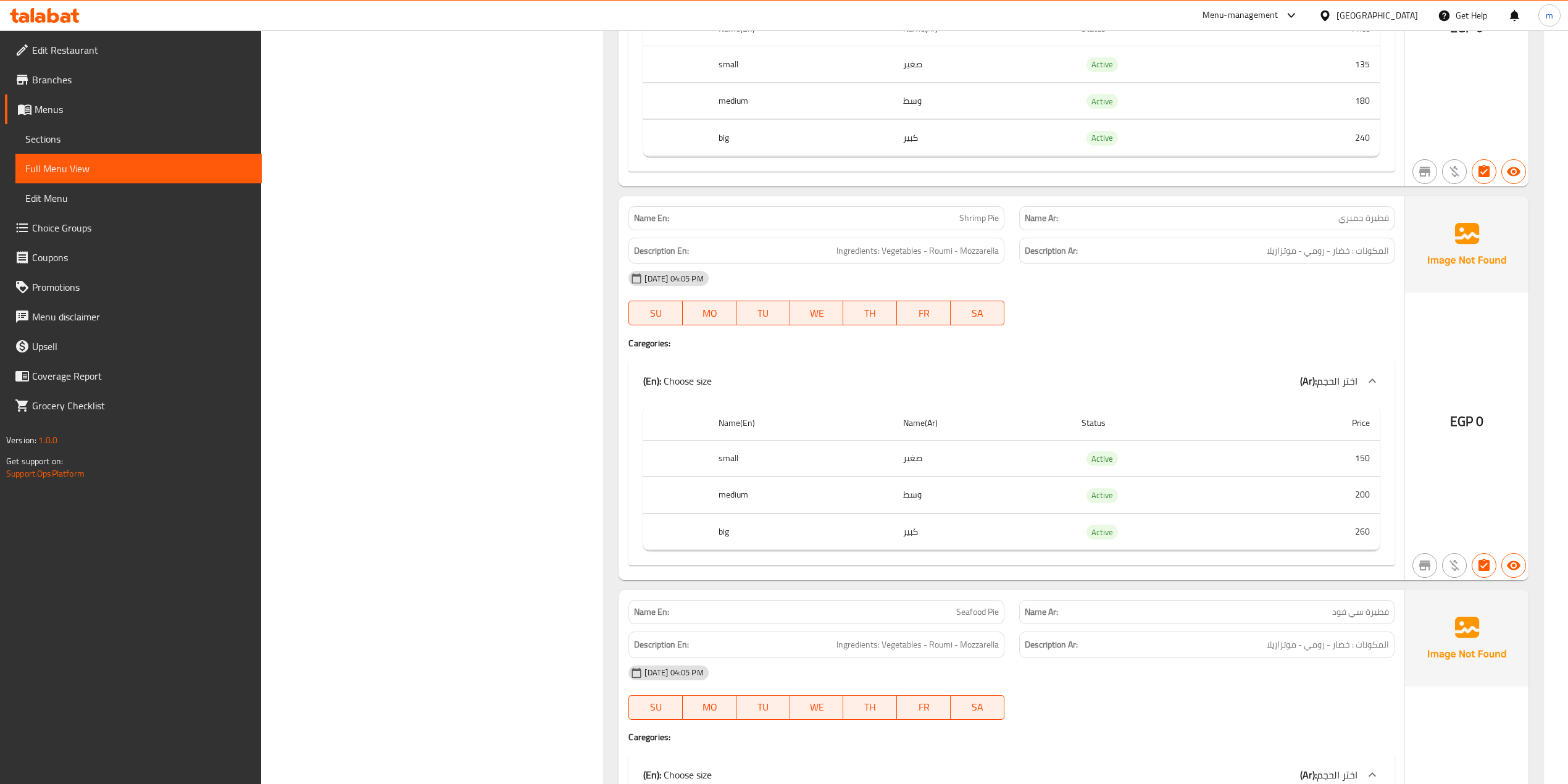
click at [89, 127] on link "Sections" at bounding box center [138, 138] width 246 height 30
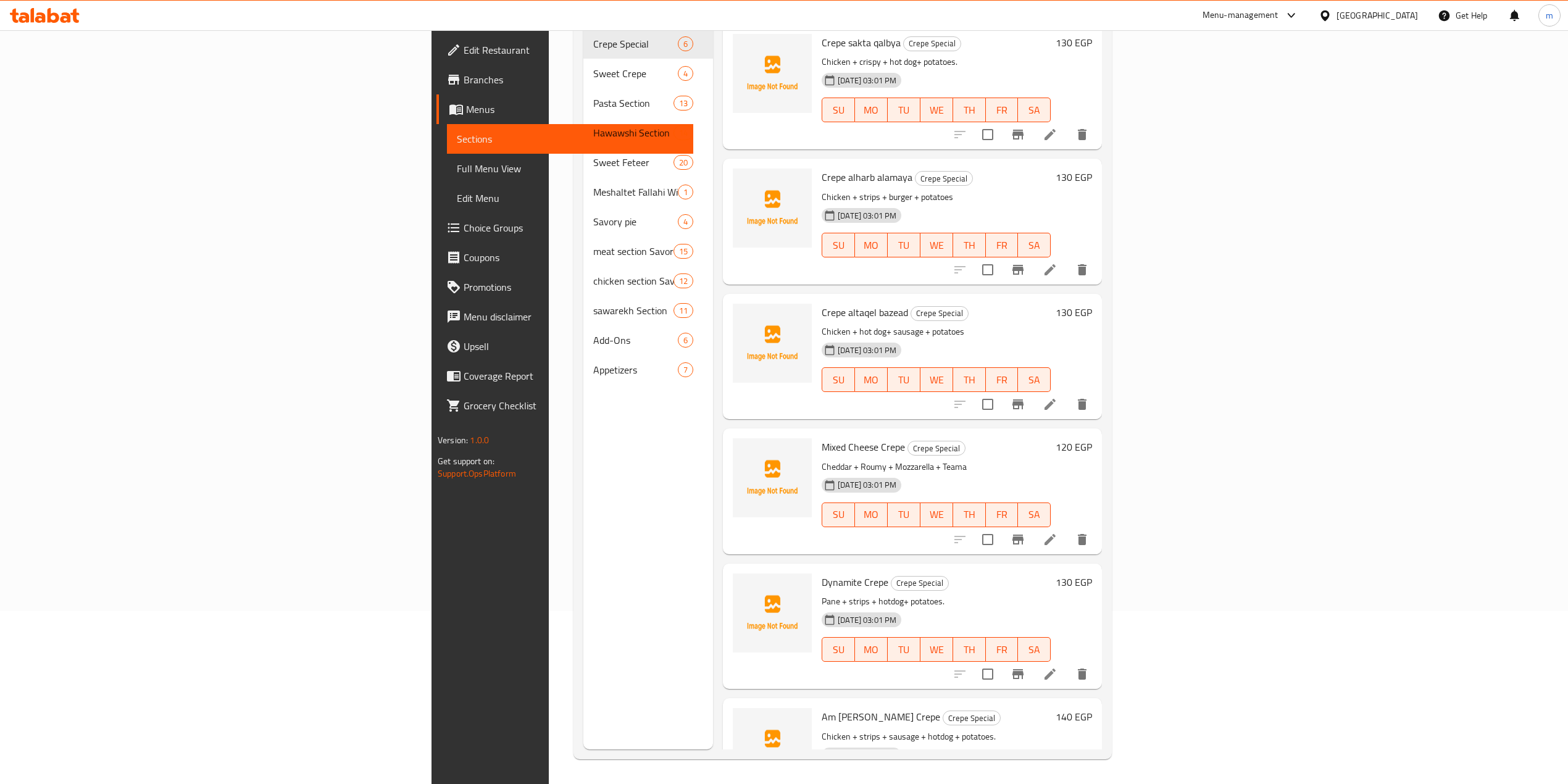
scroll to position [174, 0]
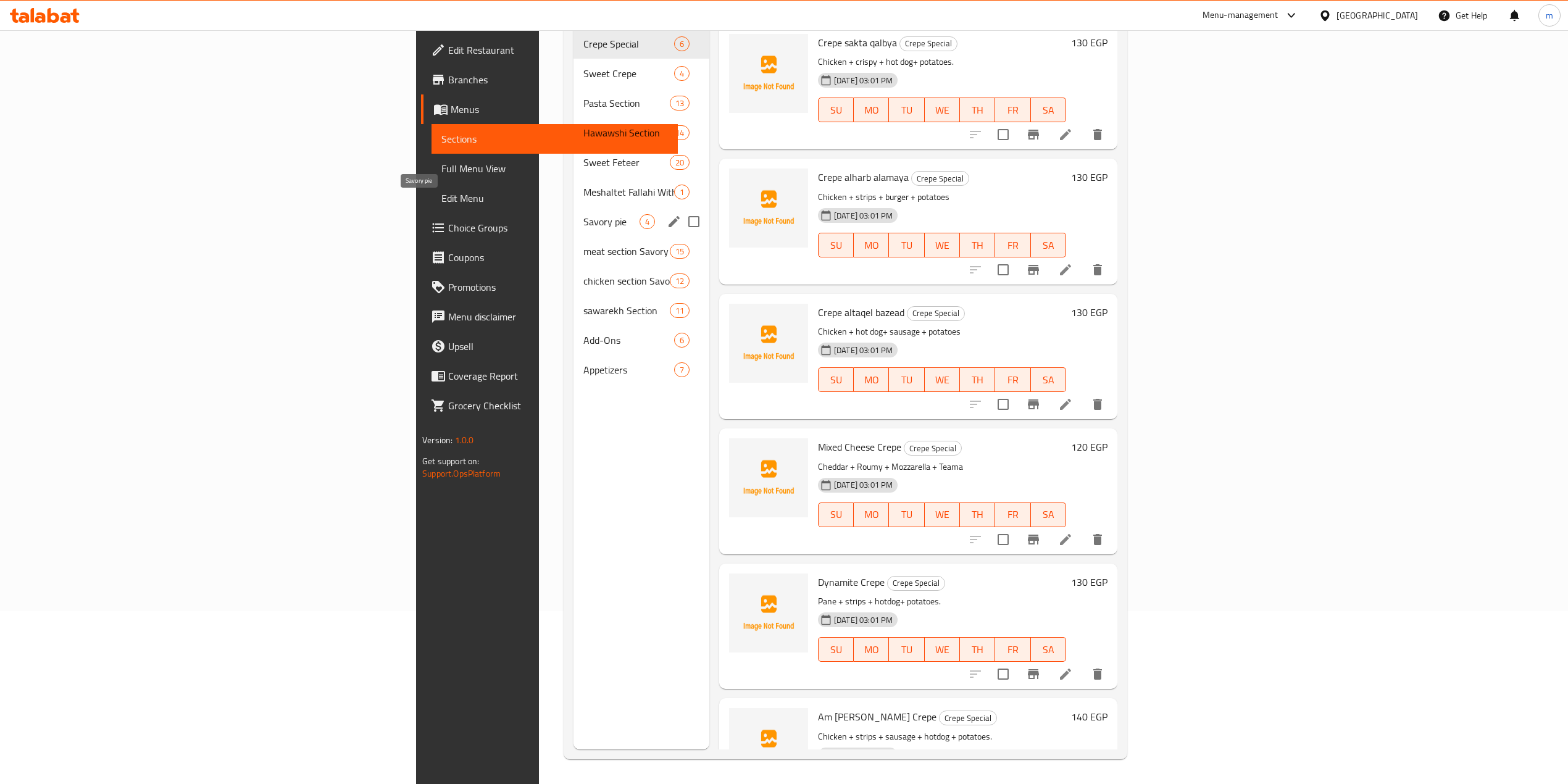
click at [584, 215] on span "Savory pie" at bounding box center [612, 222] width 56 height 15
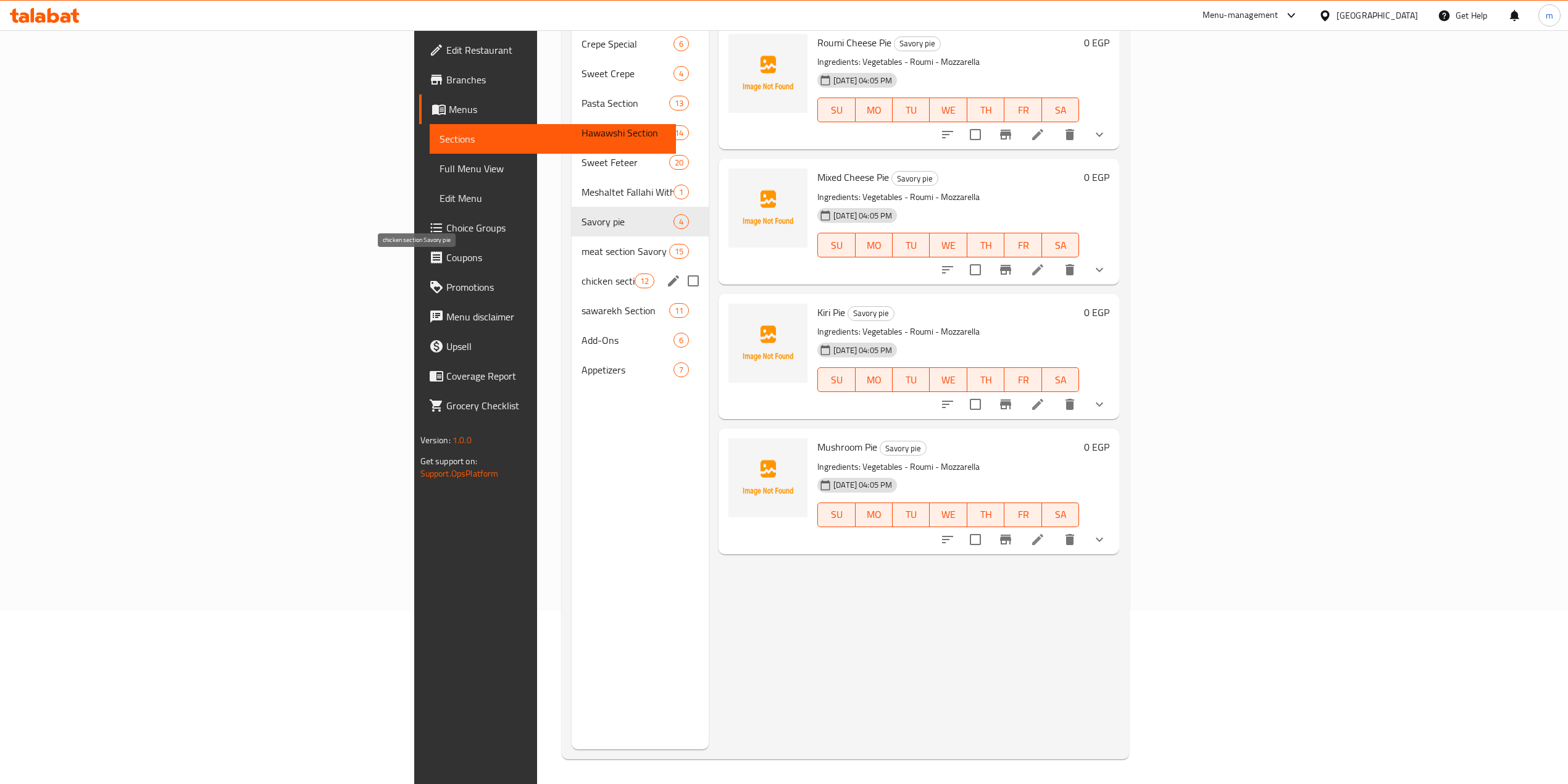
click at [581, 274] on span "chicken section Savory pie" at bounding box center [607, 281] width 53 height 15
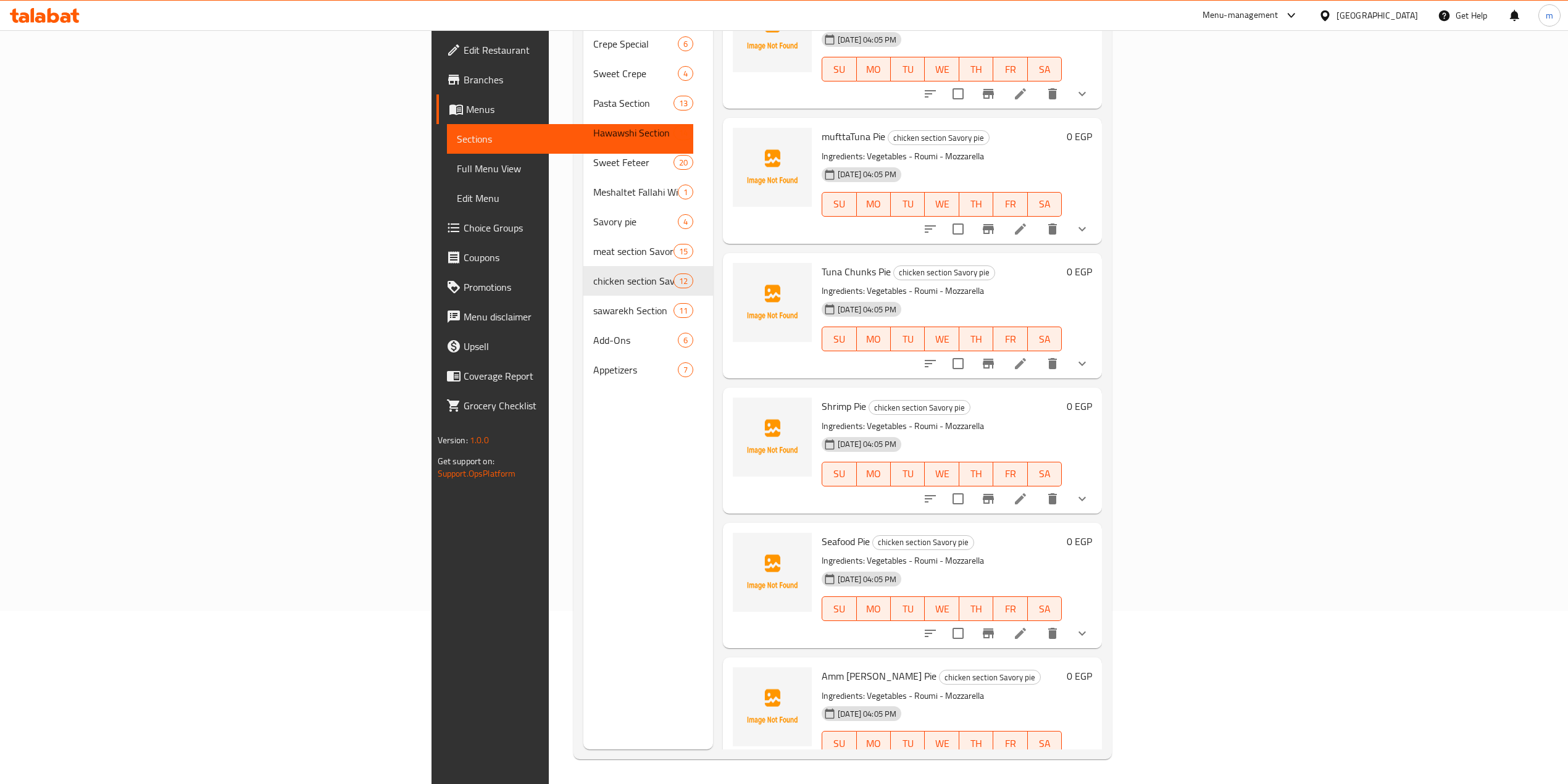
scroll to position [865, 0]
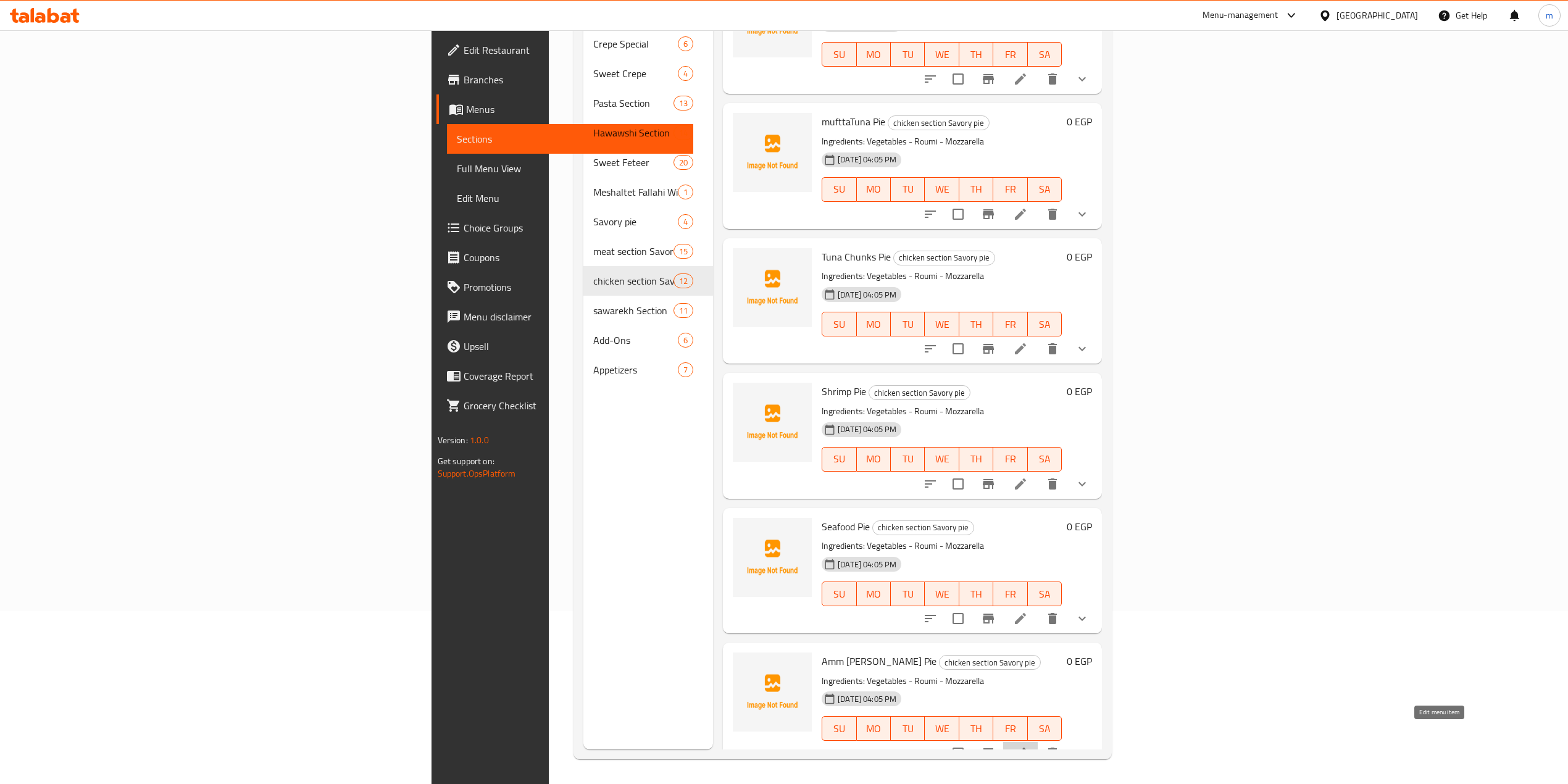
click at [1028, 746] on icon at bounding box center [1020, 753] width 15 height 15
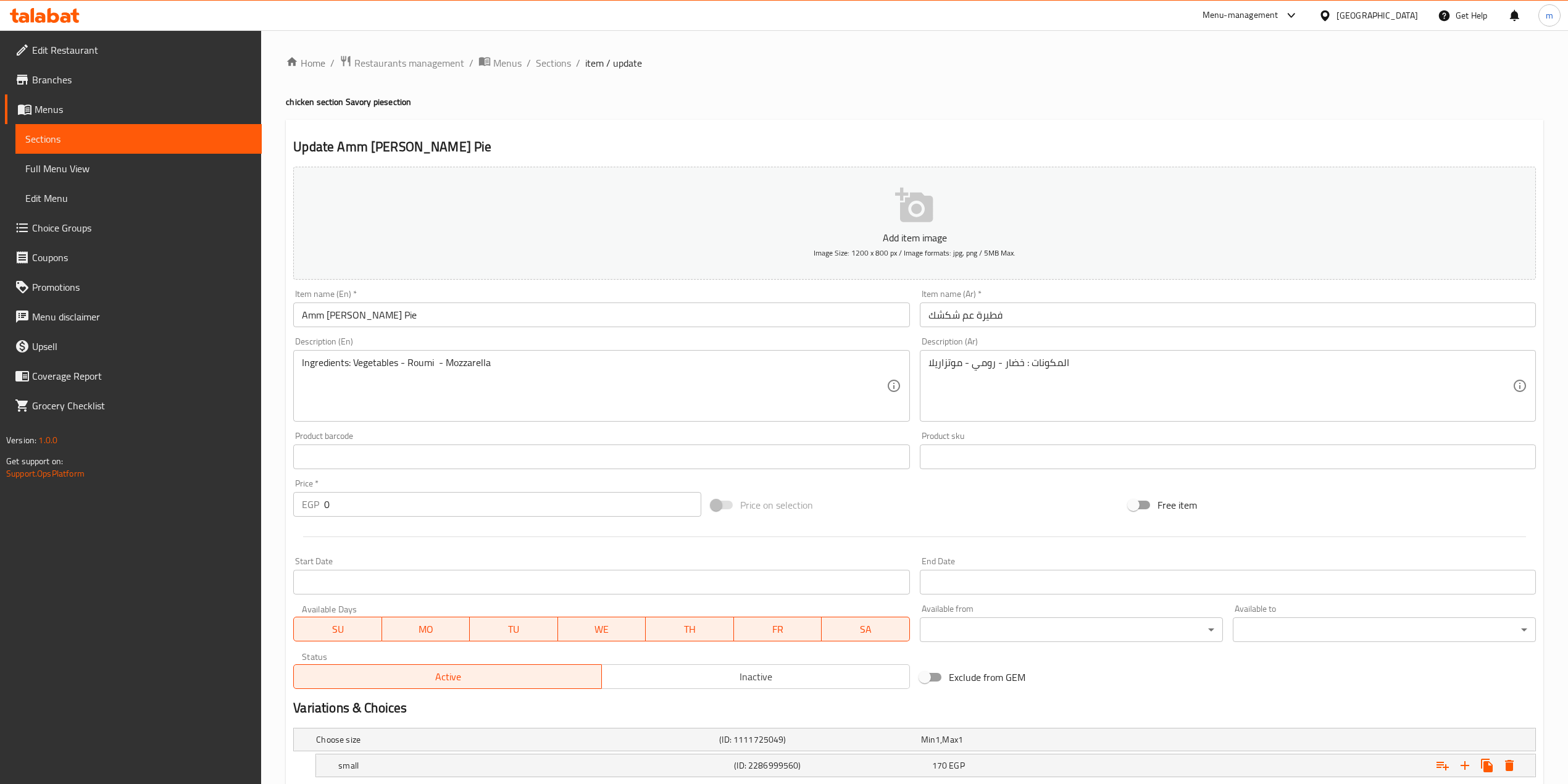
click at [597, 310] on input "Amm [PERSON_NAME] Pie" at bounding box center [601, 315] width 616 height 24
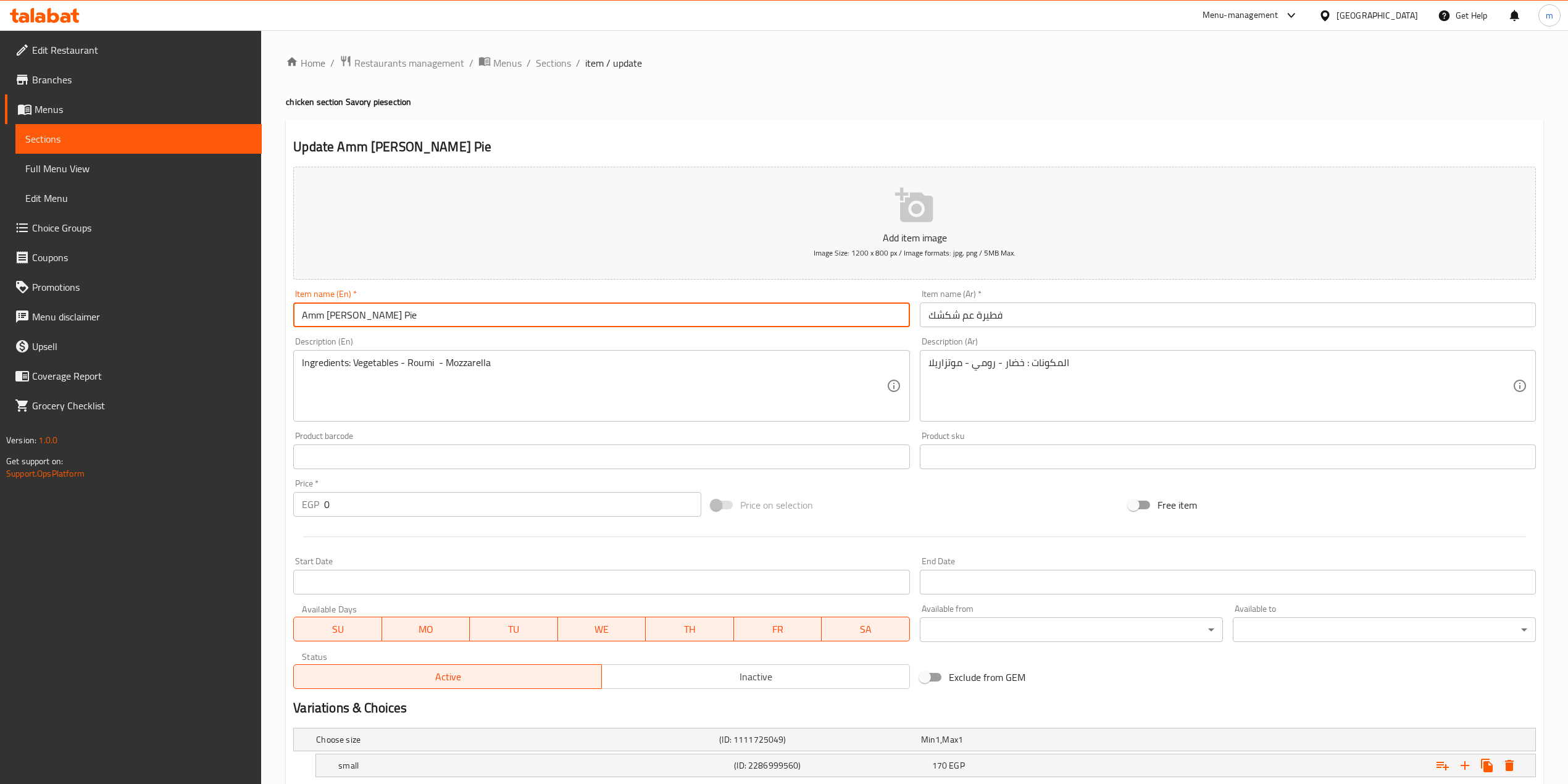
click at [302, 317] on input "Amm [PERSON_NAME] Pie" at bounding box center [601, 315] width 616 height 24
type input "Savory Amm Shakshak's Pie"
click at [1114, 305] on input "فطيرة عم شكشك" at bounding box center [1228, 315] width 616 height 24
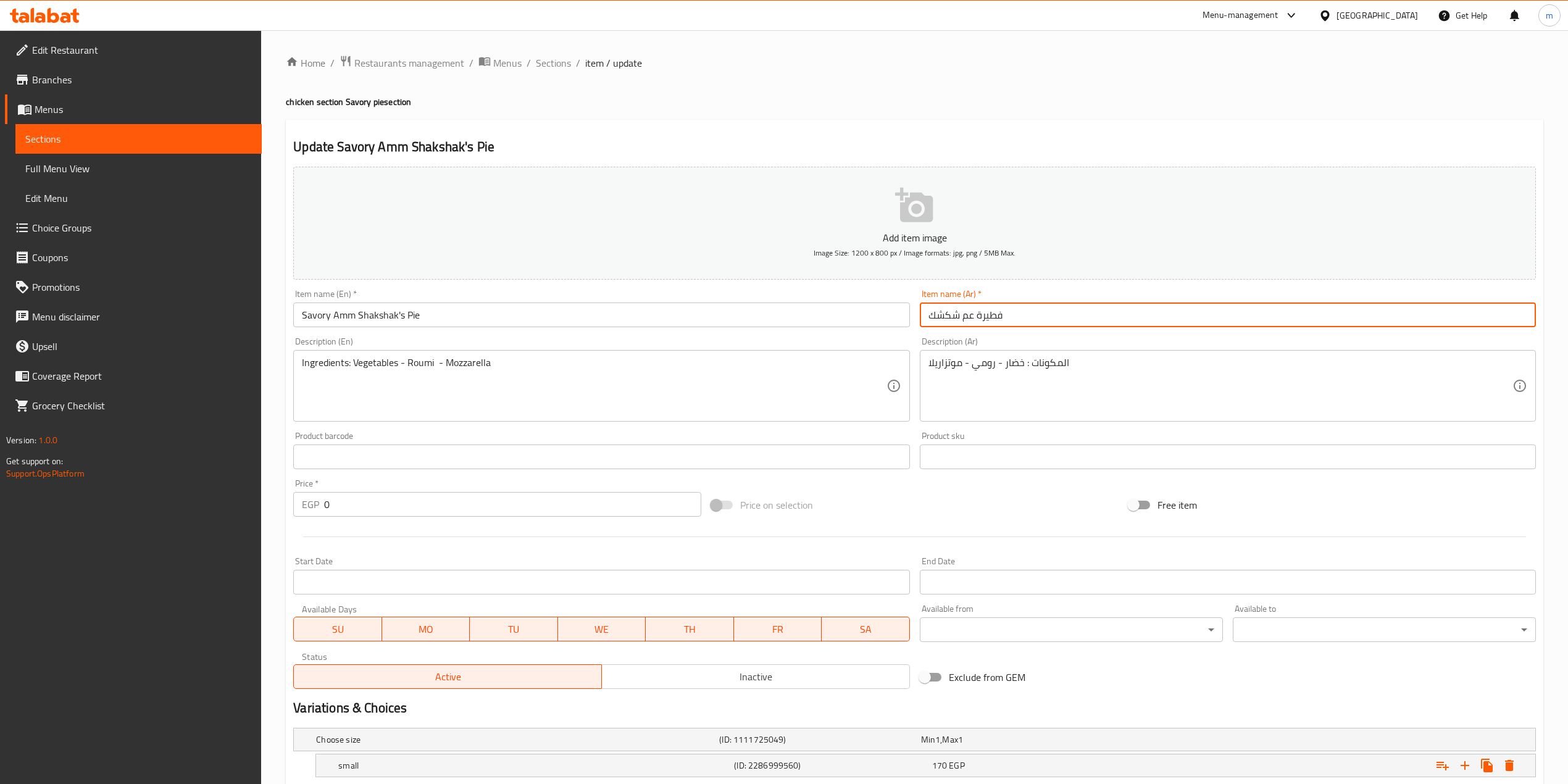
drag, startPoint x: 1279, startPoint y: 264, endPoint x: 1192, endPoint y: 307, distance: 97.0
click at [1192, 307] on input "فطيرة عم شكشك" at bounding box center [1228, 315] width 616 height 24
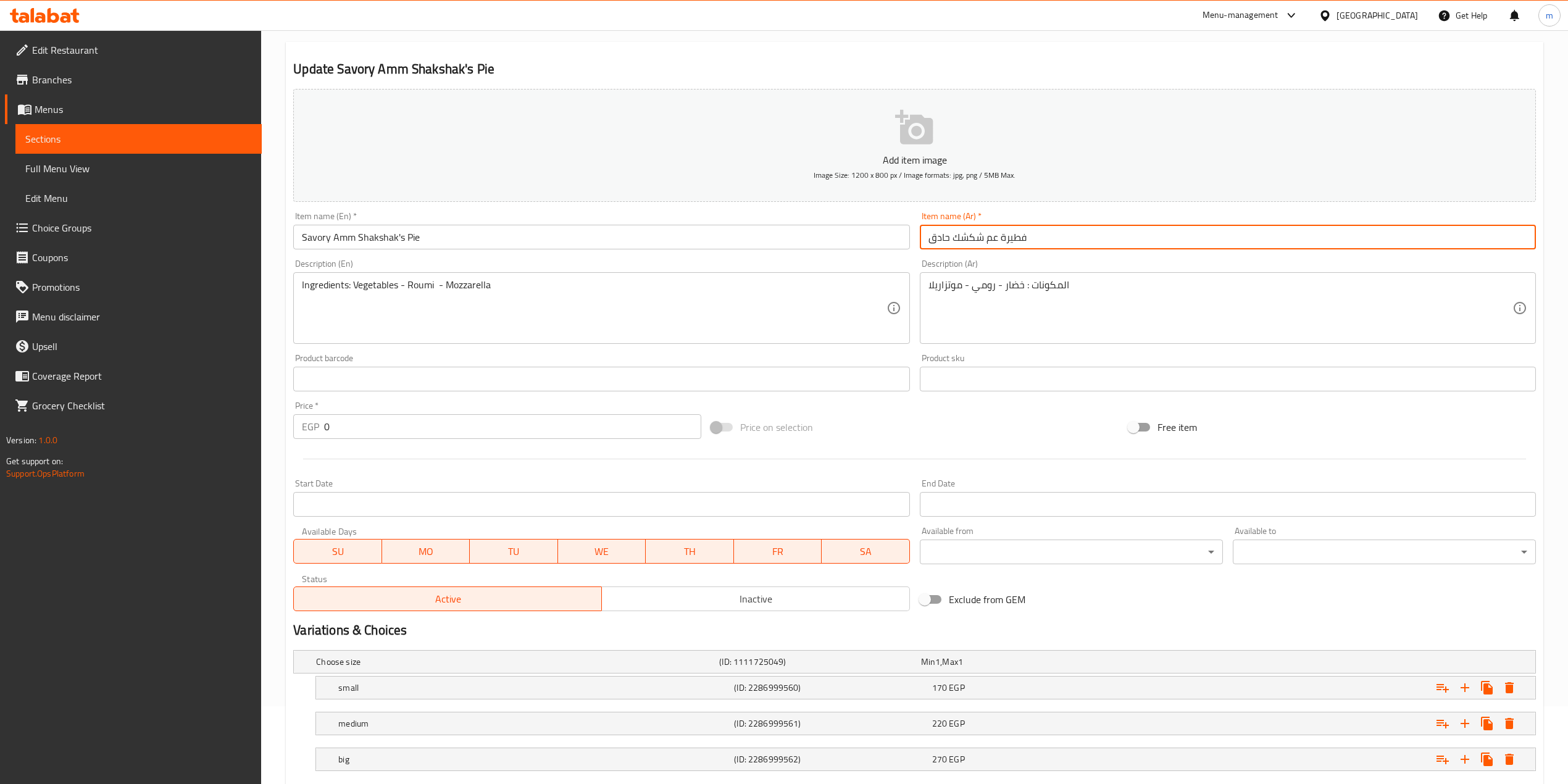
scroll to position [154, 0]
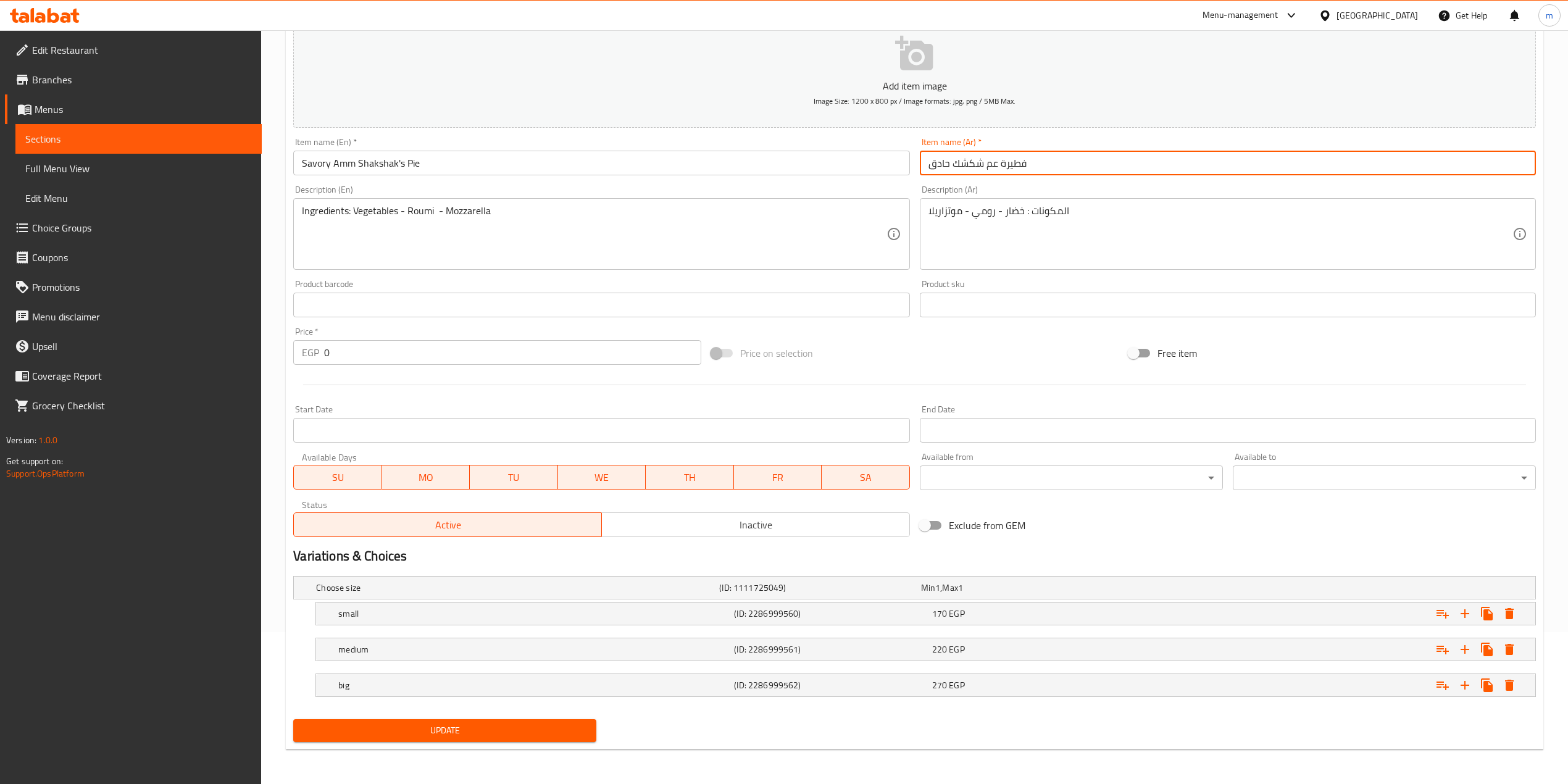
type input "فطيرة عم شكشك حادق"
click at [538, 736] on span "Update" at bounding box center [445, 730] width 284 height 15
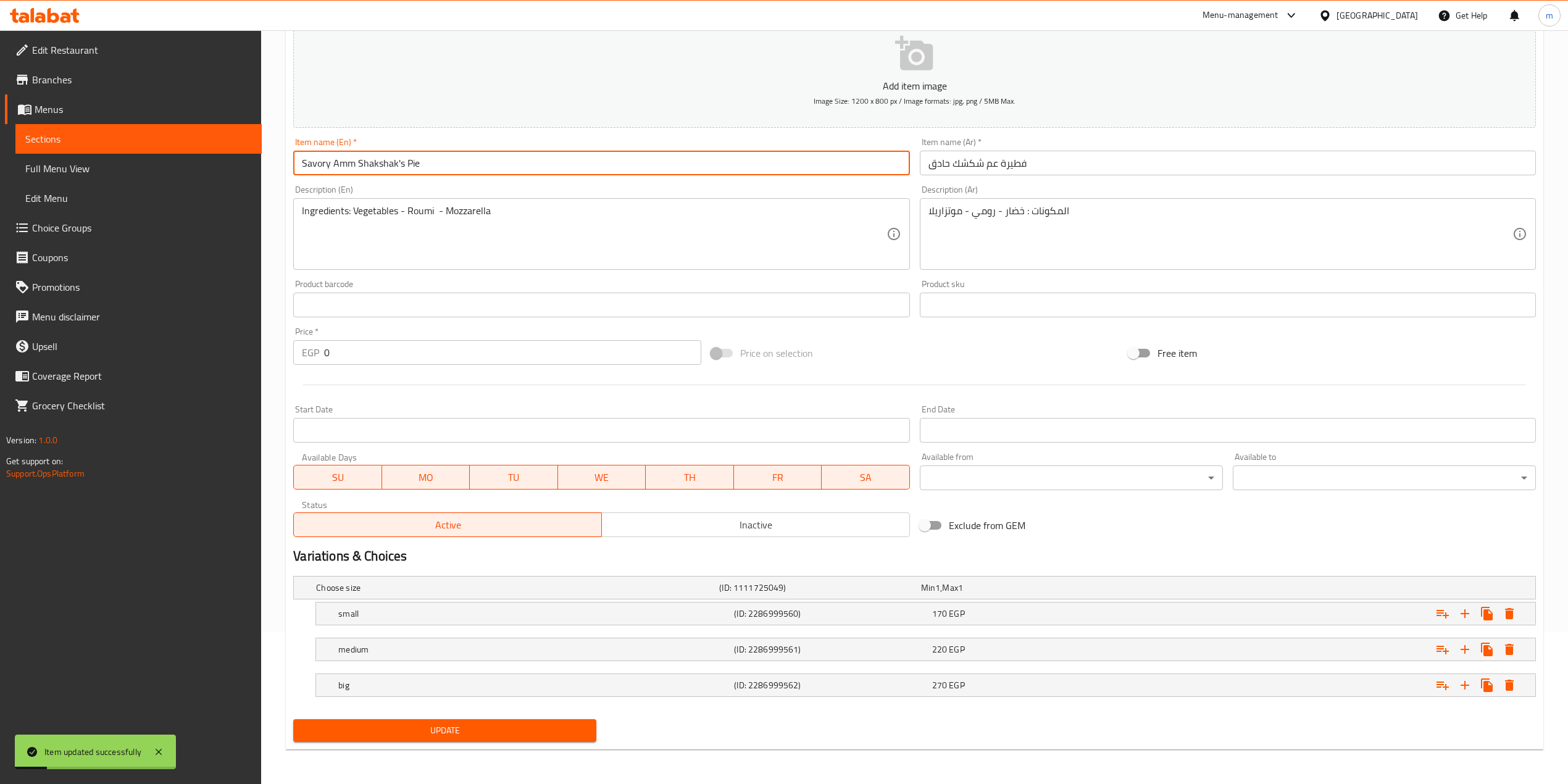
drag, startPoint x: 430, startPoint y: 163, endPoint x: 276, endPoint y: 166, distance: 154.0
click at [276, 166] on div "Home / Restaurants management / Menus / Sections / item / update chicken sectio…" at bounding box center [915, 331] width 1307 height 906
click at [93, 166] on span "Full Menu View" at bounding box center [138, 168] width 227 height 15
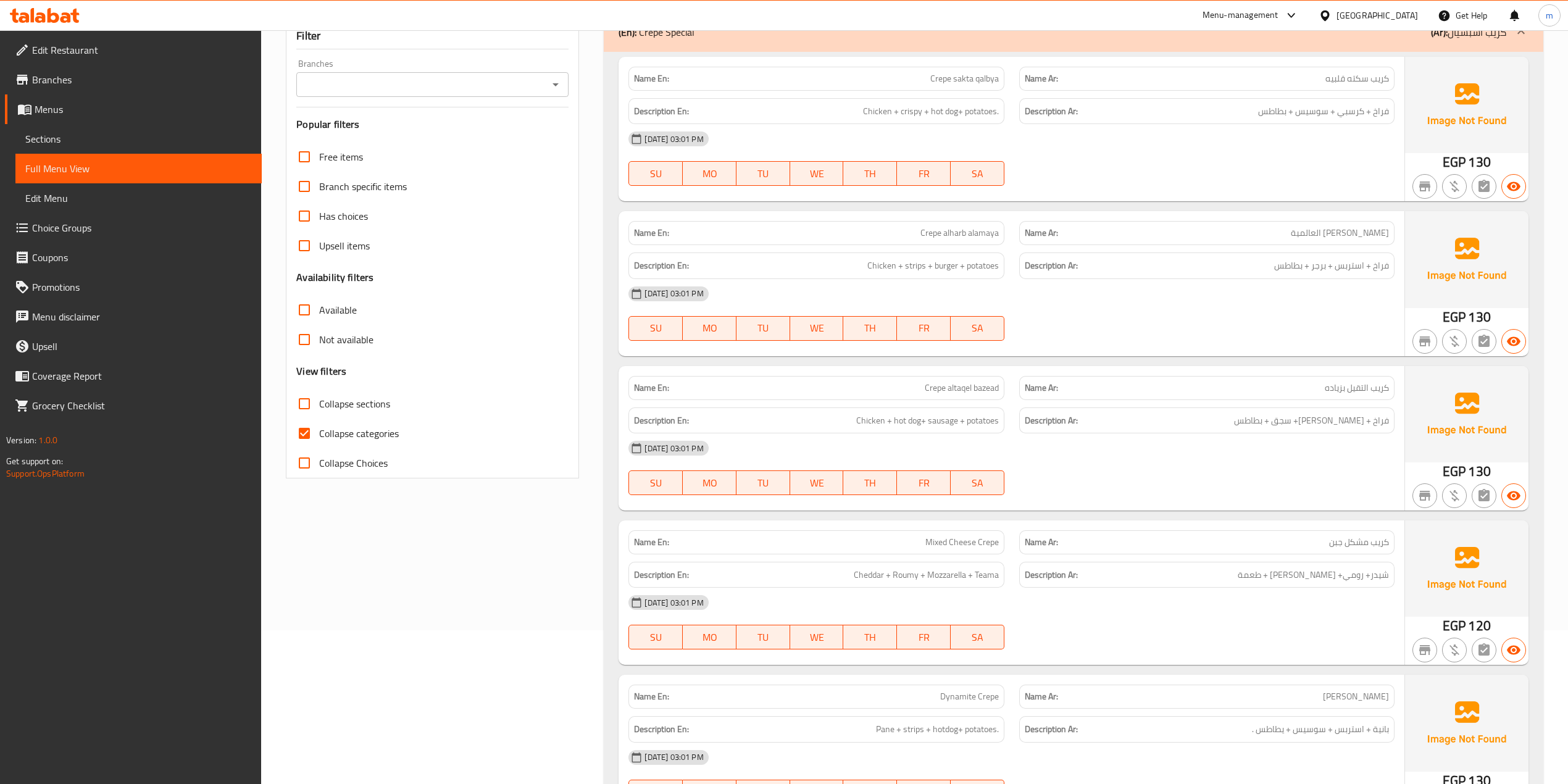
drag, startPoint x: 306, startPoint y: 433, endPoint x: 302, endPoint y: 409, distance: 24.3
click at [306, 433] on input "Collapse categories" at bounding box center [304, 433] width 30 height 30
checkbox input "false"
drag, startPoint x: 302, startPoint y: 407, endPoint x: 412, endPoint y: 419, distance: 110.7
click at [300, 407] on input "Collapse sections" at bounding box center [304, 403] width 30 height 30
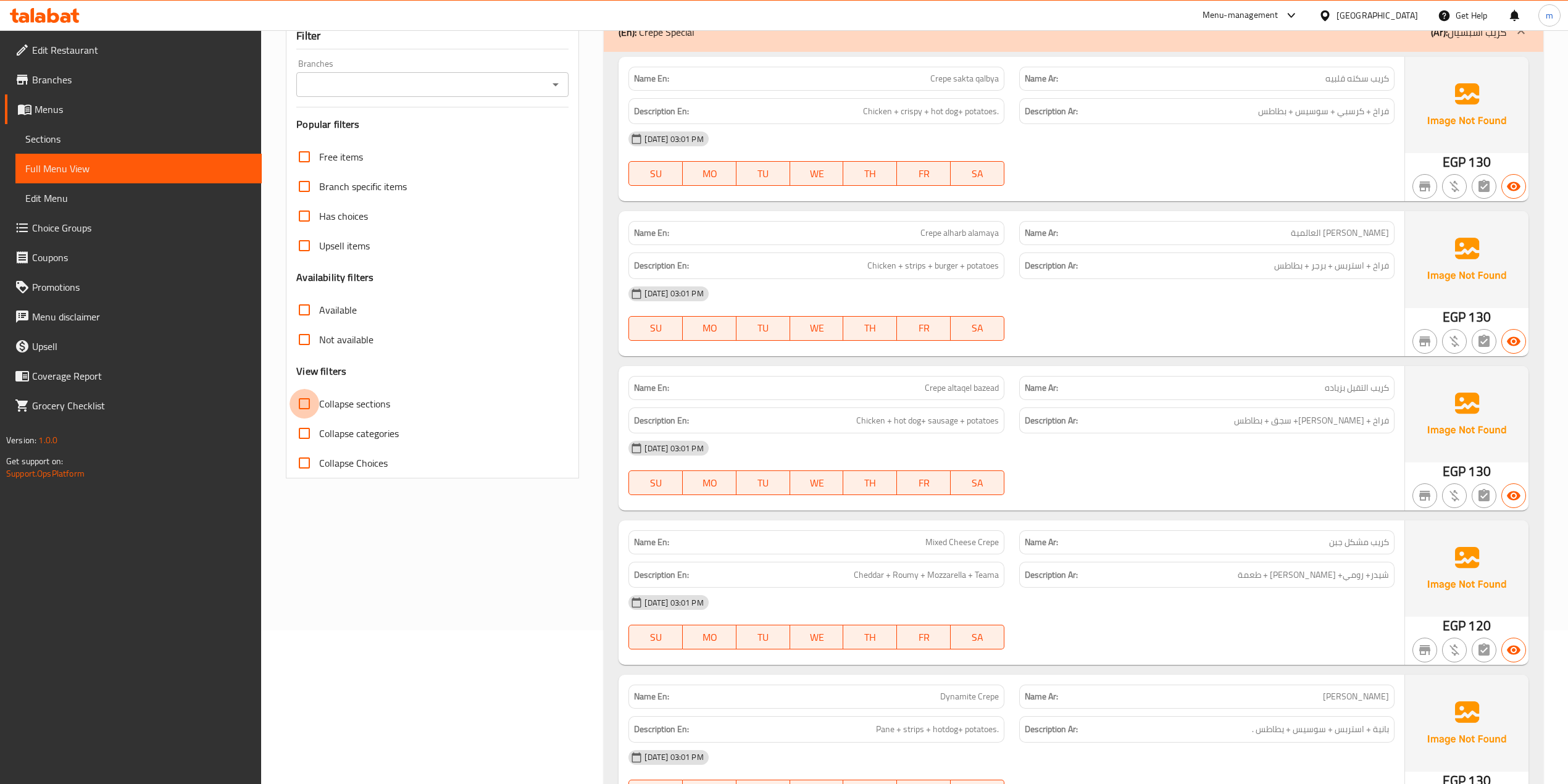
checkbox input "true"
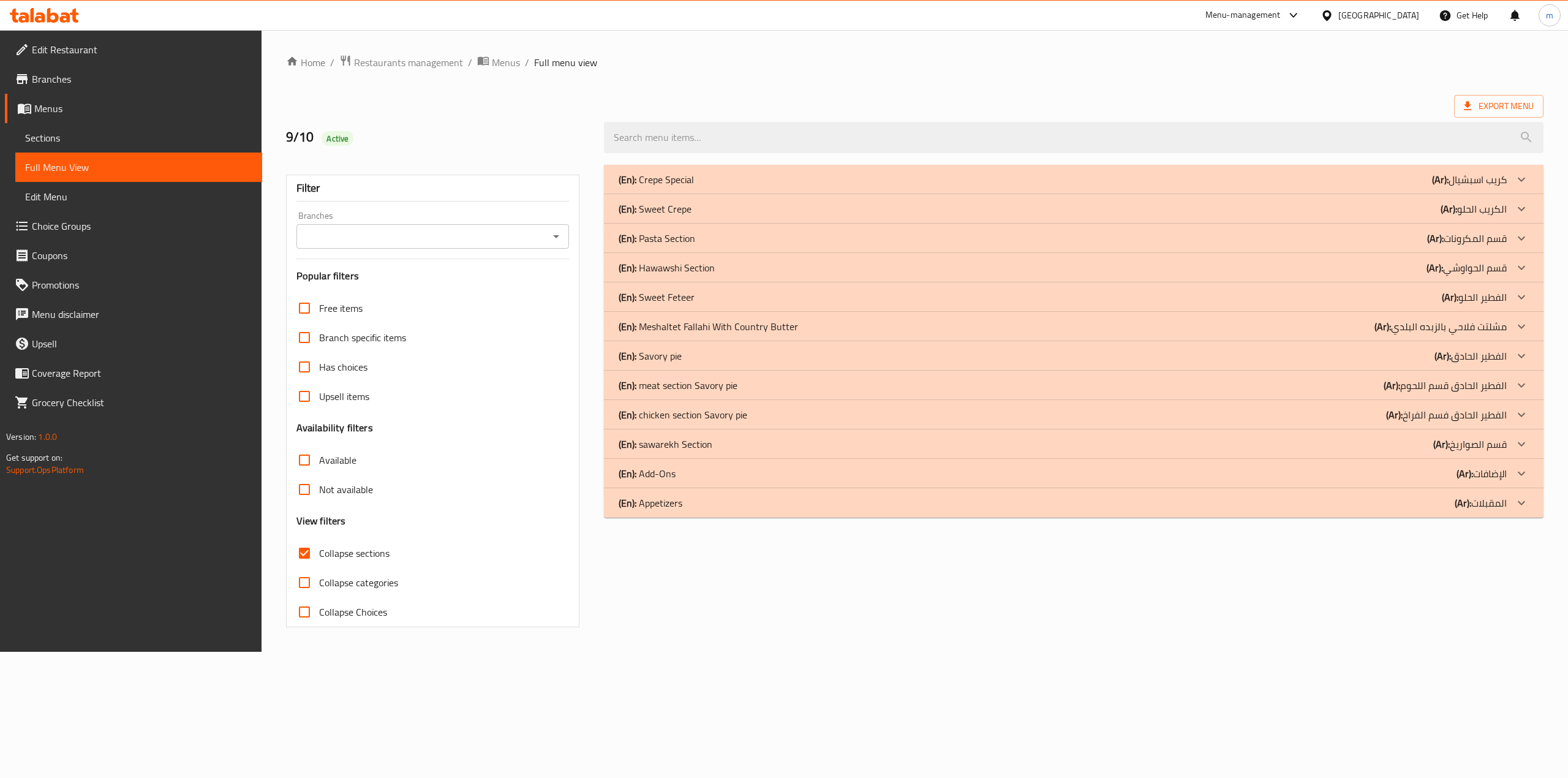
click at [1490, 506] on p "(Ar): المقبلات" at bounding box center [1480, 503] width 52 height 15
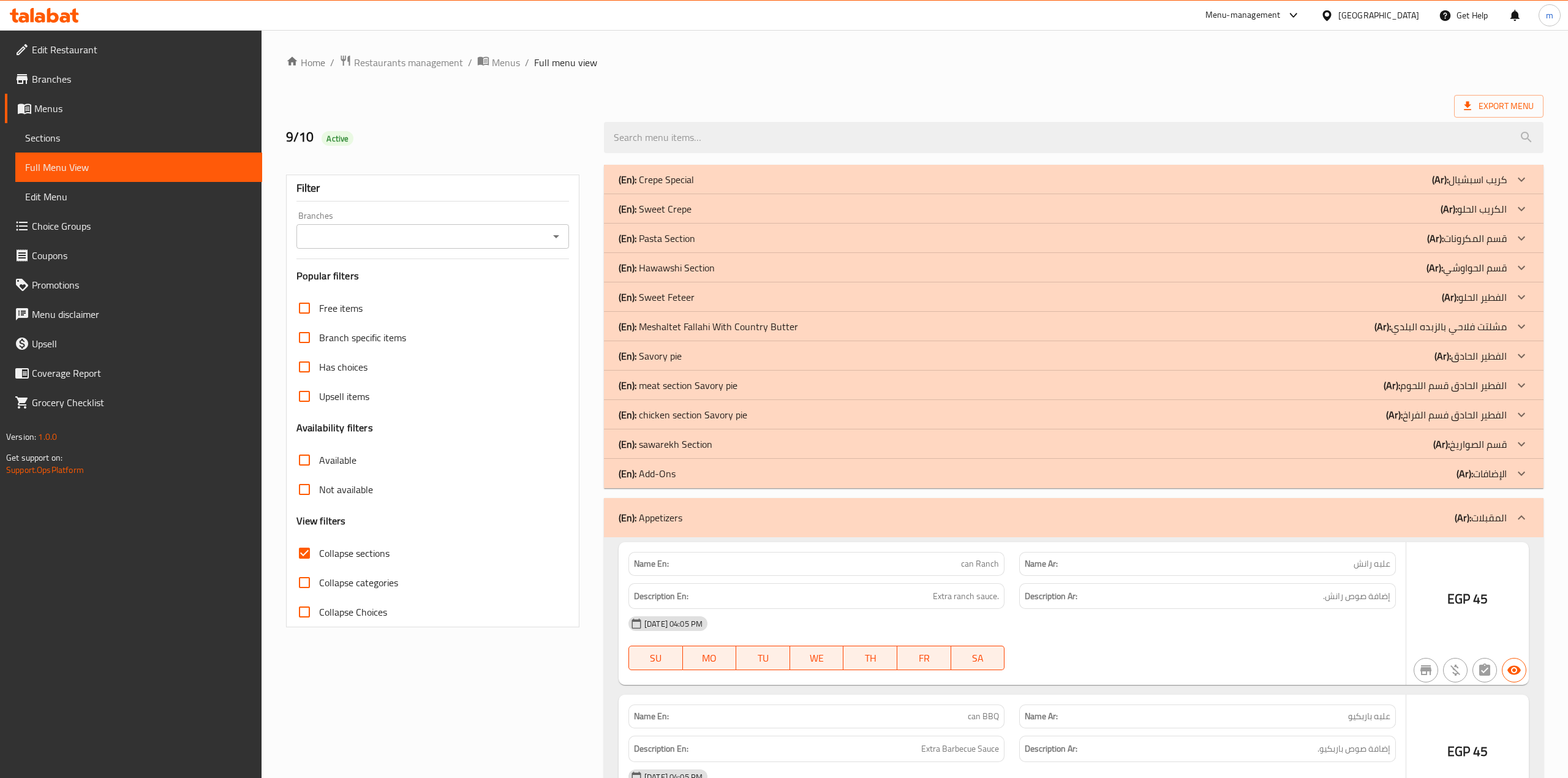
click at [1507, 476] on div at bounding box center [1521, 473] width 29 height 29
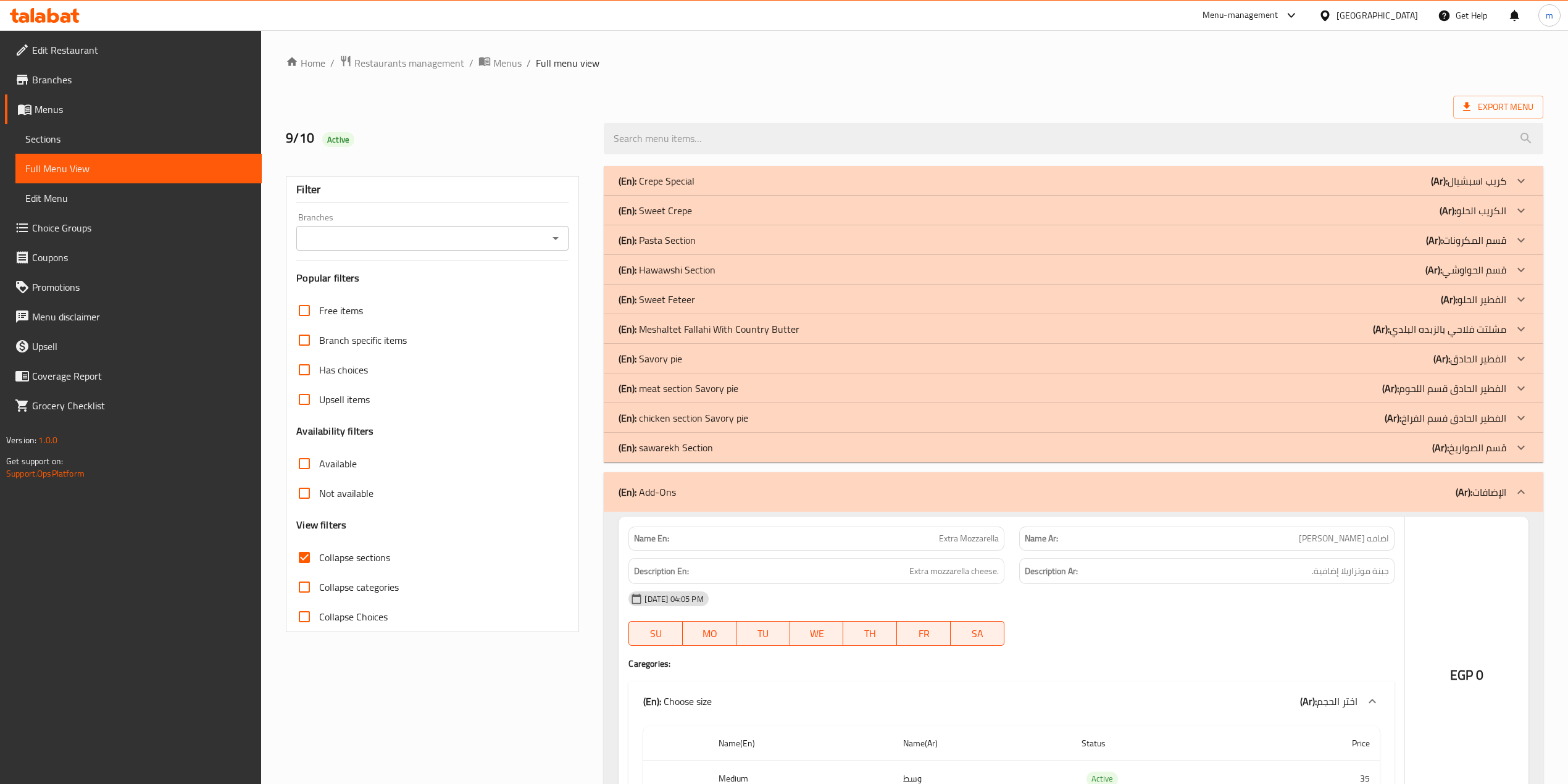
click at [1492, 447] on p "(Ar): قسم الصواريخ" at bounding box center [1469, 448] width 74 height 15
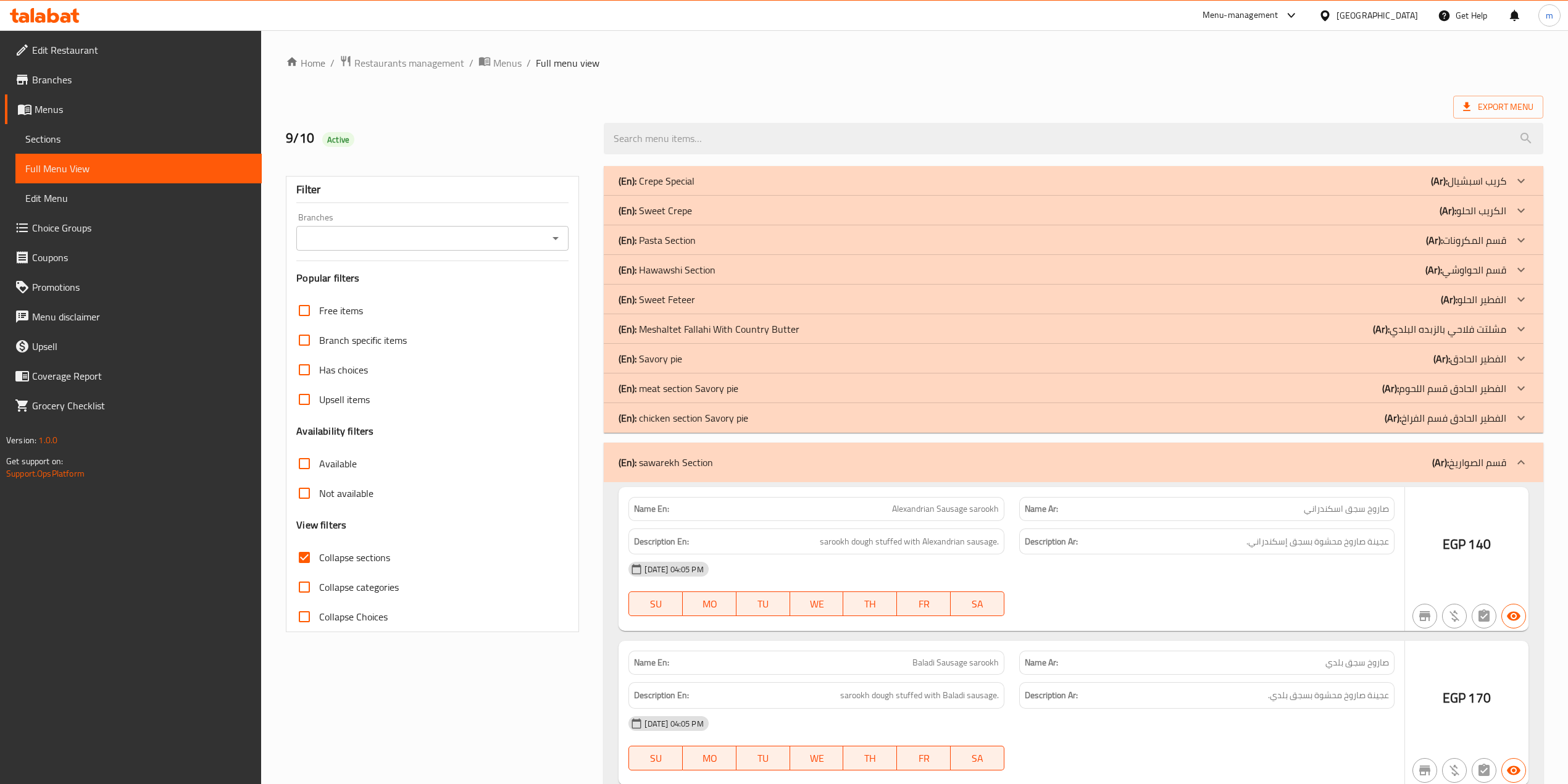
click at [1495, 415] on p "(Ar): الفطير الحادق فسم الفراخ" at bounding box center [1445, 418] width 122 height 15
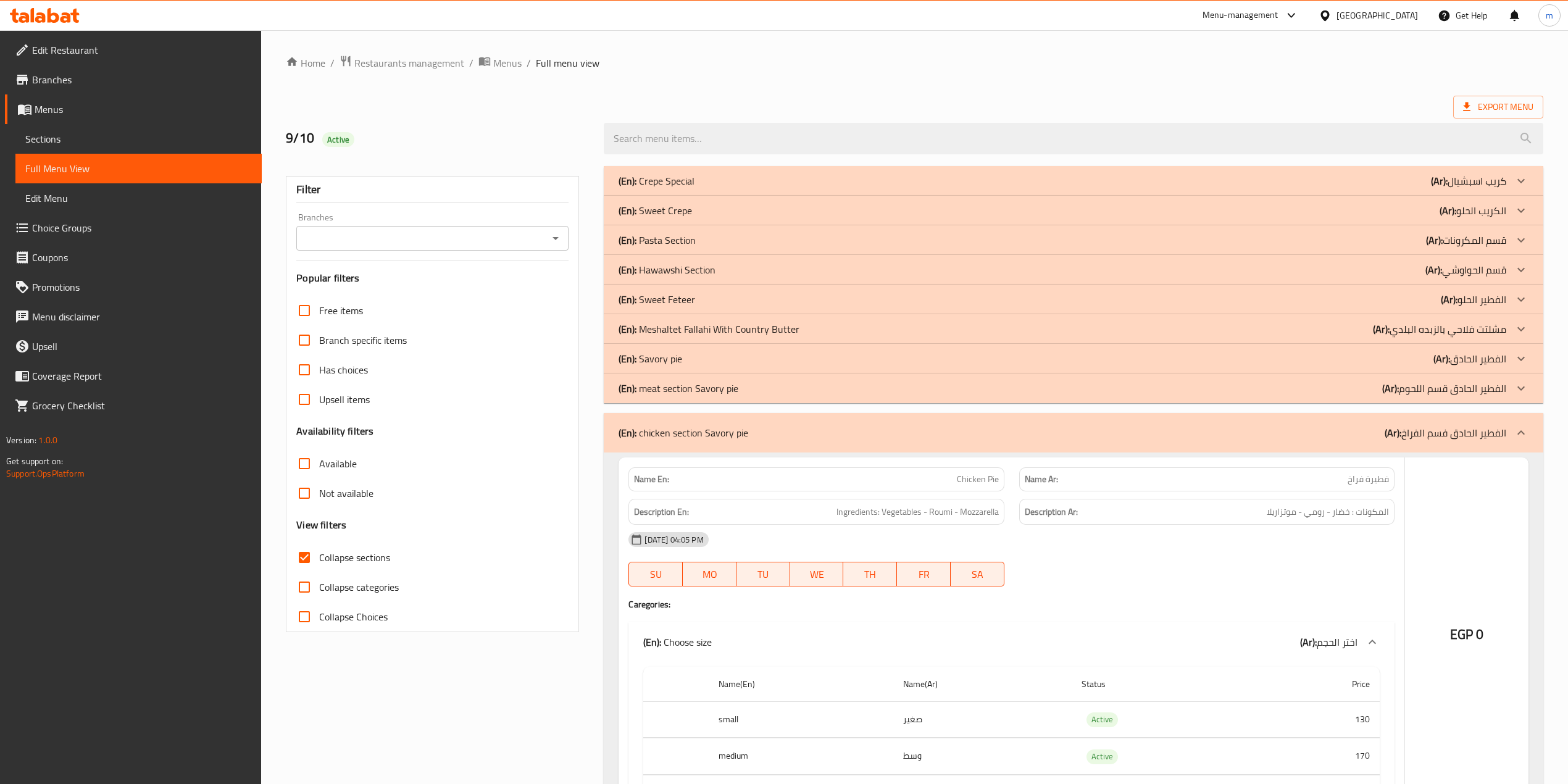
click at [1487, 386] on p "(Ar): الفطير الحادق قسم اللحوم" at bounding box center [1444, 388] width 124 height 15
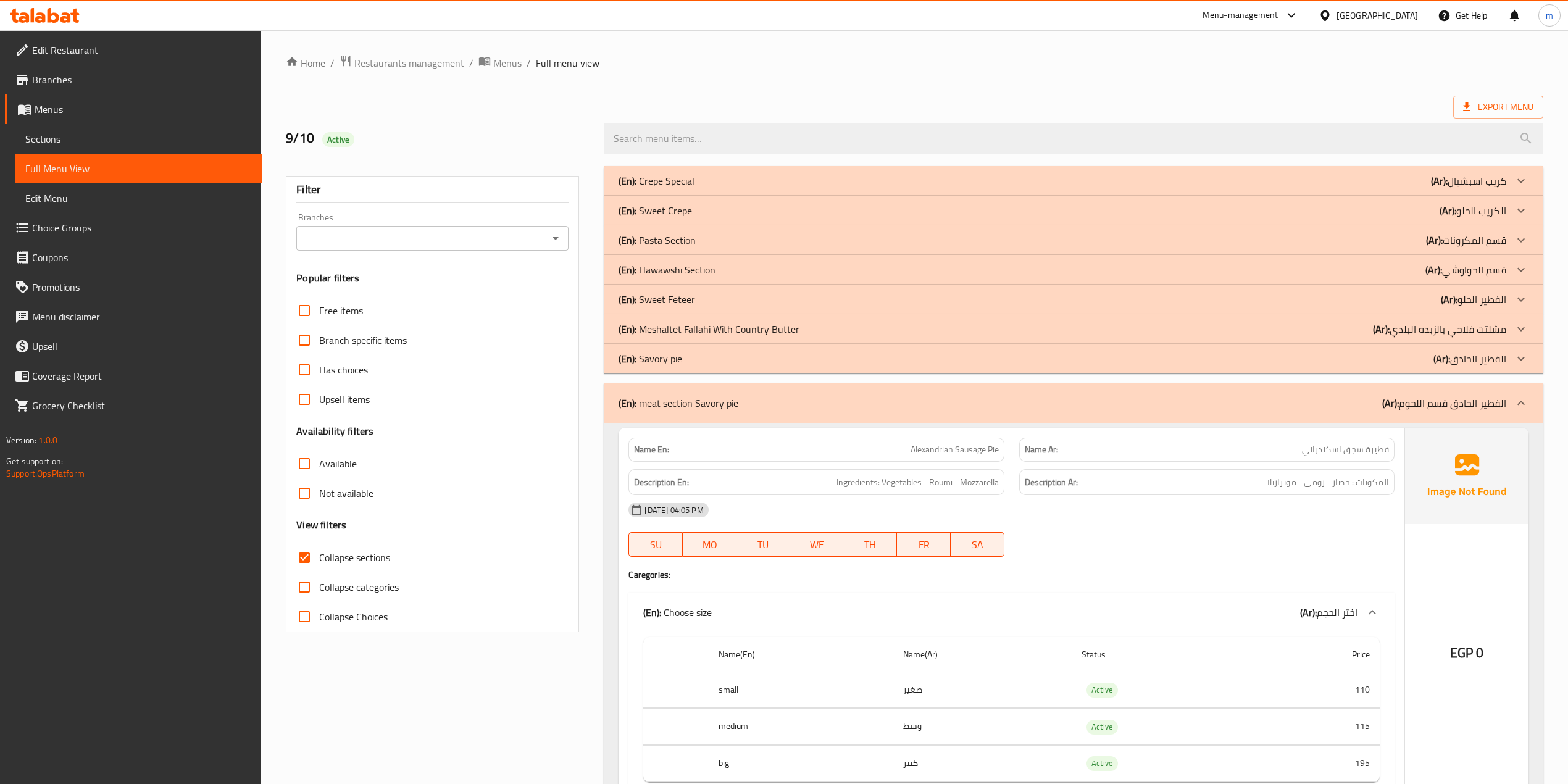
click at [1490, 357] on p "(Ar): الفطير الحادق" at bounding box center [1469, 359] width 73 height 15
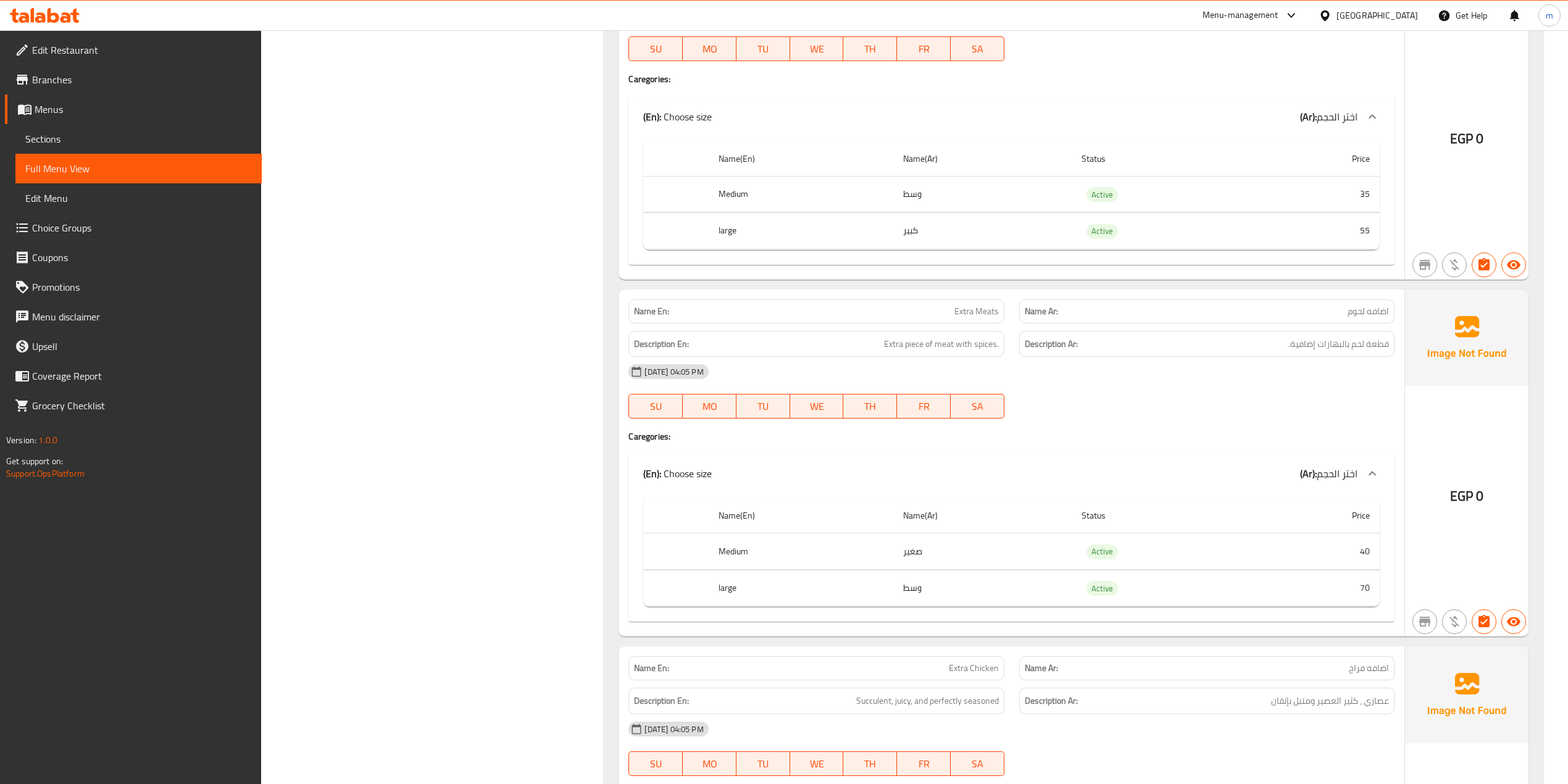
scroll to position [14250, 0]
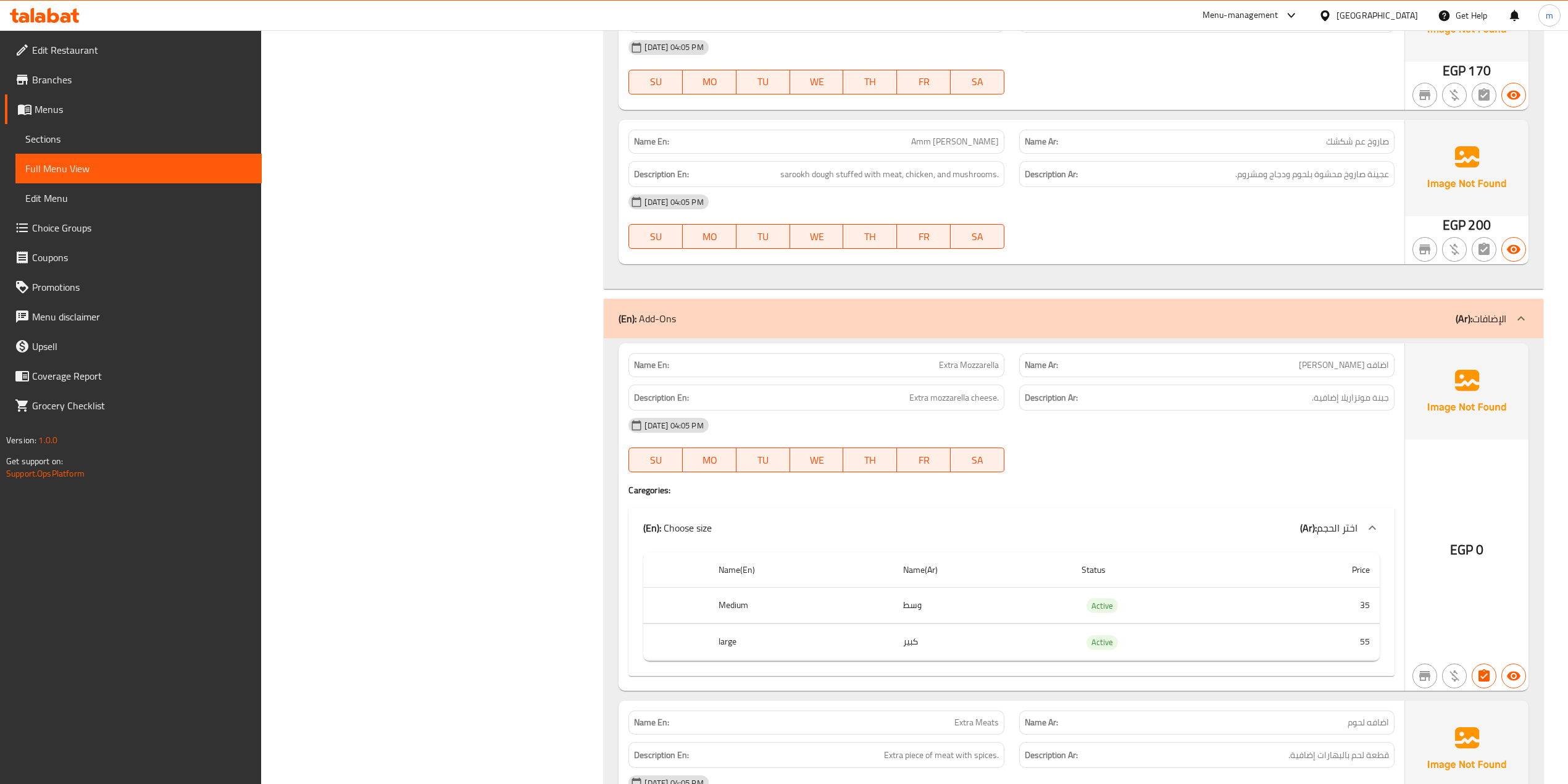
click at [96, 138] on span "Sections" at bounding box center [138, 139] width 227 height 15
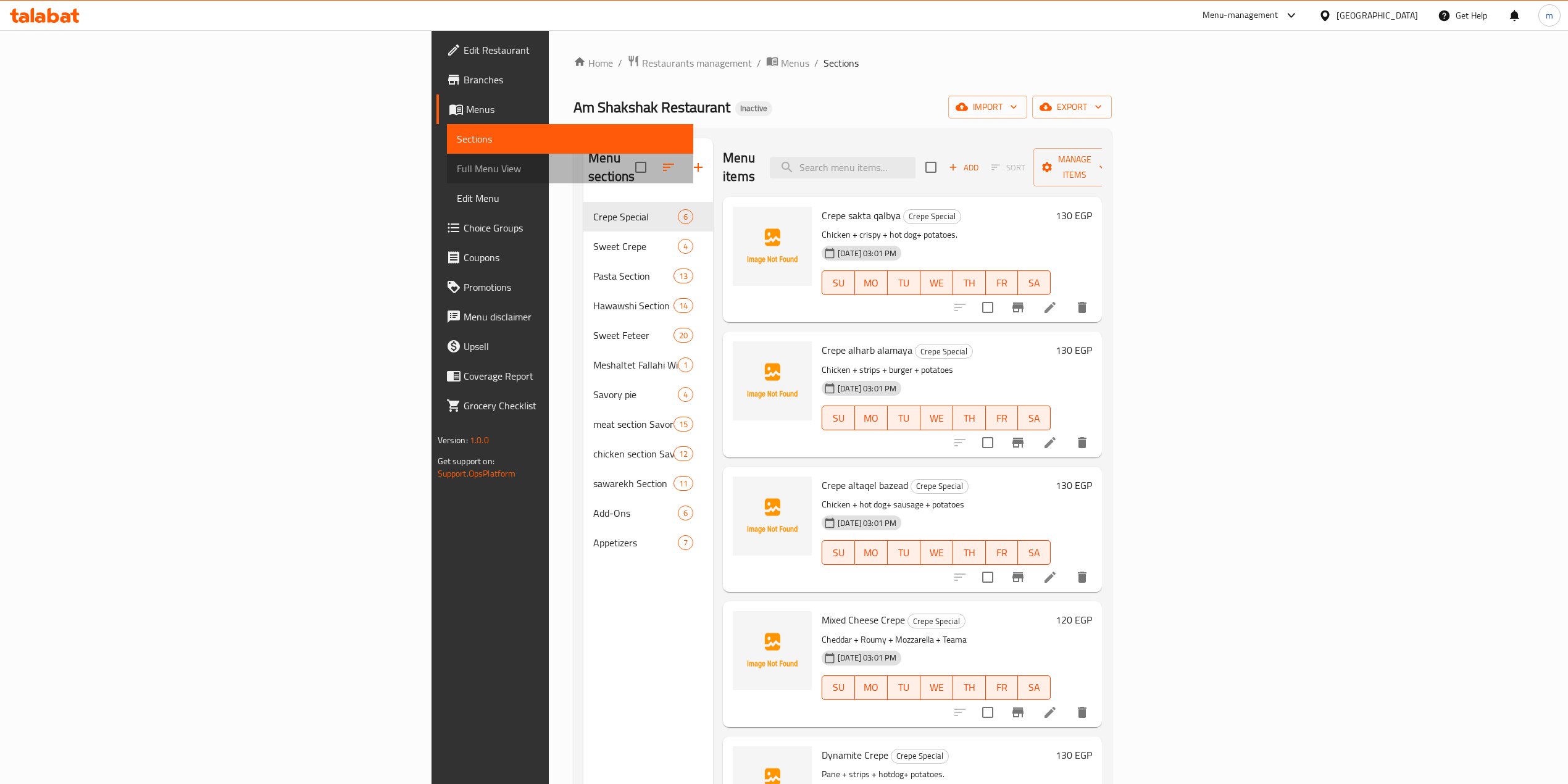
drag, startPoint x: 111, startPoint y: 164, endPoint x: 1573, endPoint y: 243, distance: 1464.1
click at [457, 163] on span "Full Menu View" at bounding box center [570, 168] width 227 height 15
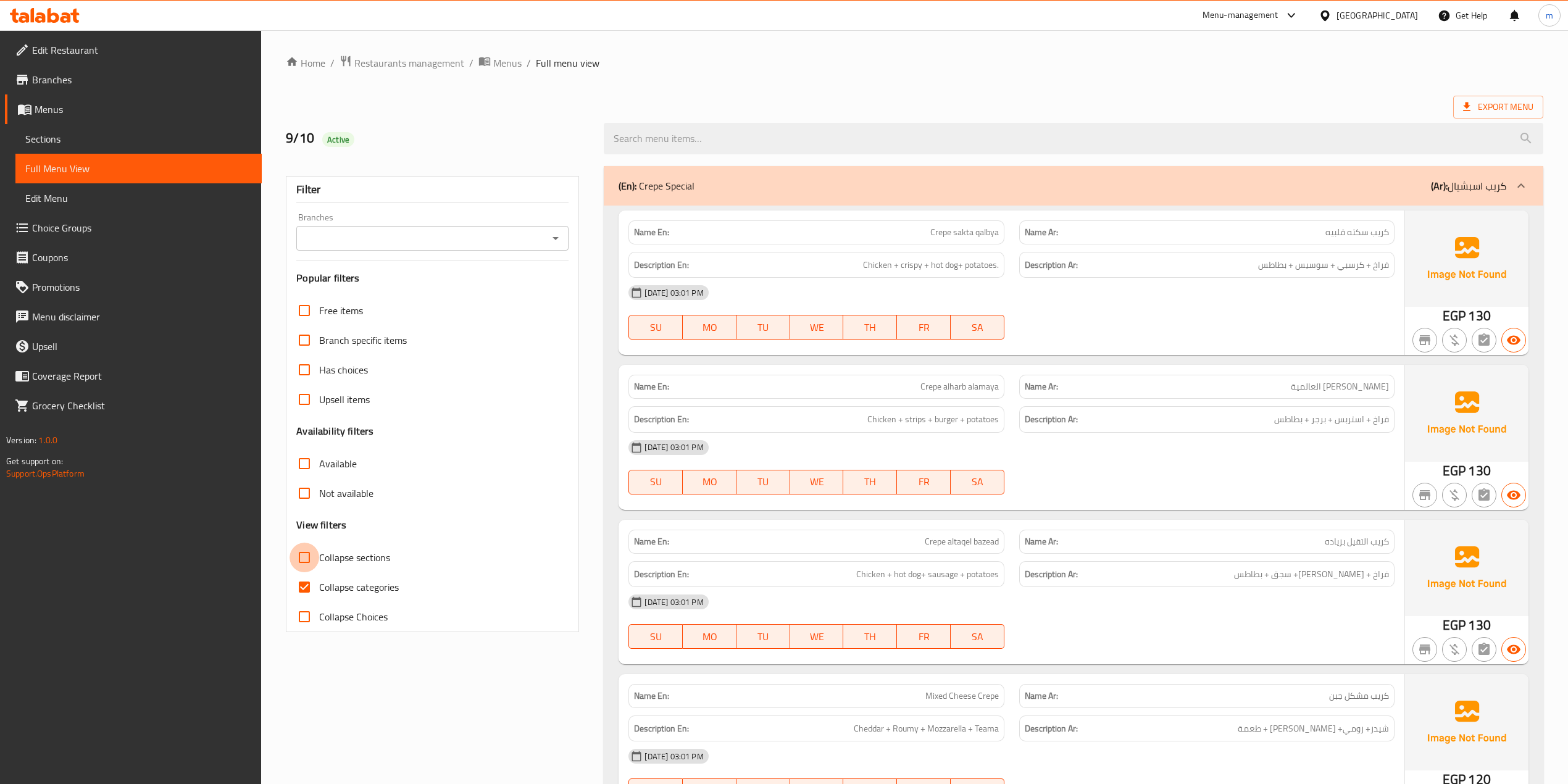
click at [307, 554] on input "Collapse sections" at bounding box center [304, 557] width 30 height 30
checkbox input "true"
click at [307, 581] on input "Collapse categories" at bounding box center [304, 587] width 30 height 30
checkbox input "false"
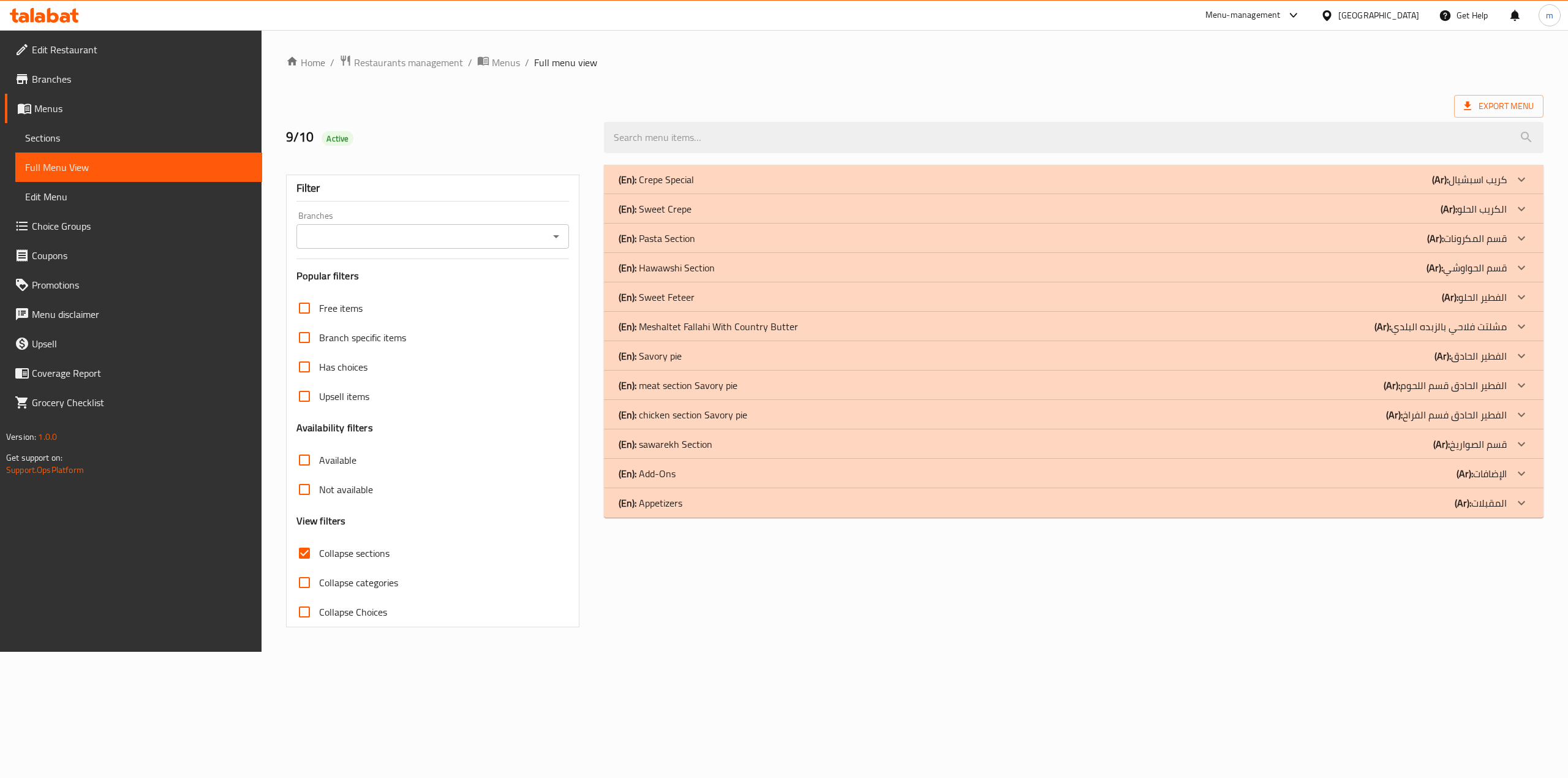
click at [1417, 444] on div "(En): sawarekh Section (Ar): قسم الصواريخ" at bounding box center [1062, 444] width 888 height 15
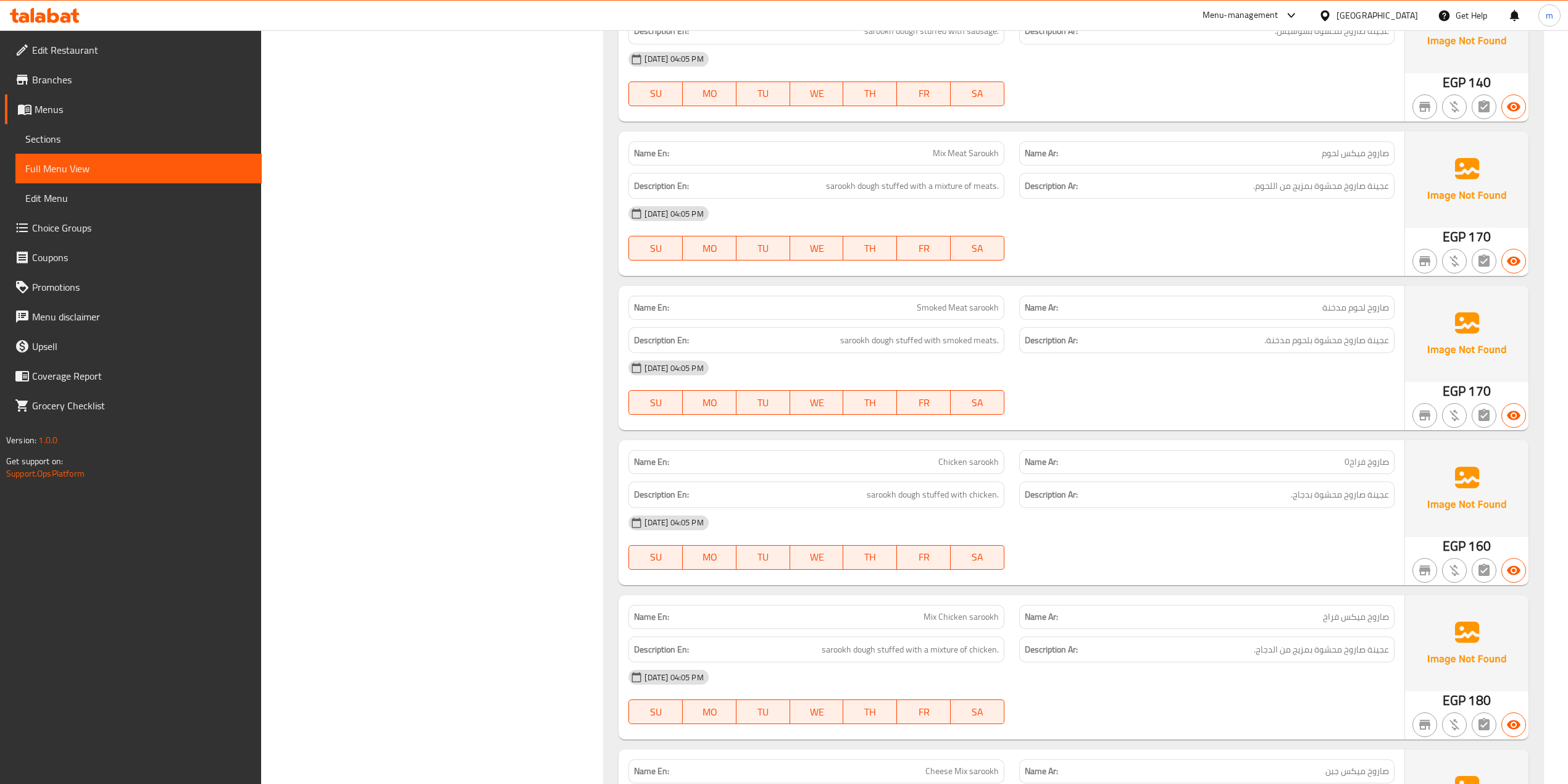
scroll to position [1153, 0]
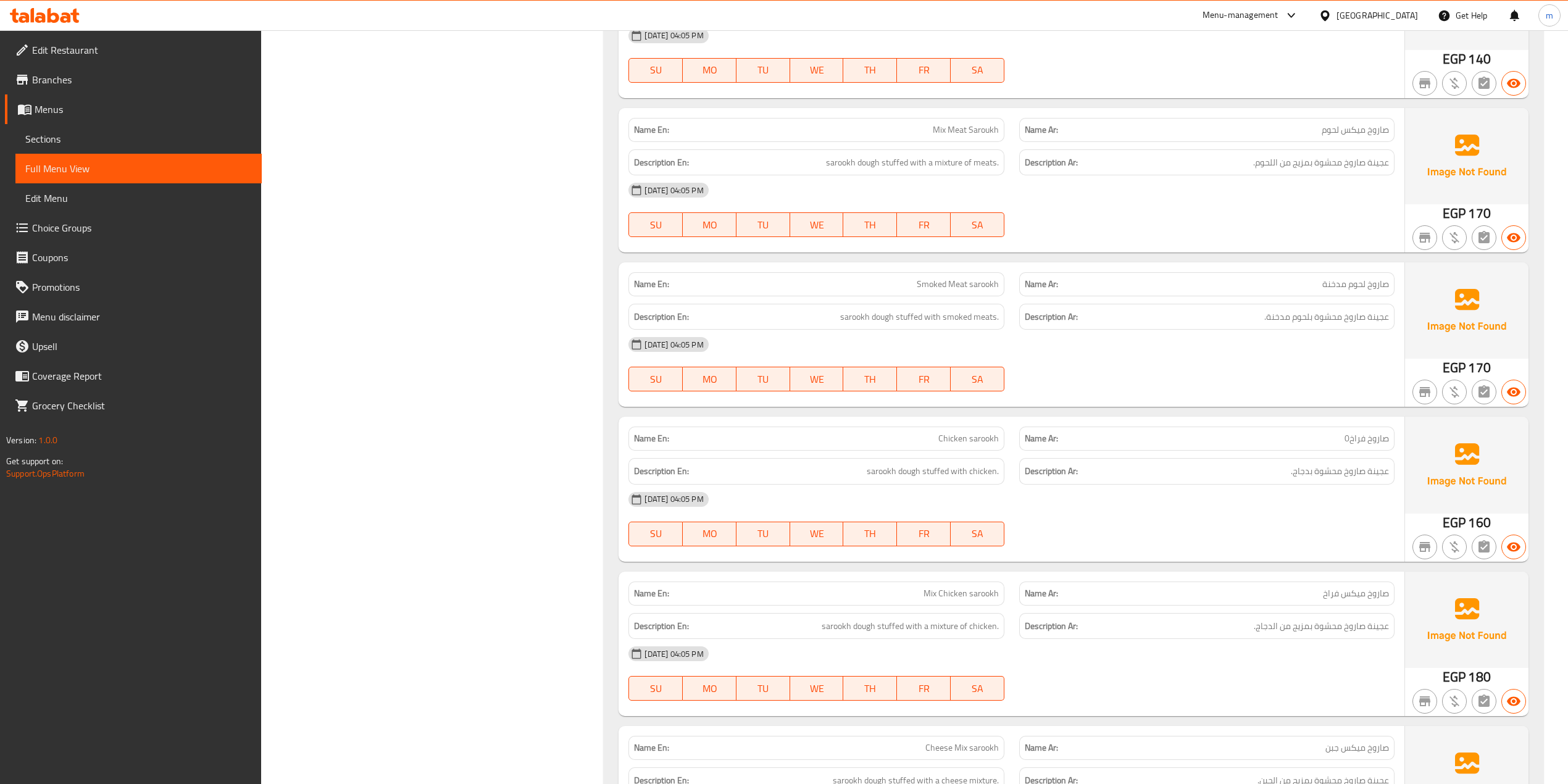
drag, startPoint x: 43, startPoint y: 136, endPoint x: 1013, endPoint y: 213, distance: 973.1
click at [1048, 226] on div "[DATE] 04:05 PM SU MO TU WE TH FR SA" at bounding box center [1011, 210] width 780 height 69
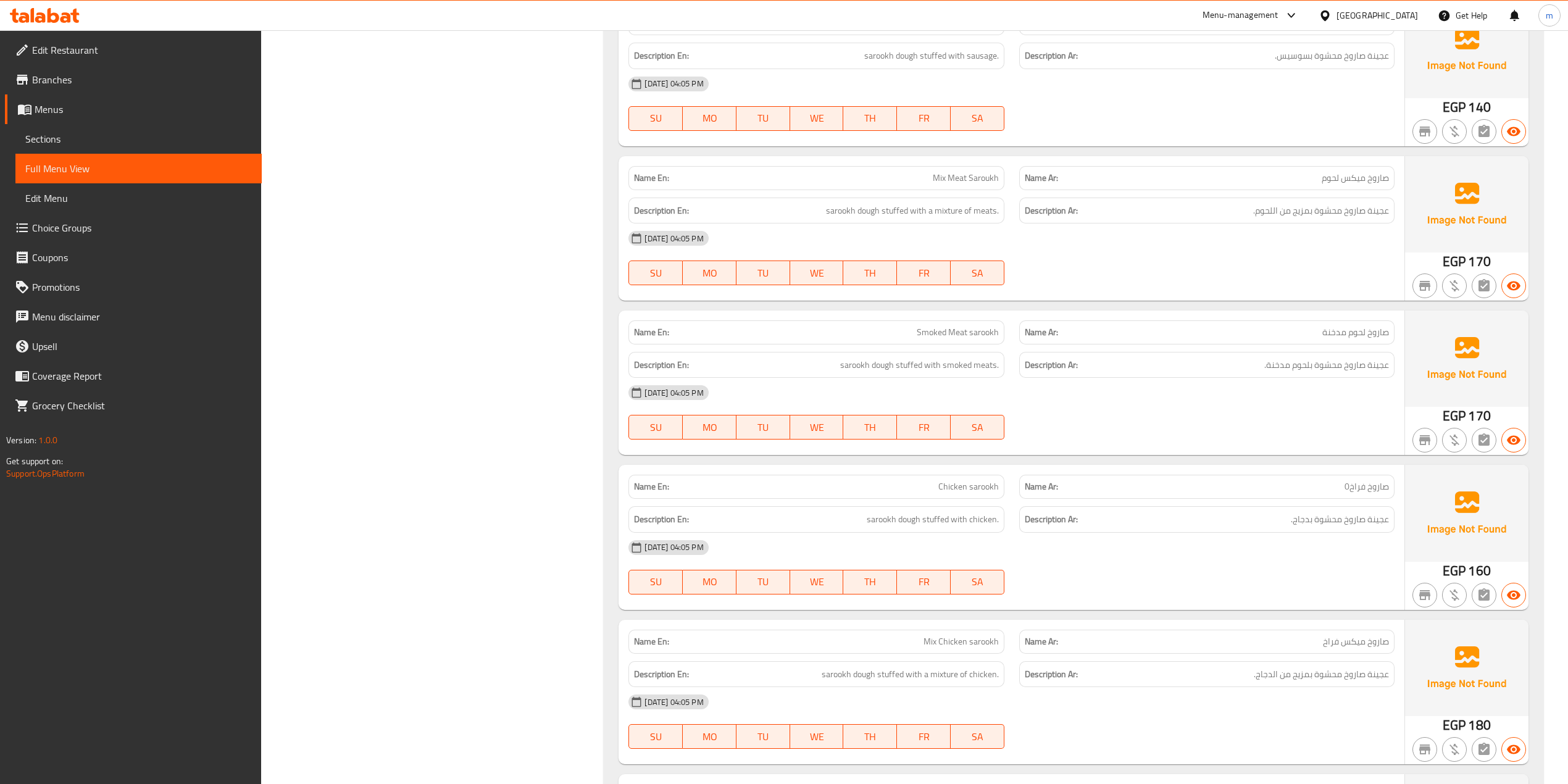
scroll to position [1433, 0]
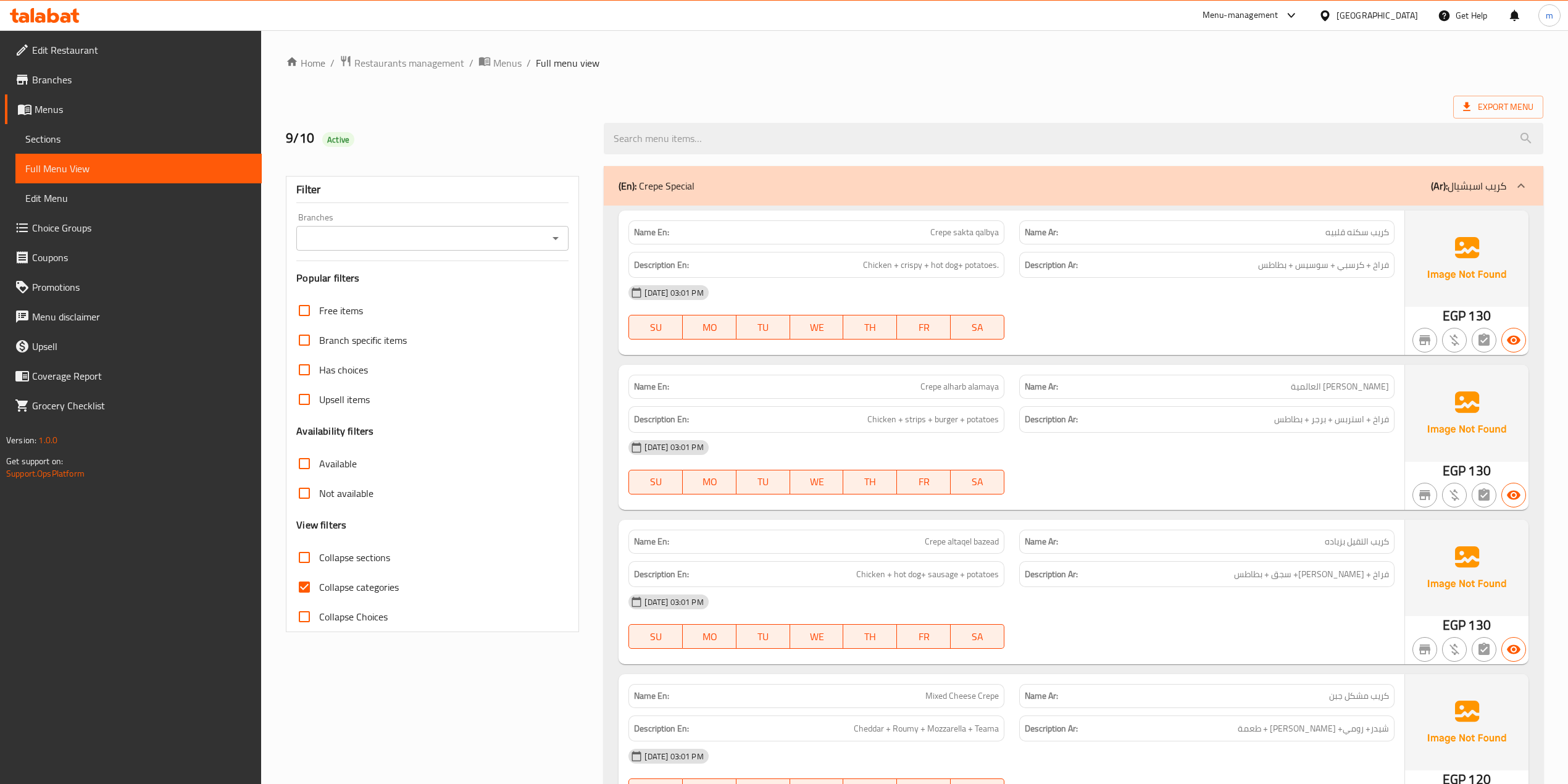
click at [312, 559] on input "Collapse sections" at bounding box center [304, 557] width 30 height 30
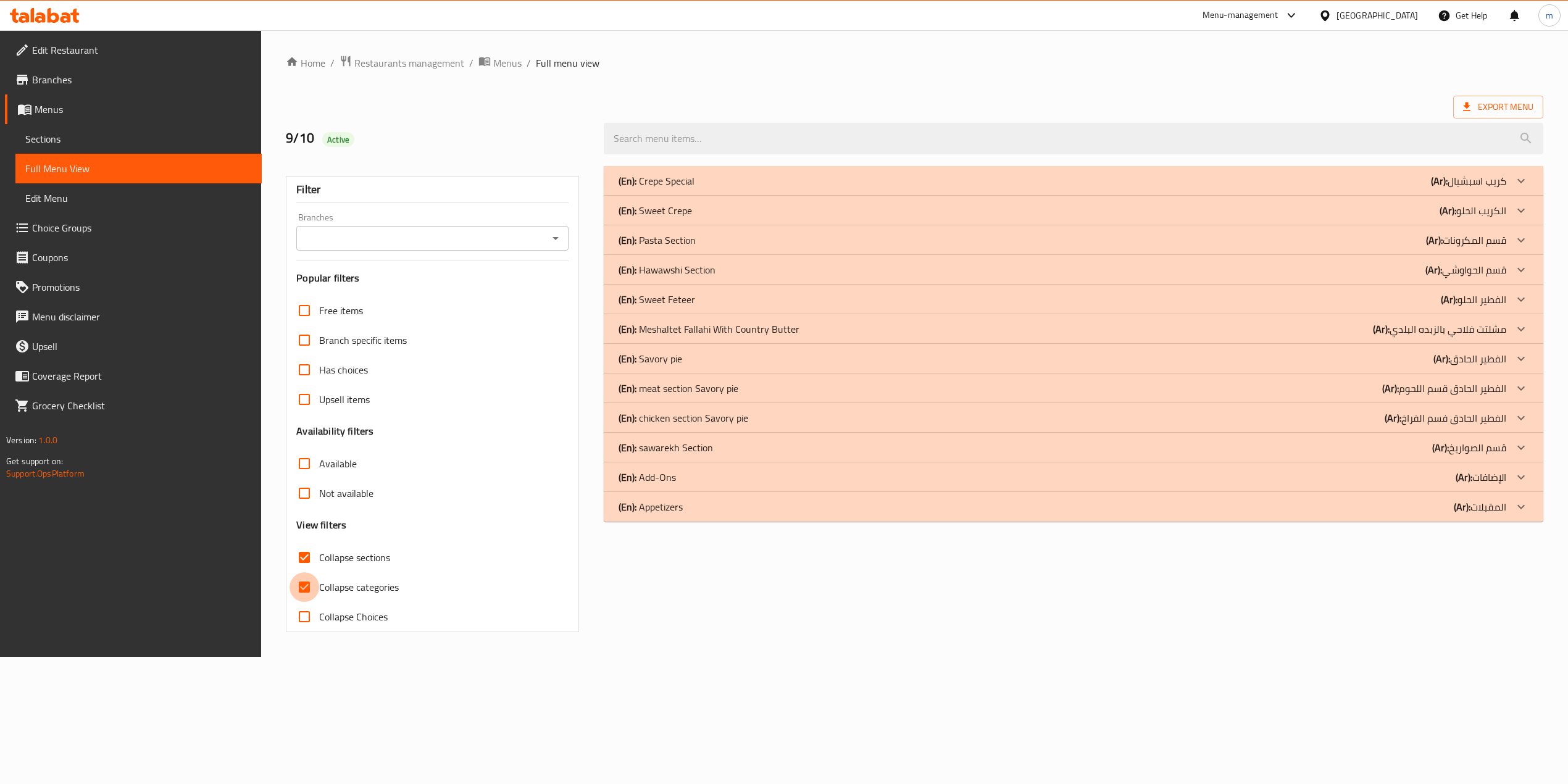
click at [306, 585] on input "Collapse categories" at bounding box center [304, 587] width 30 height 30
click at [92, 148] on link "Sections" at bounding box center [138, 138] width 246 height 30
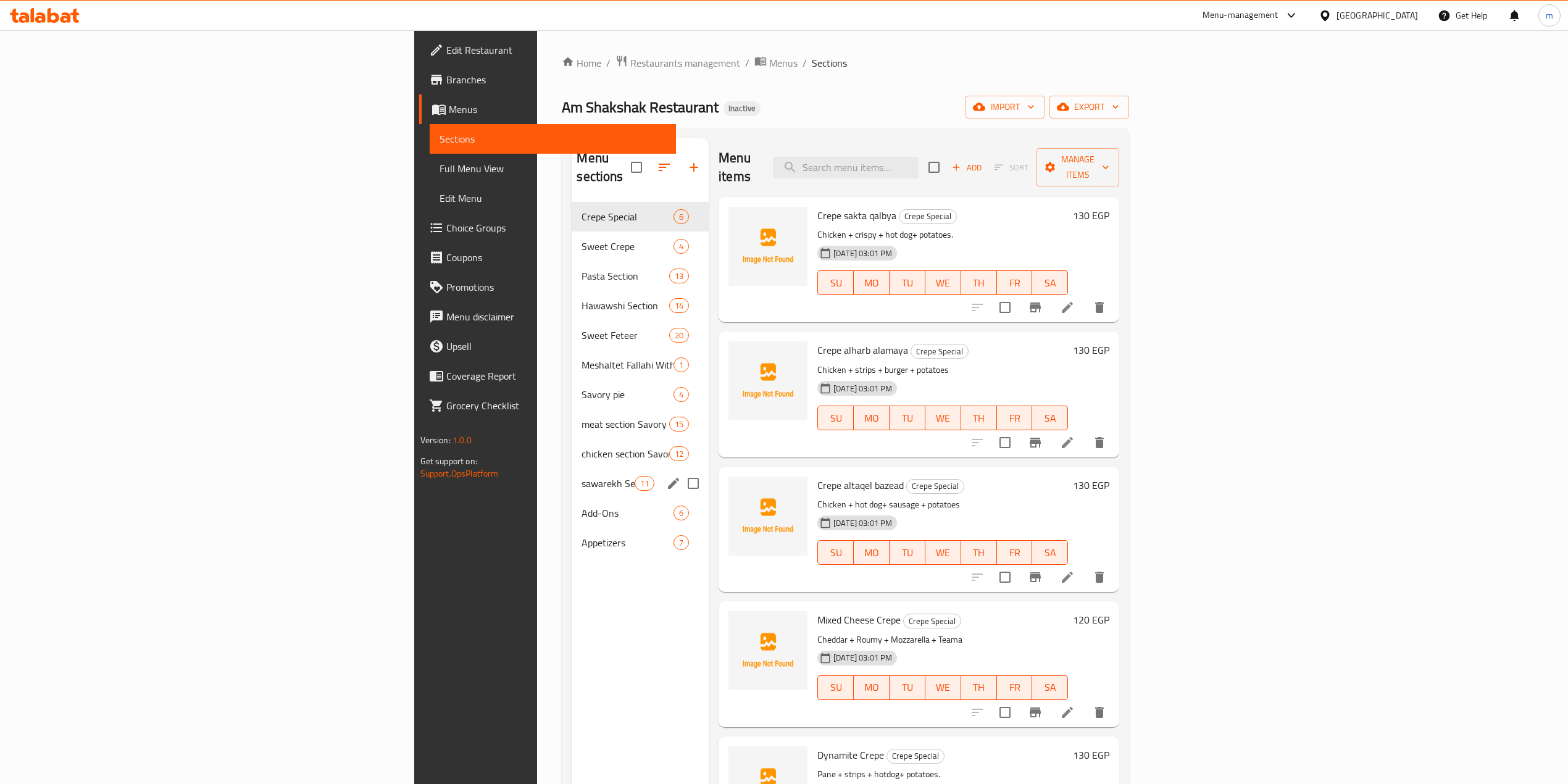
click at [571, 473] on div "sawarekh Section 11" at bounding box center [640, 483] width 137 height 30
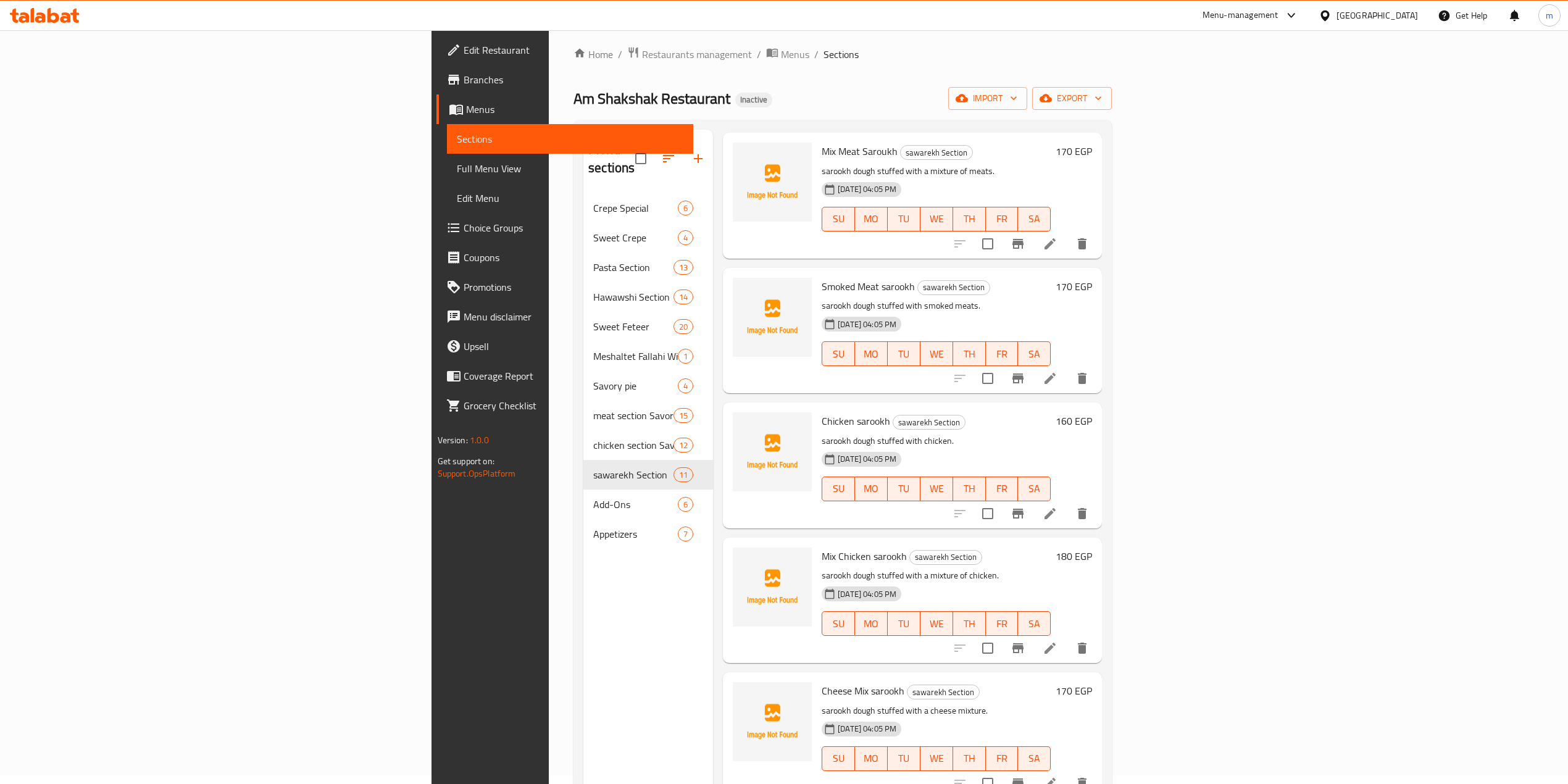
scroll to position [91, 0]
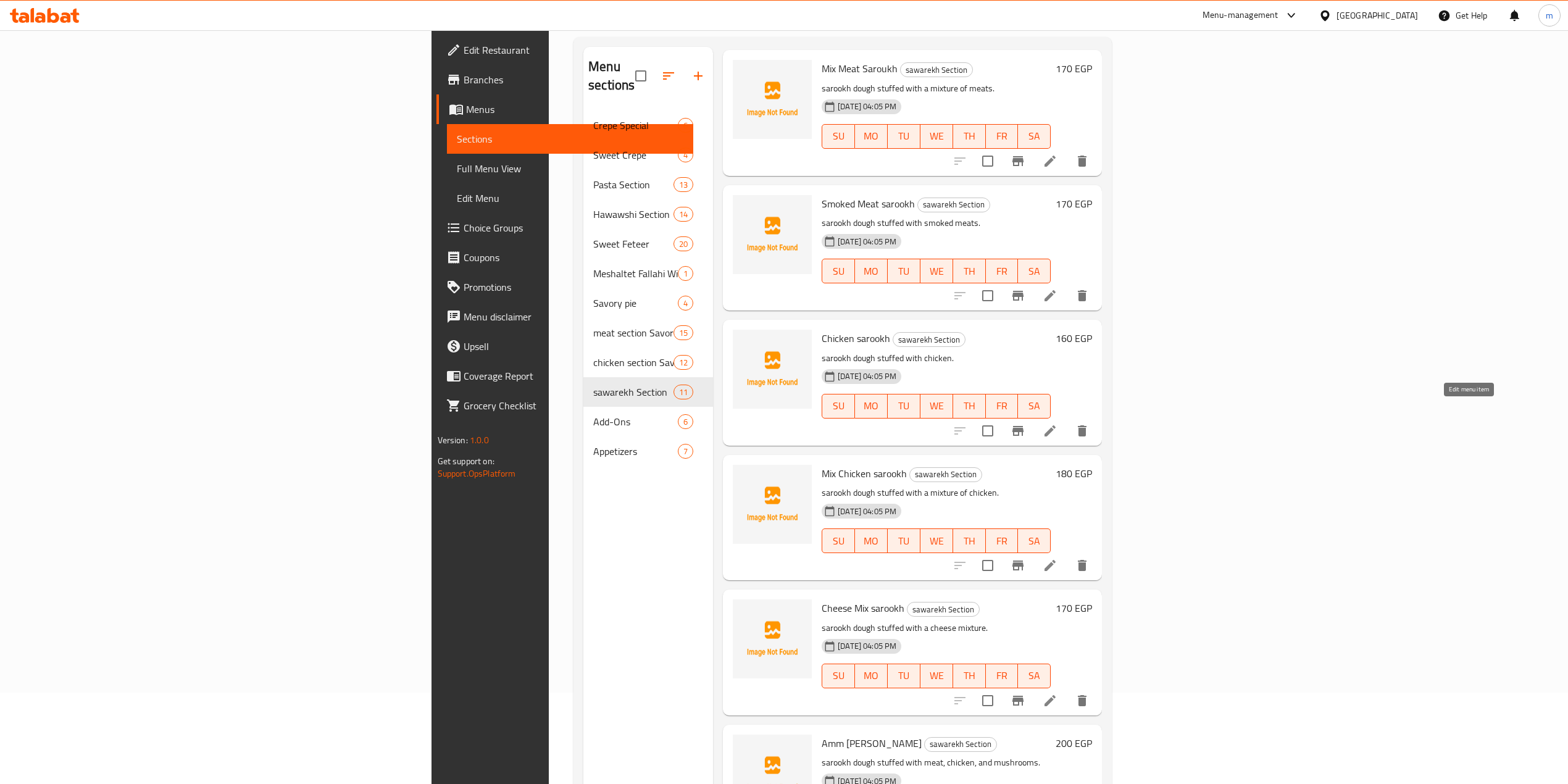
click at [1056, 425] on icon at bounding box center [1049, 431] width 11 height 11
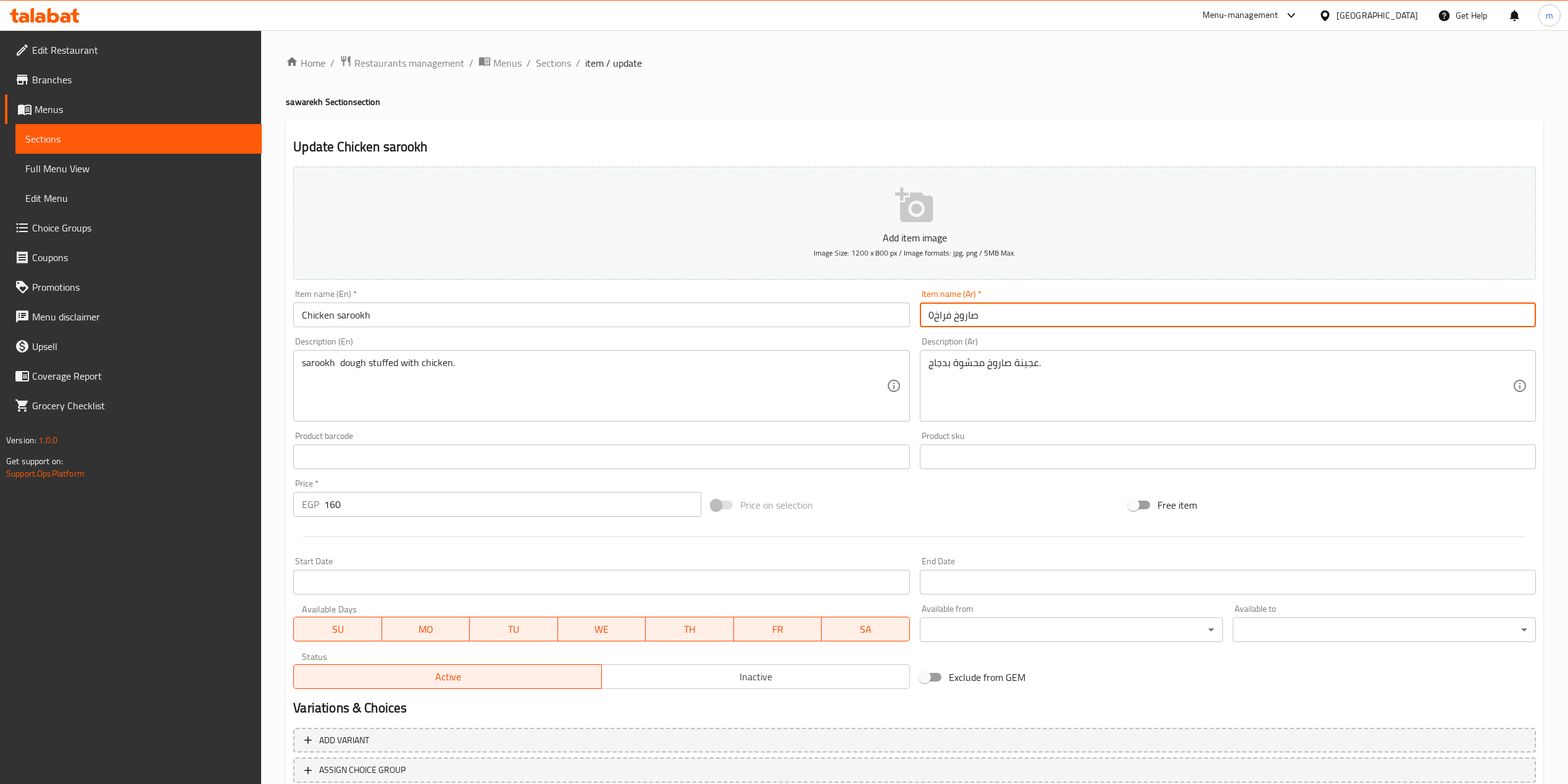
drag, startPoint x: 933, startPoint y: 317, endPoint x: 927, endPoint y: 319, distance: 6.3
click at [927, 319] on input "صاروخ فراخ0" at bounding box center [1228, 315] width 616 height 24
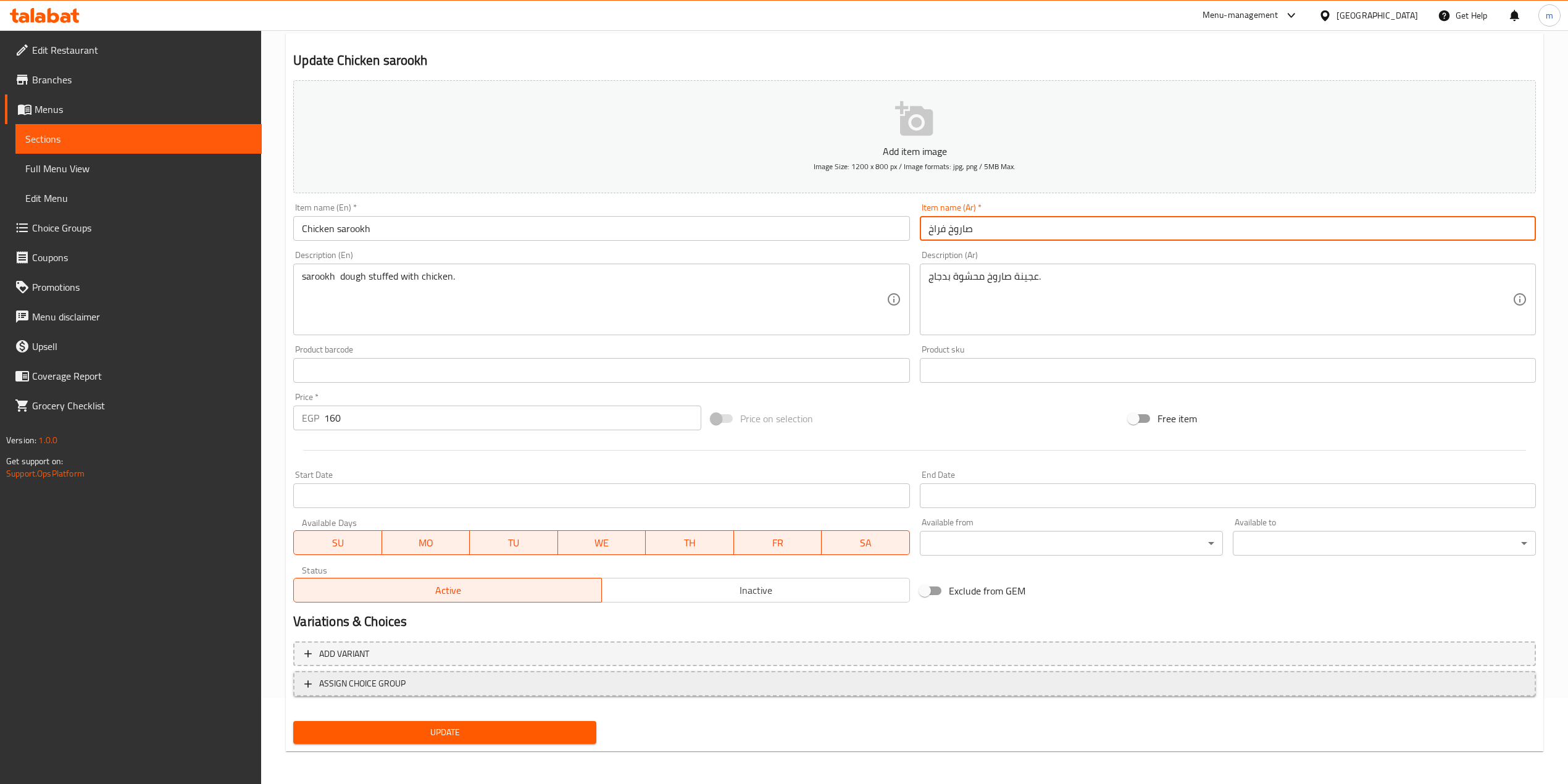
scroll to position [87, 0]
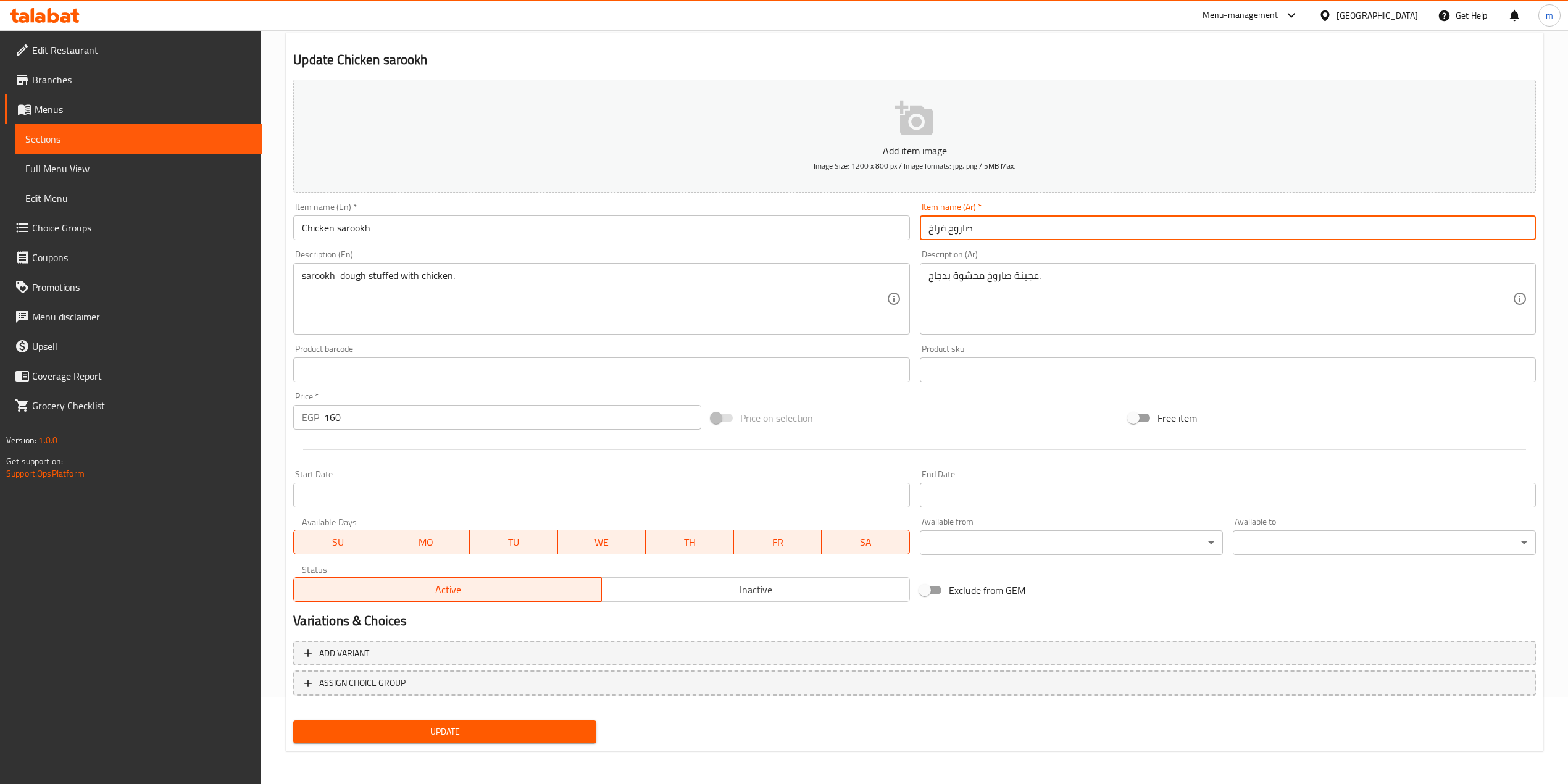
type input "صاروخ فراخ"
click at [566, 736] on span "Update" at bounding box center [445, 731] width 284 height 15
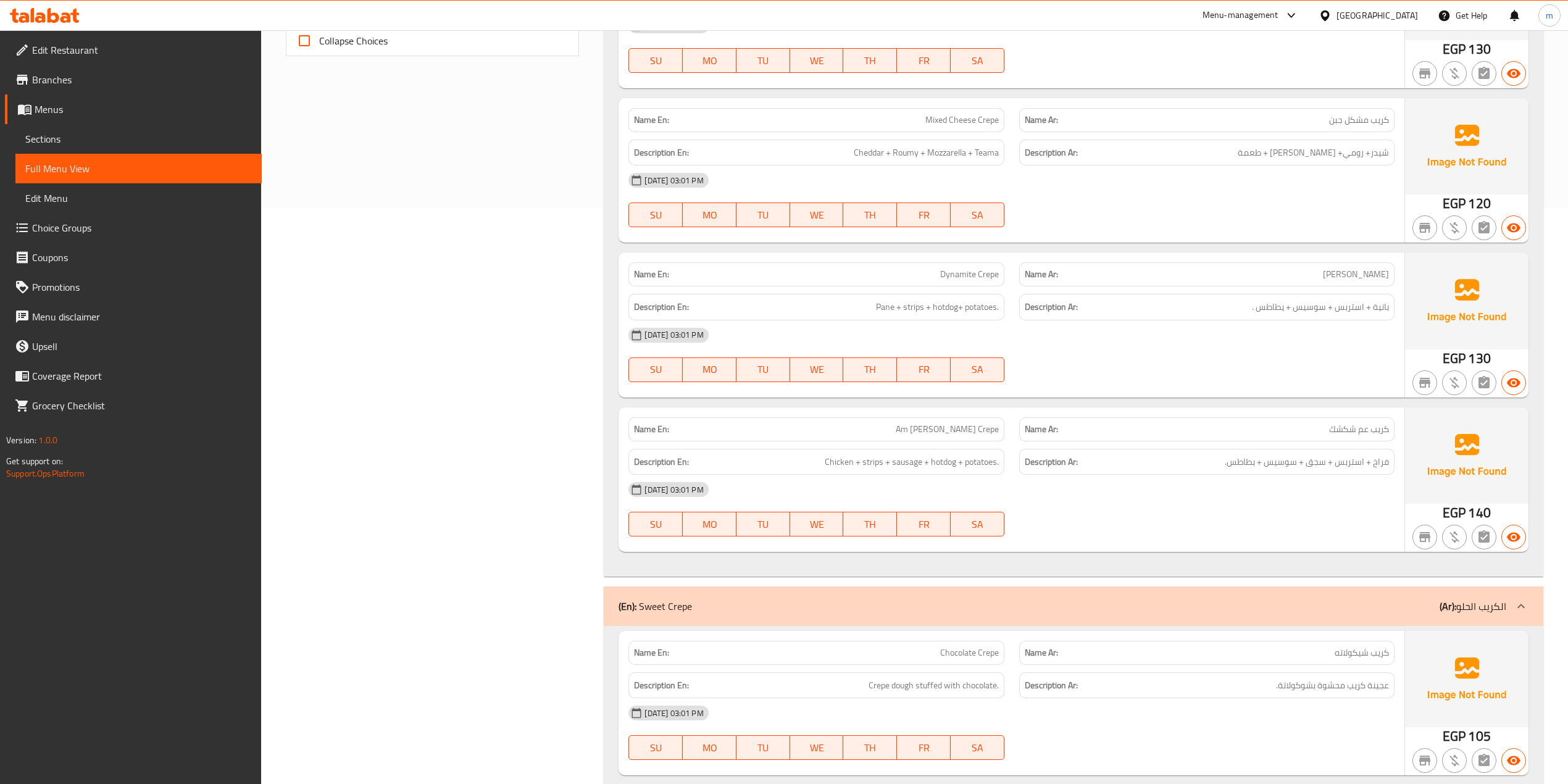
scroll to position [247, 0]
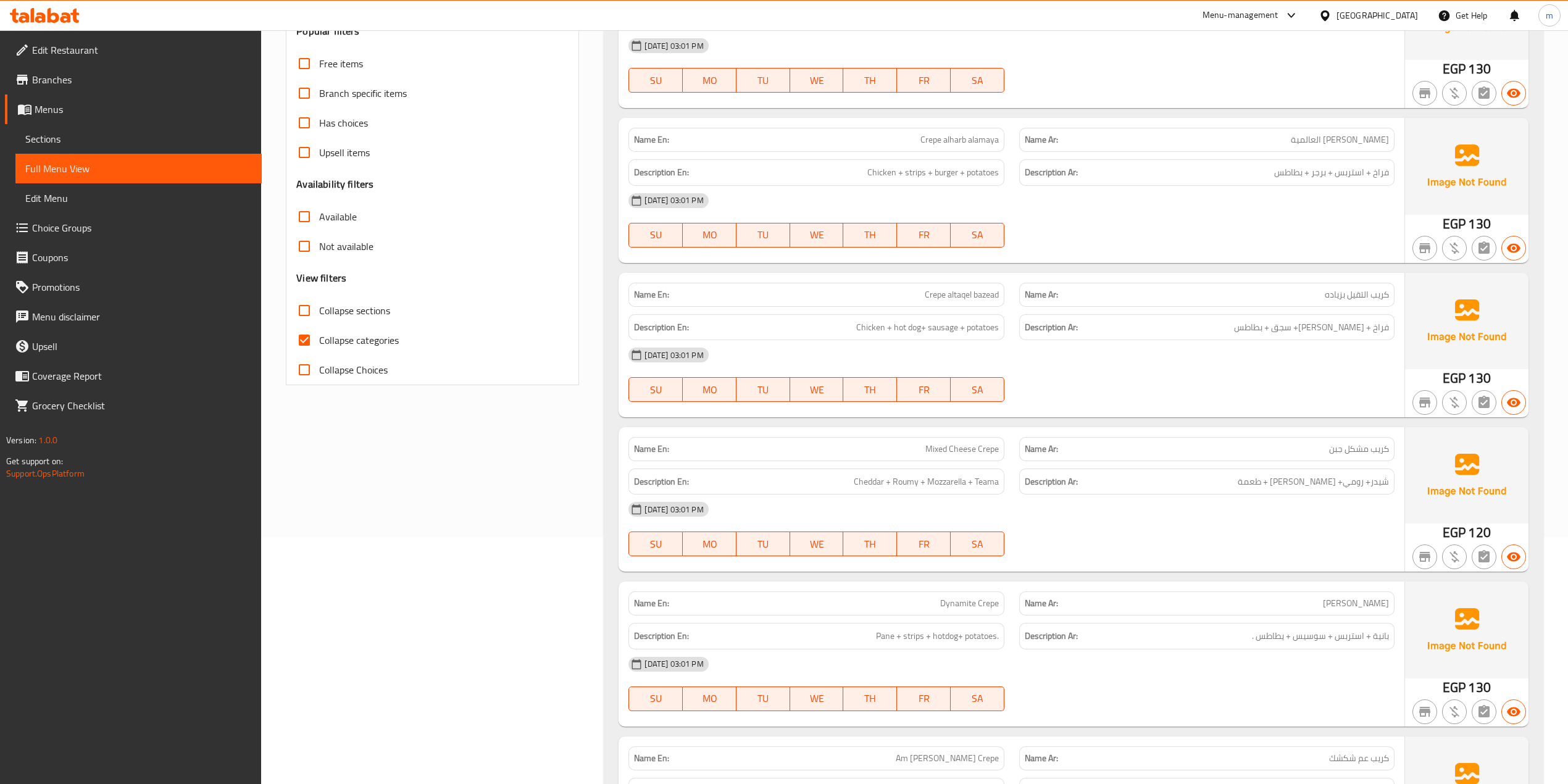
click at [309, 338] on input "Collapse categories" at bounding box center [304, 340] width 30 height 30
checkbox input "false"
click at [300, 309] on input "Collapse sections" at bounding box center [304, 310] width 30 height 30
checkbox input "true"
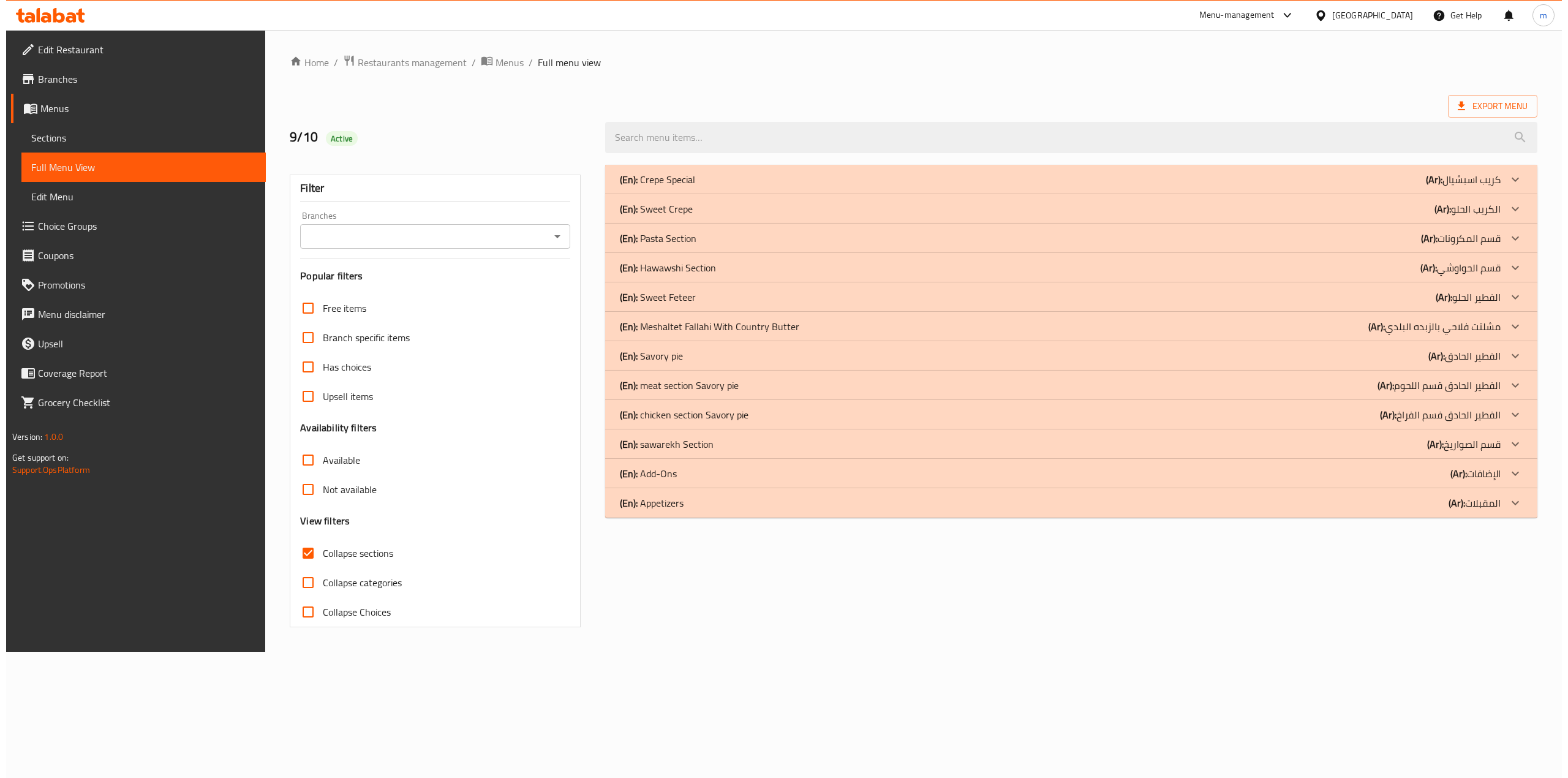
scroll to position [0, 0]
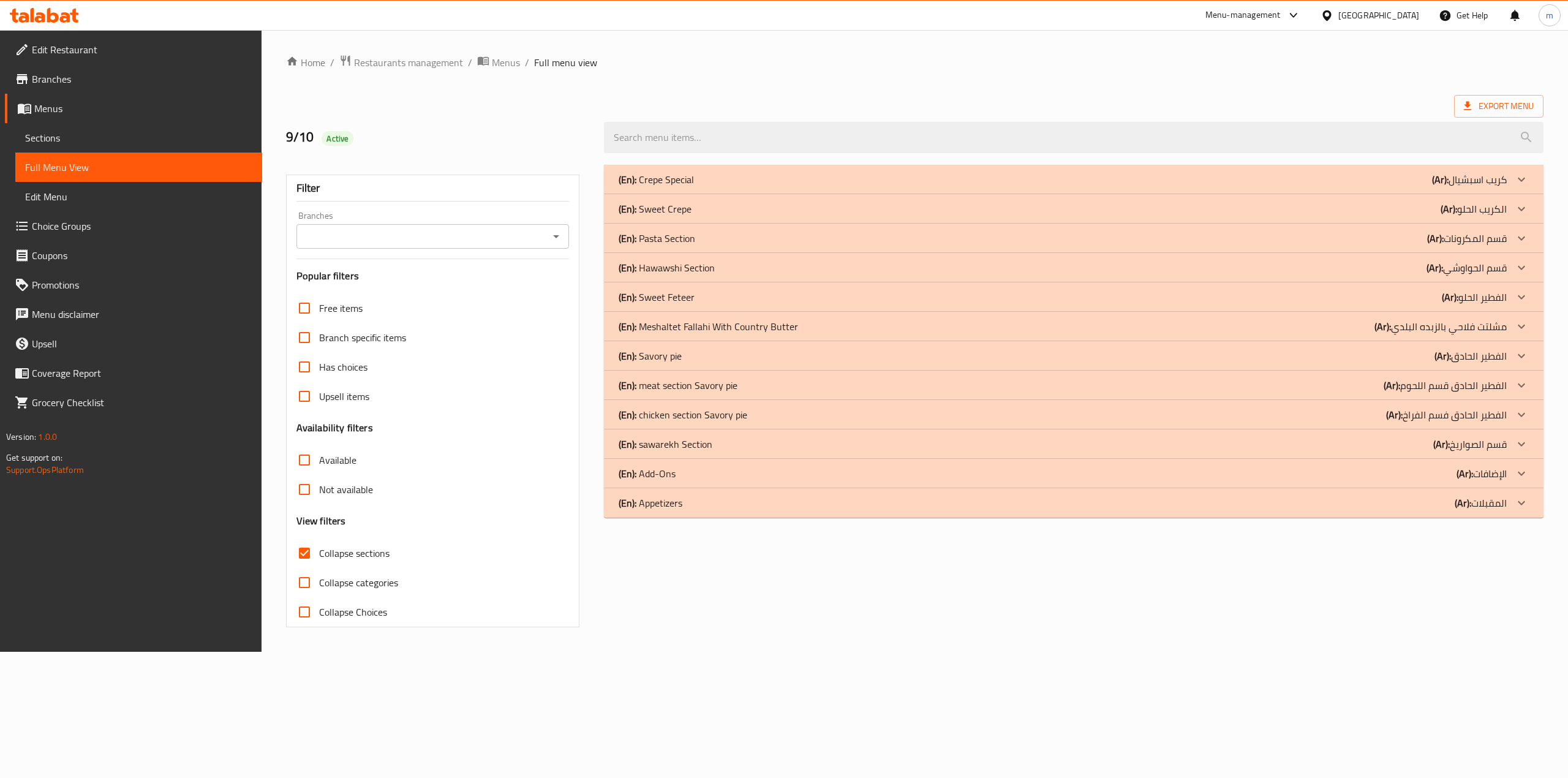
click at [1489, 506] on p "(Ar): المقبلات" at bounding box center [1480, 503] width 52 height 15
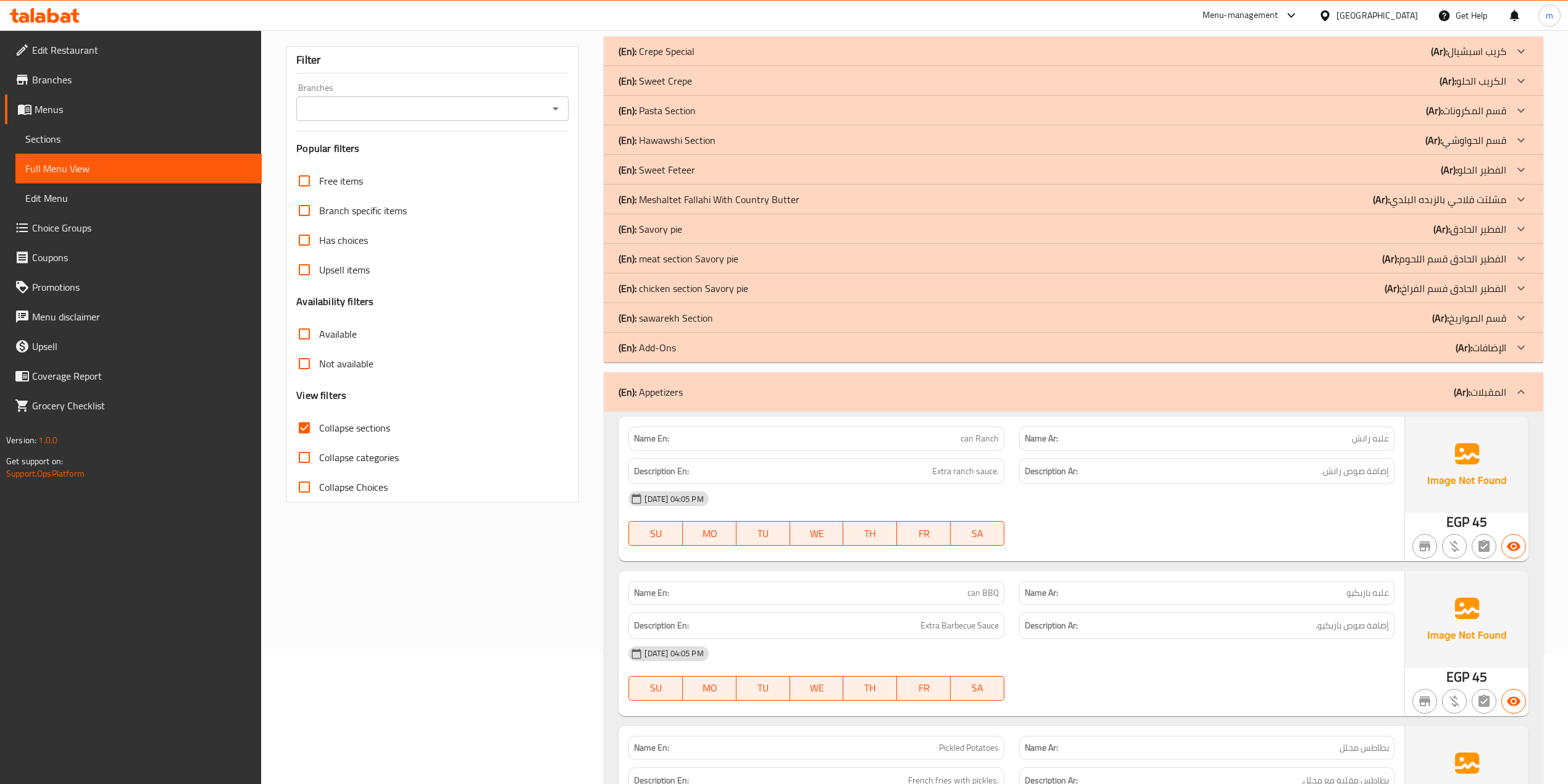
scroll to position [63, 0]
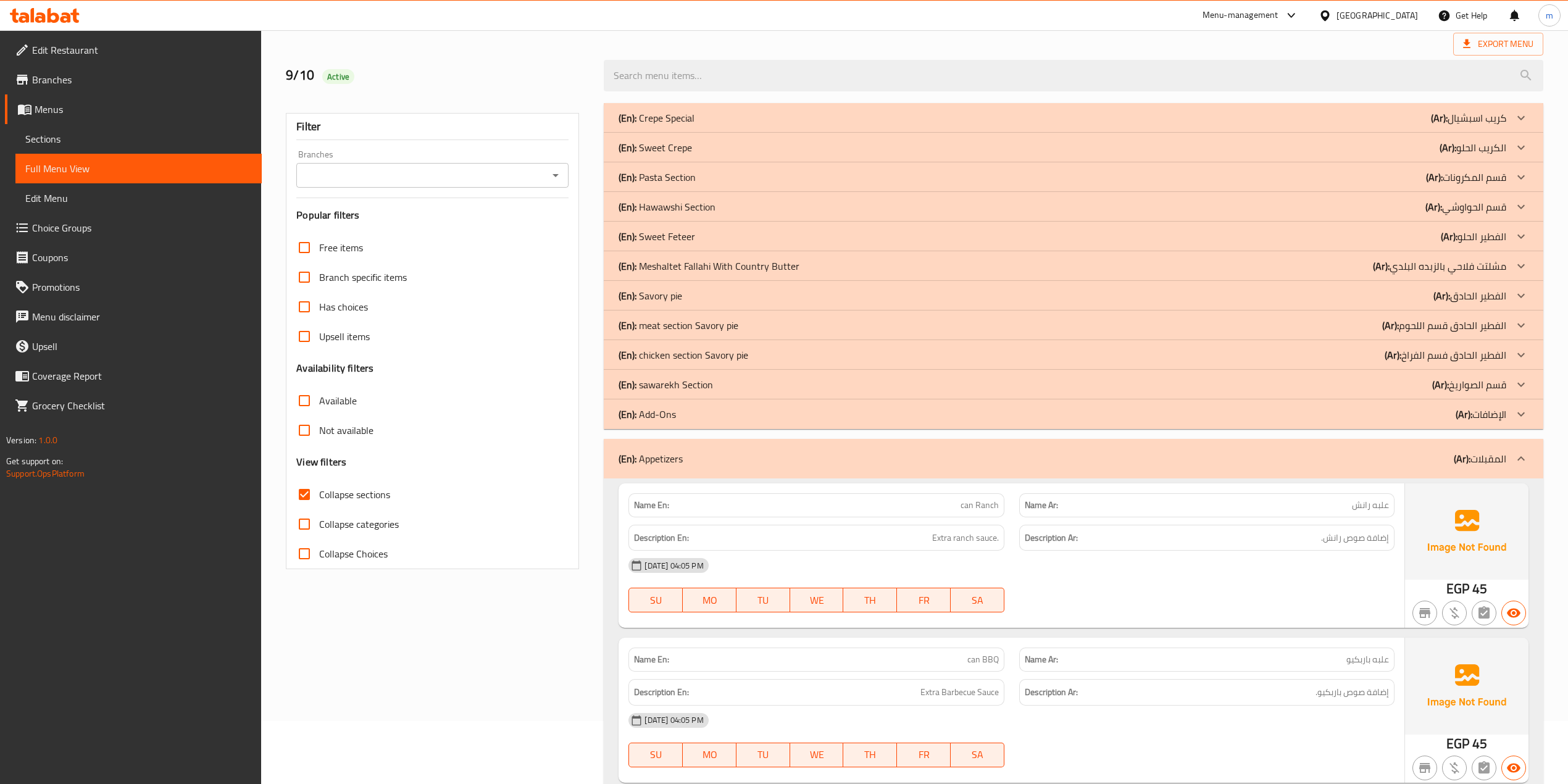
click at [1417, 410] on div "(En): Add-Ons (Ar): الإضافات" at bounding box center [1061, 414] width 887 height 15
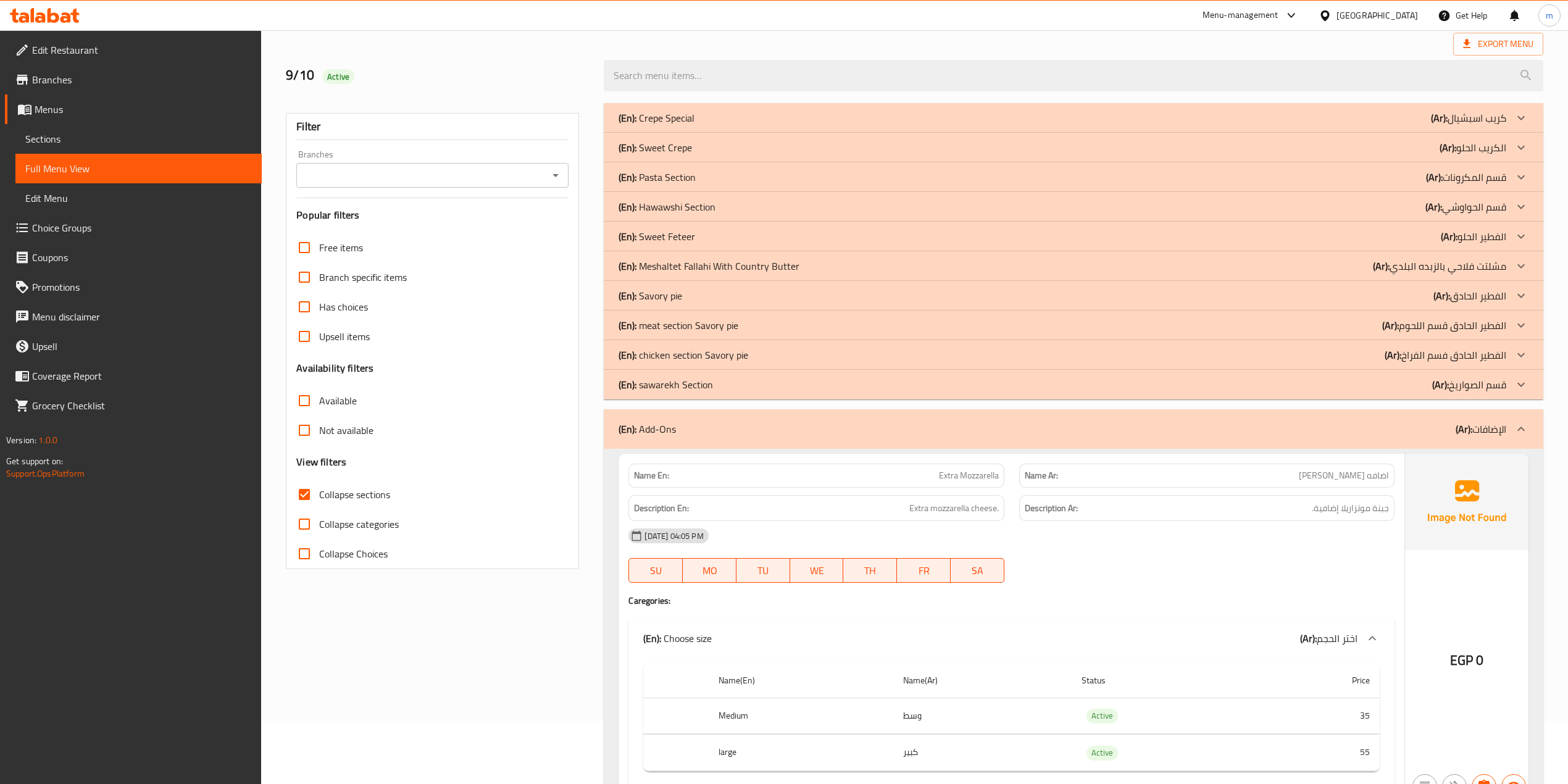
click at [1438, 356] on p "(Ar): الفطير الحادق فسم الفراخ" at bounding box center [1445, 355] width 122 height 15
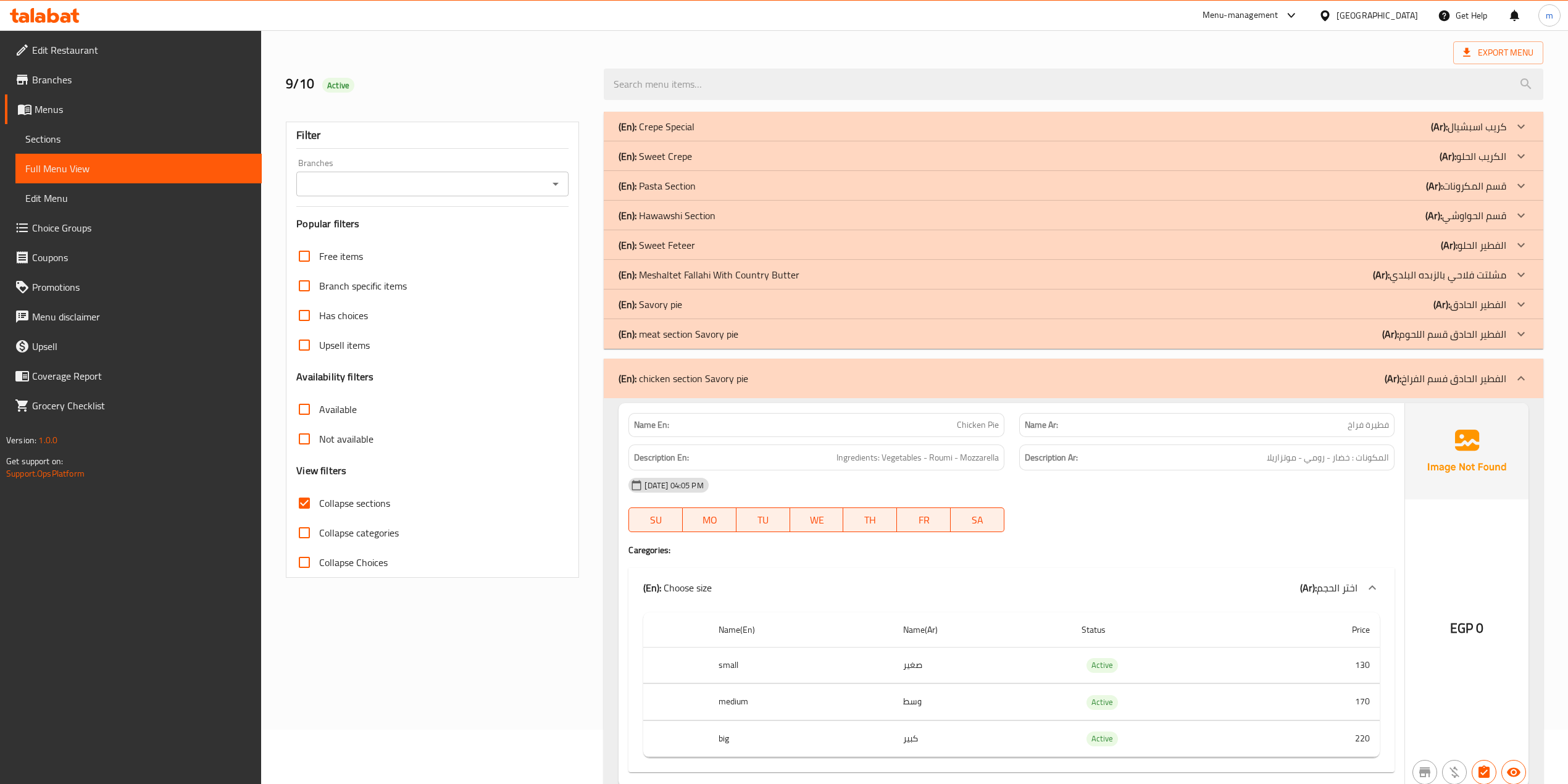
scroll to position [82, 0]
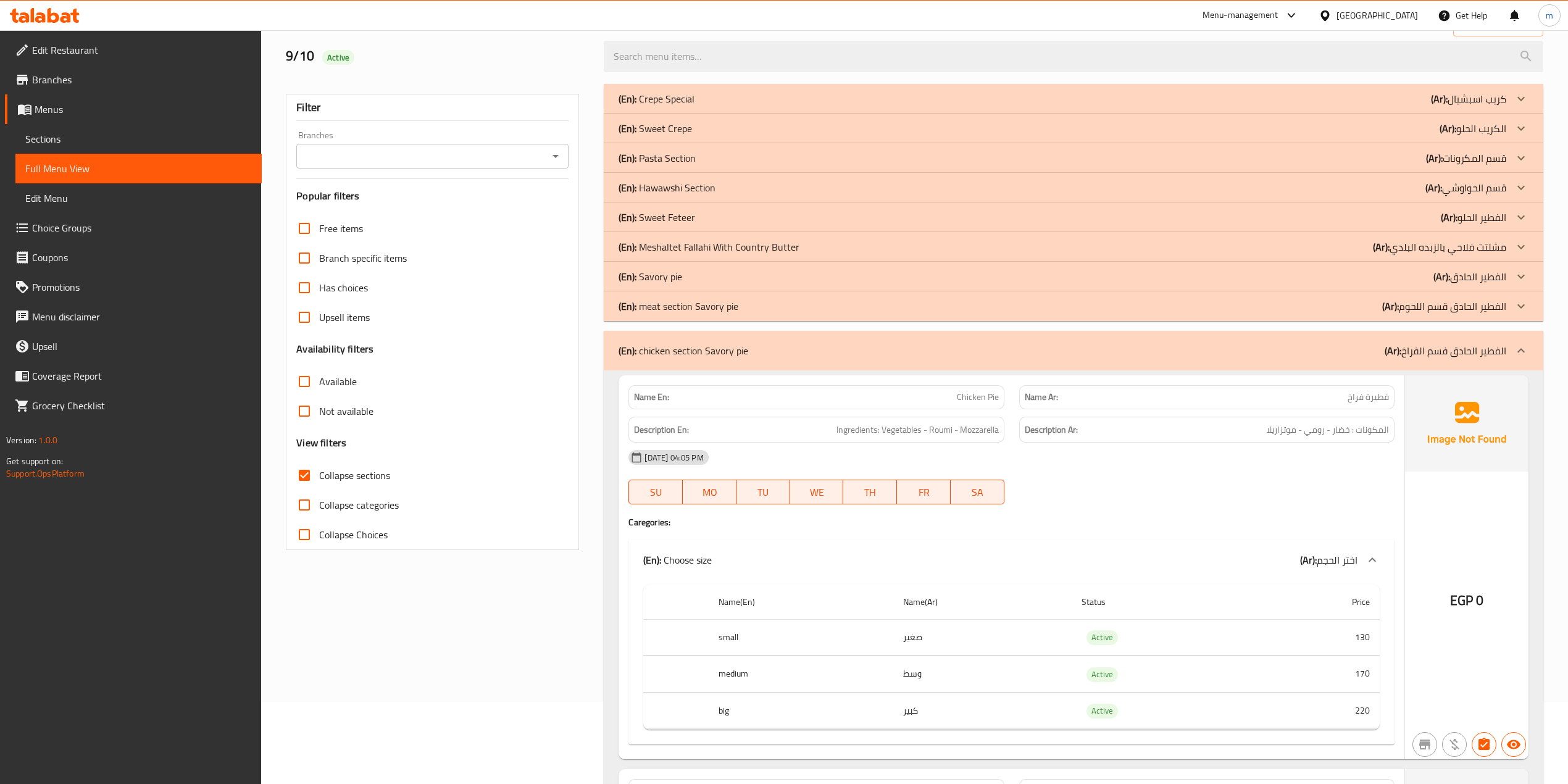
drag, startPoint x: 1439, startPoint y: 315, endPoint x: 1448, endPoint y: 336, distance: 22.8
click at [1439, 314] on p "(Ar): الفطير الحادق قسم اللحوم" at bounding box center [1444, 306] width 124 height 15
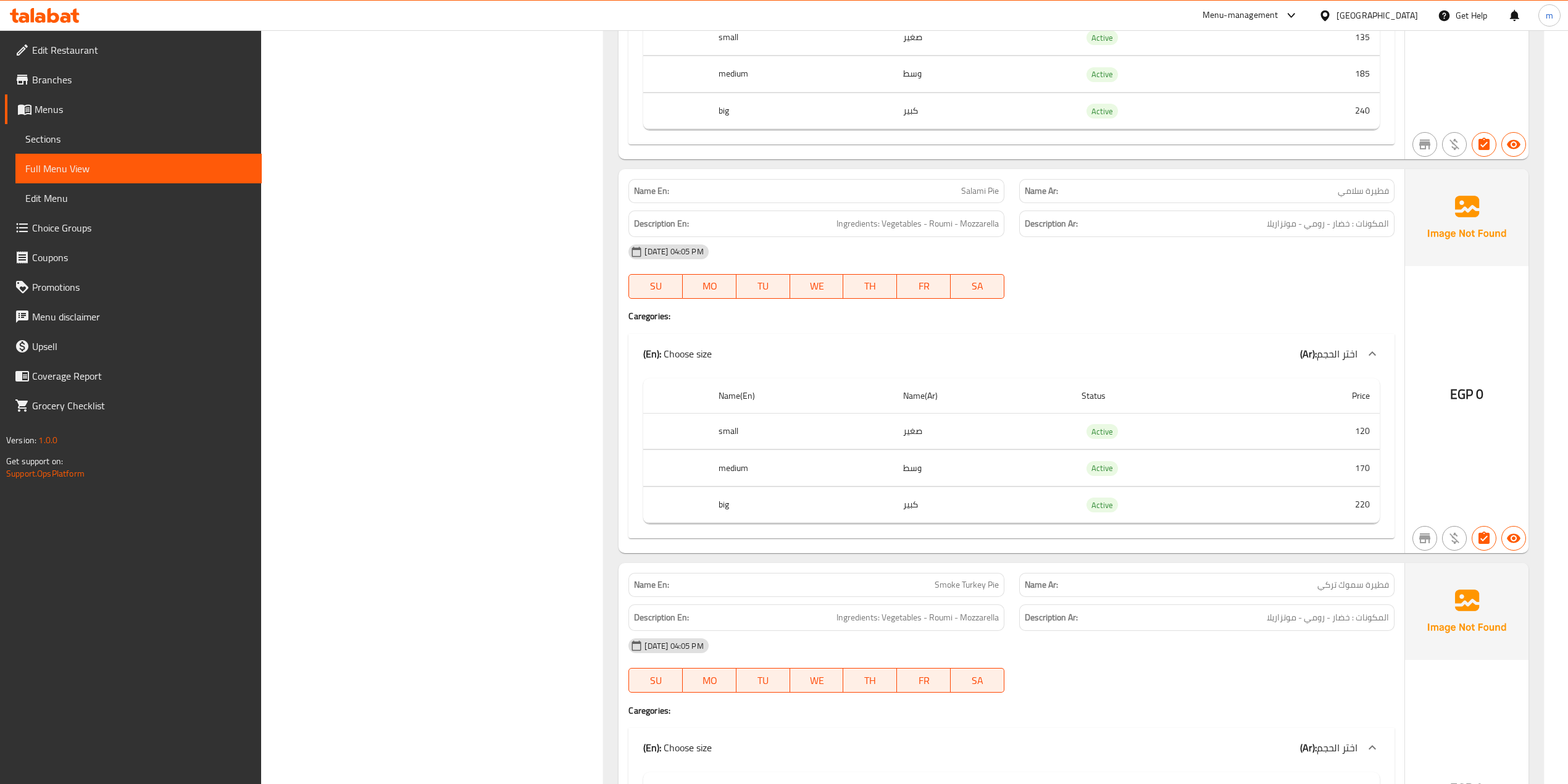
scroll to position [4199, 0]
